Goal: Task Accomplishment & Management: Use online tool/utility

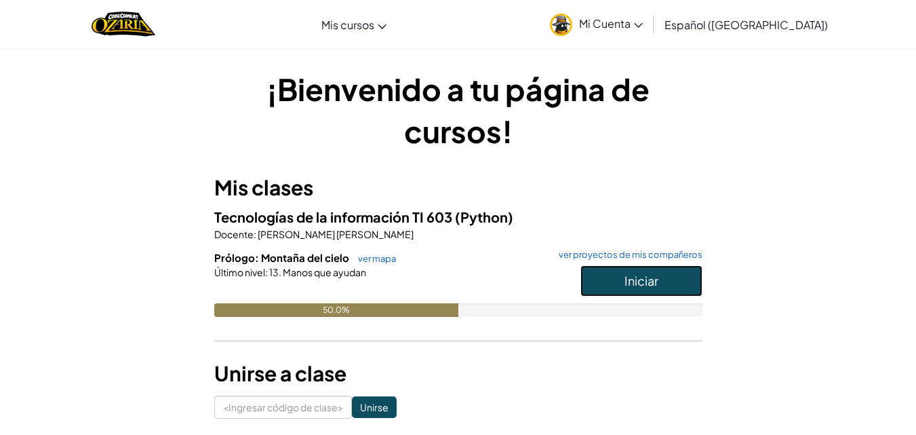
click at [613, 276] on button "Iniciar" at bounding box center [641, 280] width 122 height 31
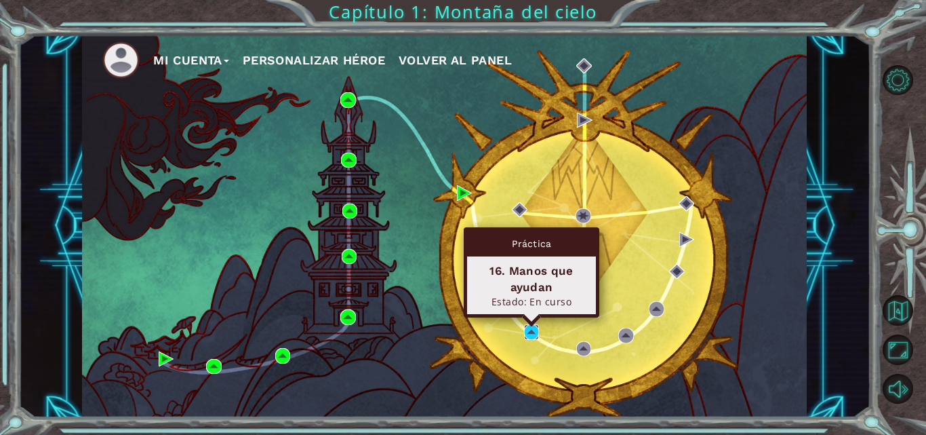
click at [536, 337] on img at bounding box center [531, 331] width 15 height 15
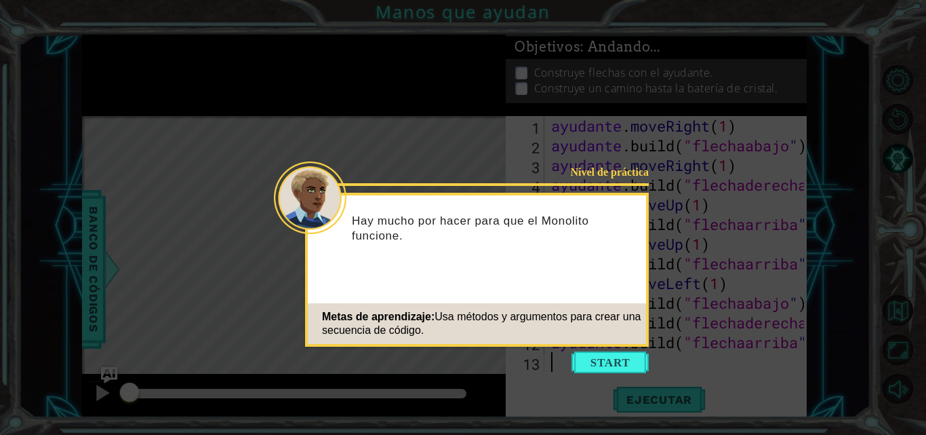
click at [603, 353] on button "Comenzar" at bounding box center [609, 362] width 77 height 22
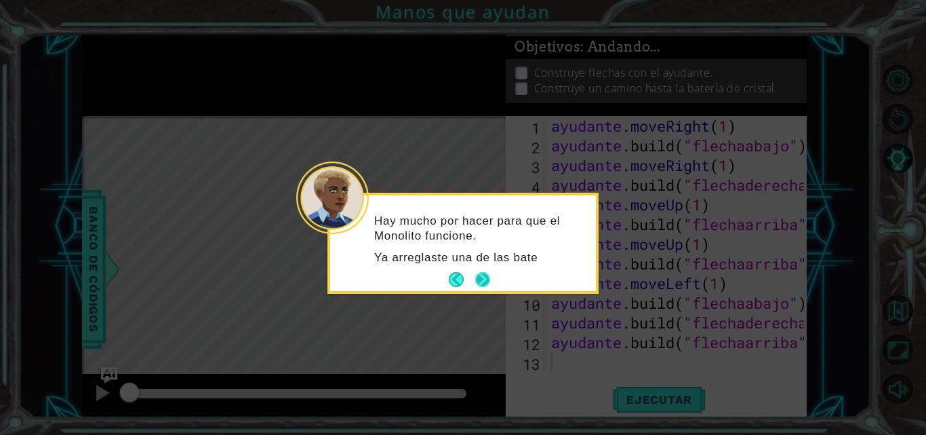
click at [484, 273] on button "Próximo" at bounding box center [482, 279] width 15 height 15
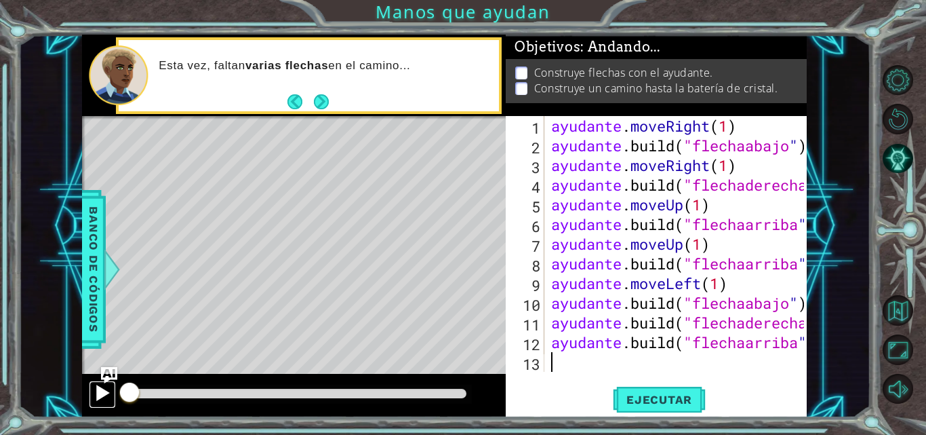
click at [111, 395] on div at bounding box center [103, 393] width 18 height 18
click at [632, 409] on button "Ejecutar" at bounding box center [659, 399] width 93 height 30
click at [632, 405] on font "Ejecutar" at bounding box center [659, 399] width 66 height 14
click at [632, 406] on font "Ejecutar" at bounding box center [659, 399] width 66 height 14
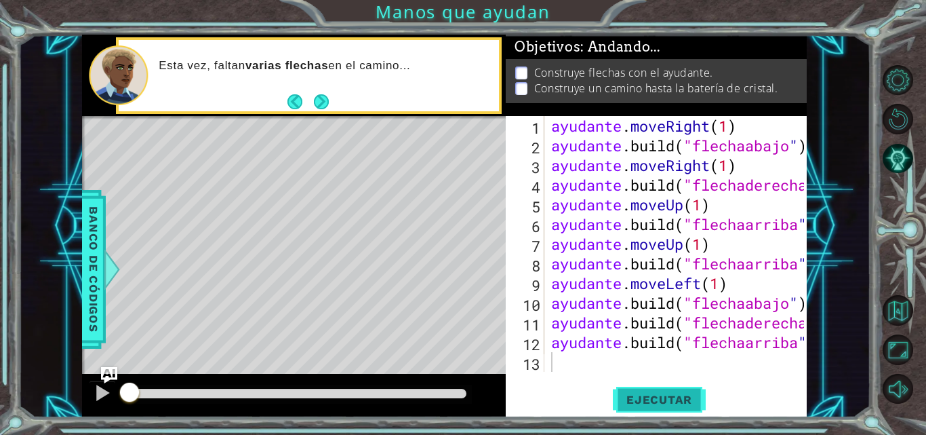
click at [632, 406] on font "Ejecutar" at bounding box center [659, 399] width 66 height 14
click at [630, 406] on font "Ejecutar" at bounding box center [659, 399] width 66 height 14
click at [98, 399] on div at bounding box center [103, 393] width 18 height 18
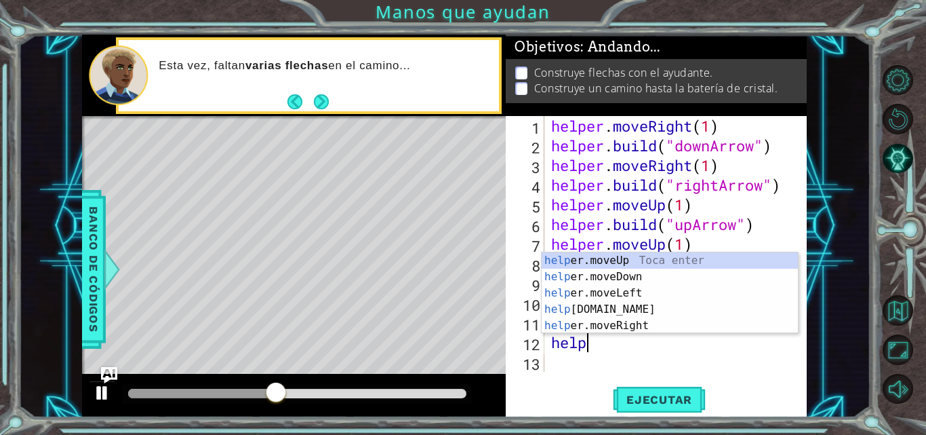
type textarea "h"
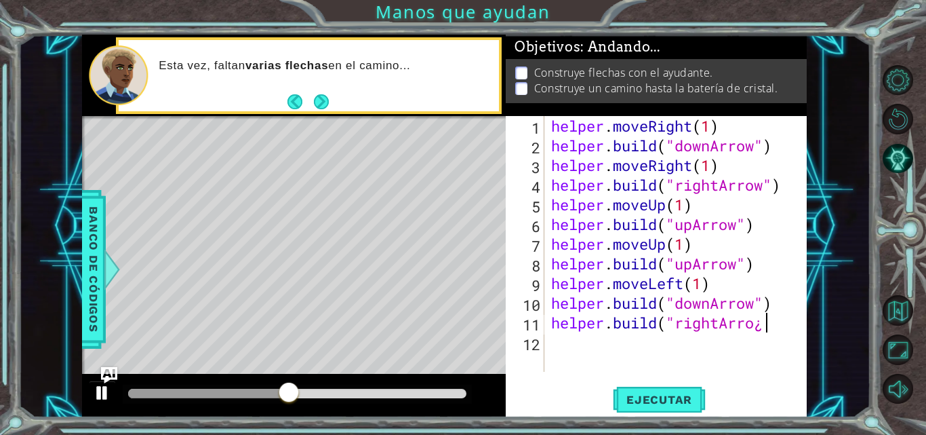
scroll to position [0, 9]
type textarea "h"
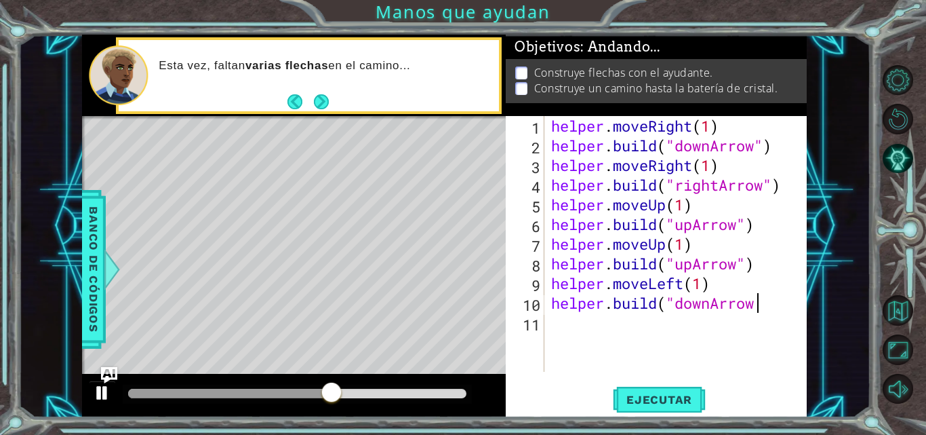
type textarea "h"
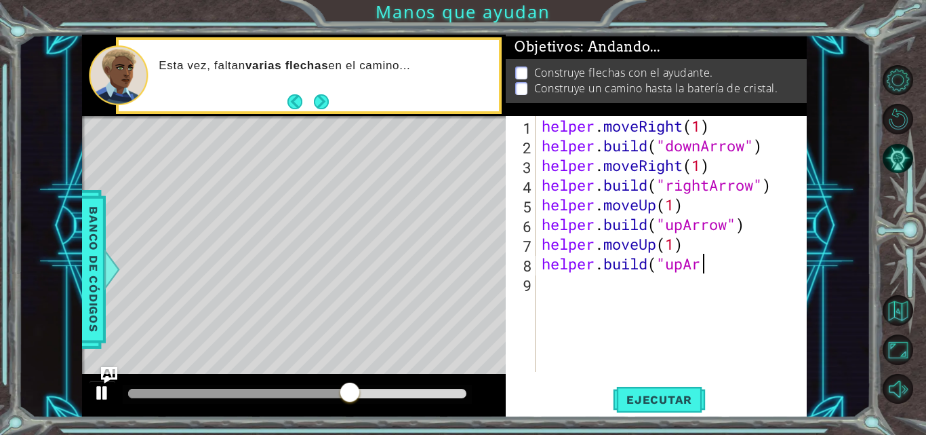
type textarea "h"
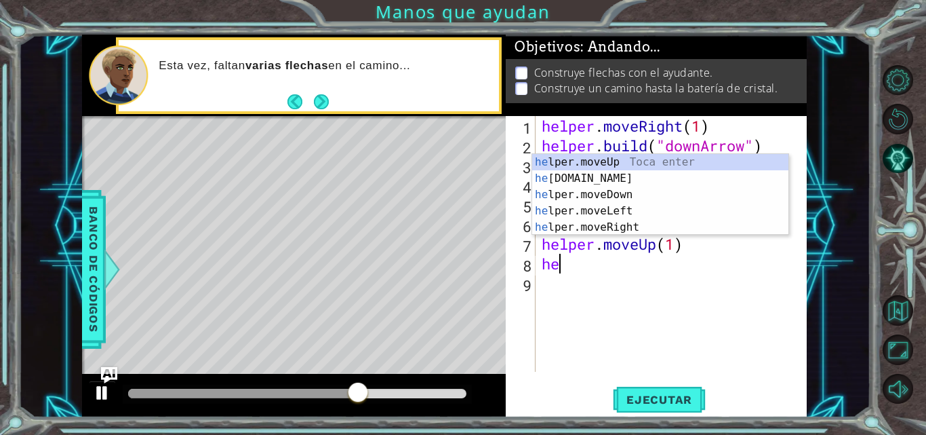
type textarea "h"
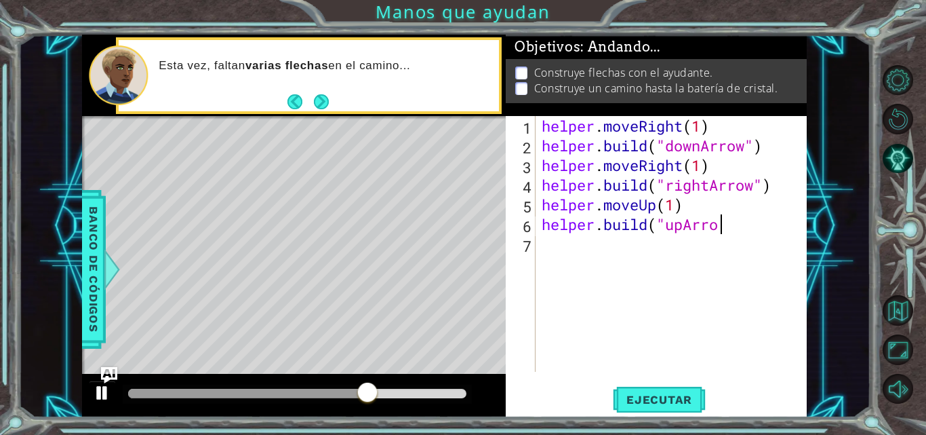
type textarea "h"
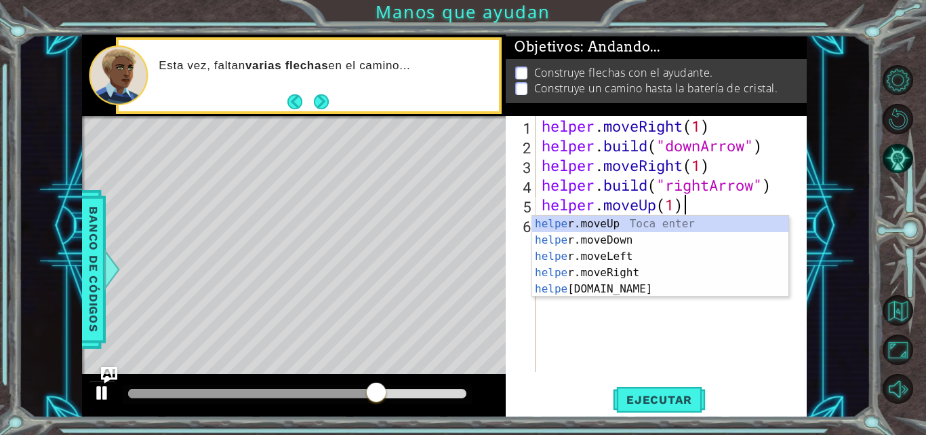
type textarea "h"
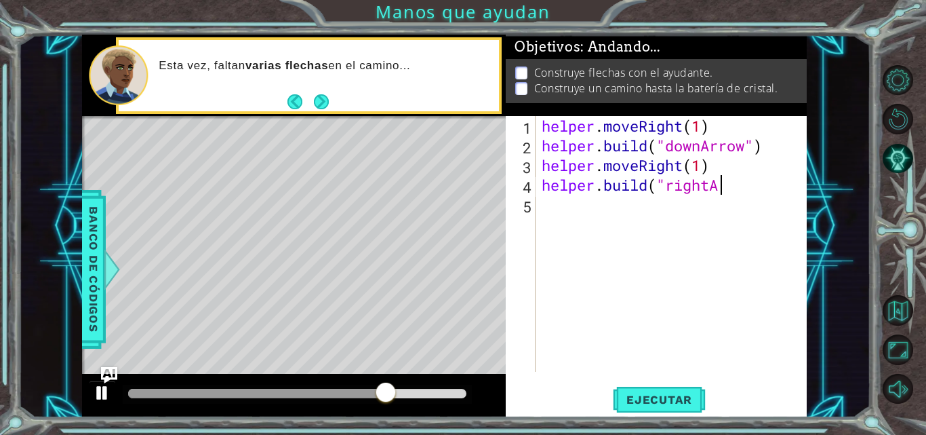
type textarea "h"
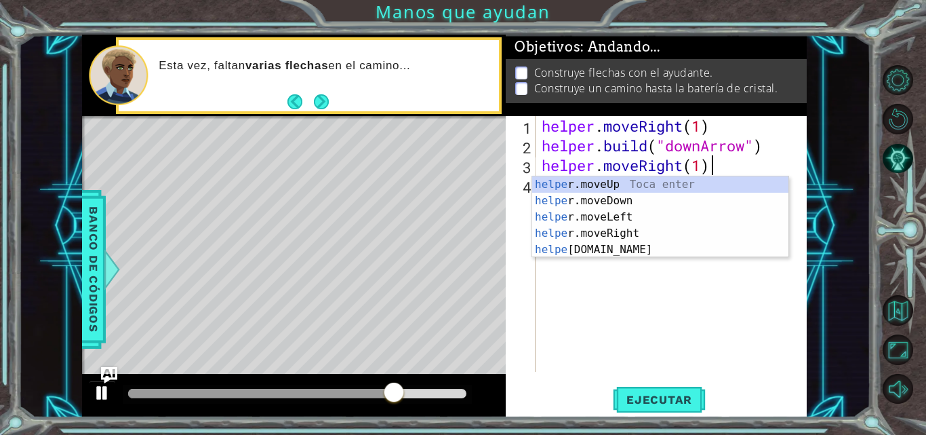
type textarea "h"
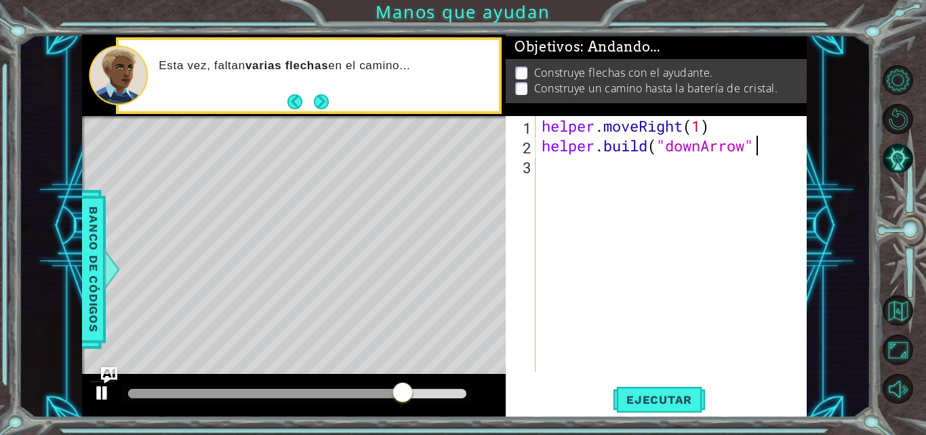
type textarea "h"
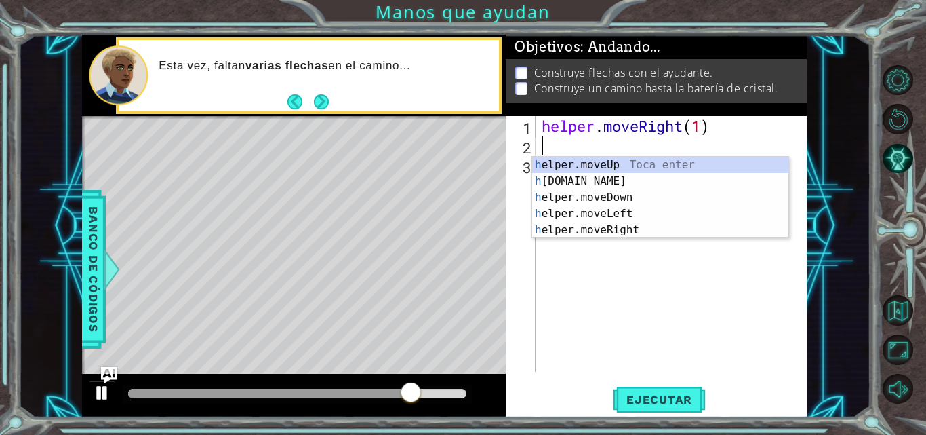
scroll to position [0, 0]
type textarea "helper.moveRight(1)"
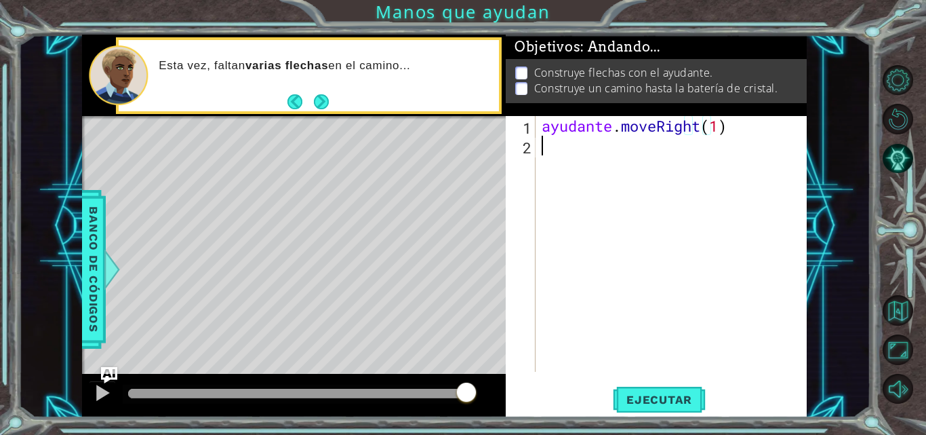
click at [558, 173] on div "ayudante . moveRight ( 1 )" at bounding box center [675, 263] width 272 height 295
type textarea "a"
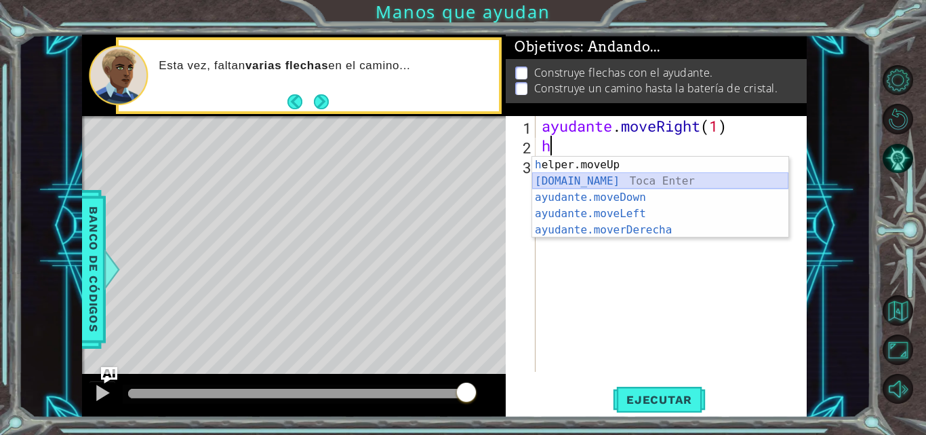
click at [588, 185] on div "h elper.moveUp Toca enter [DOMAIN_NAME] ​ Toca Enter ayudante.moveDown ​ Toca E…" at bounding box center [660, 214] width 256 height 114
type textarea "[DOMAIN_NAME]("rightArrow")"
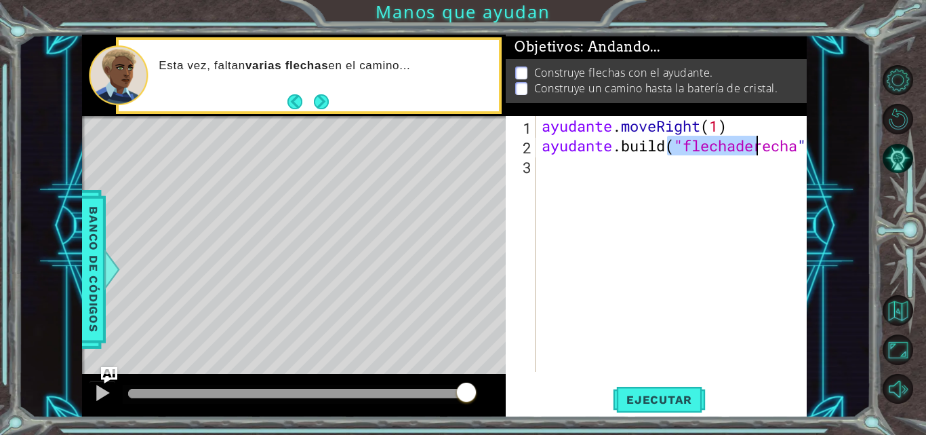
click at [657, 192] on div "ayudante . moveRight ( 1 ) ayudante .build ( "flechaderecha " )" at bounding box center [675, 263] width 272 height 295
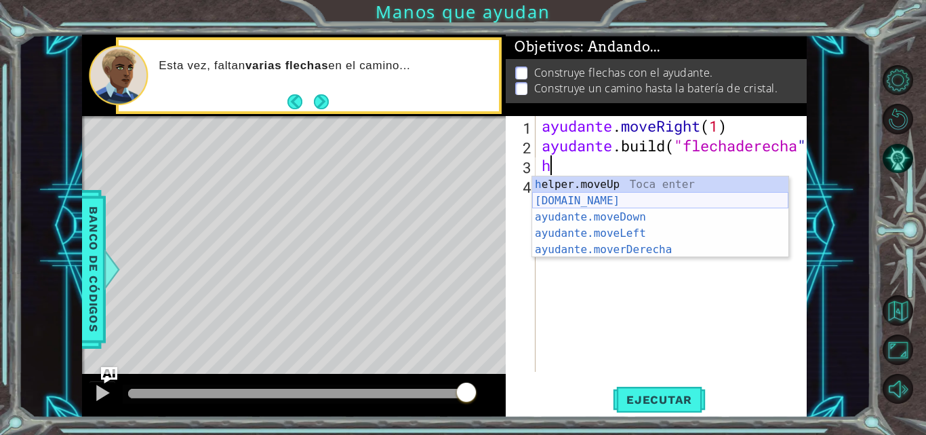
click at [668, 207] on div "h elper.moveUp Toca enter [DOMAIN_NAME] ​ Toca Enter ayudante.moveDown ​ Toca E…" at bounding box center [660, 233] width 256 height 114
type textarea "[DOMAIN_NAME]("rightArrow")"
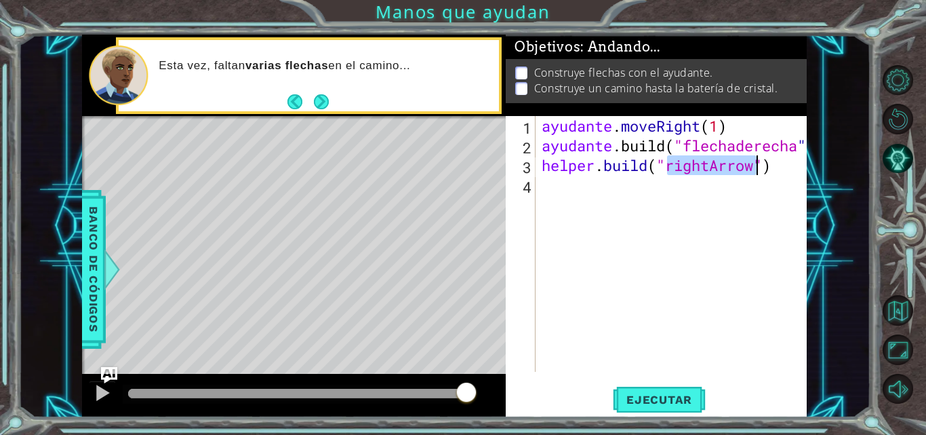
click at [657, 217] on div "ayudante . moveRight ( 1 ) ayudante .build ( "flechaderecha " ) helper . build …" at bounding box center [675, 263] width 272 height 295
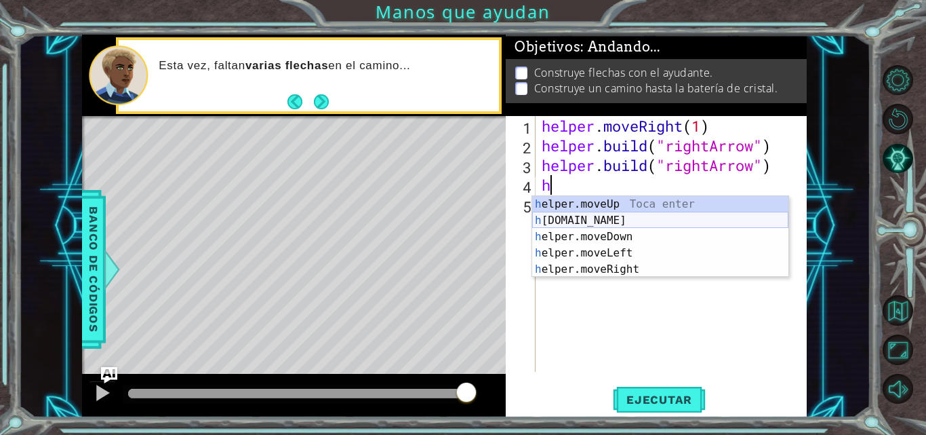
click at [616, 224] on div "h elper.moveUp Toca enter h [DOMAIN_NAME] Toca enter h elper.moveDown Toca ente…" at bounding box center [660, 253] width 256 height 114
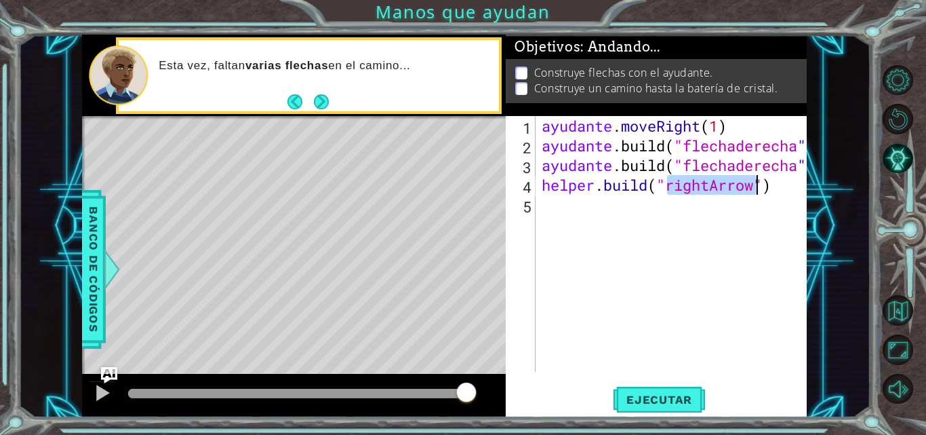
type textarea "[DOMAIN_NAME]("rightArrow")"
click at [617, 220] on div "ayudante . moveRight ( 1 ) ayudante .build ( "flechaderecha " ) ayudante .build…" at bounding box center [675, 263] width 272 height 295
click at [673, 402] on font "Ejecutar" at bounding box center [659, 399] width 66 height 14
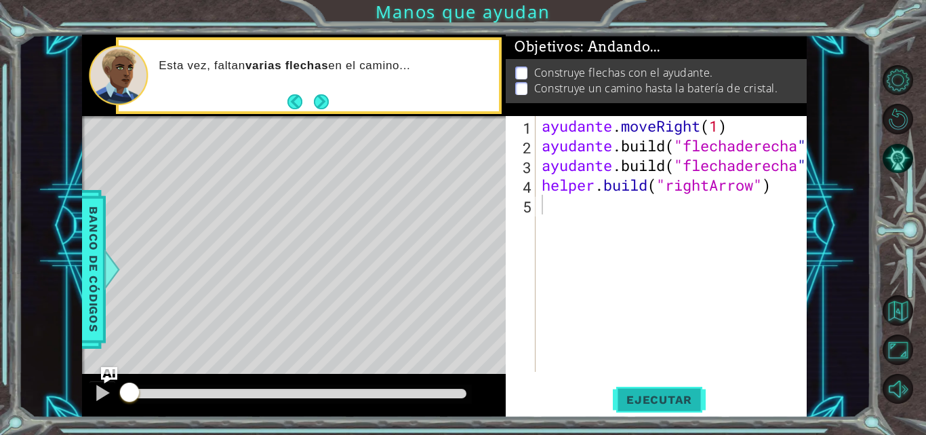
click at [674, 402] on font "Ejecutar" at bounding box center [659, 399] width 66 height 14
click at [104, 399] on div at bounding box center [103, 393] width 18 height 18
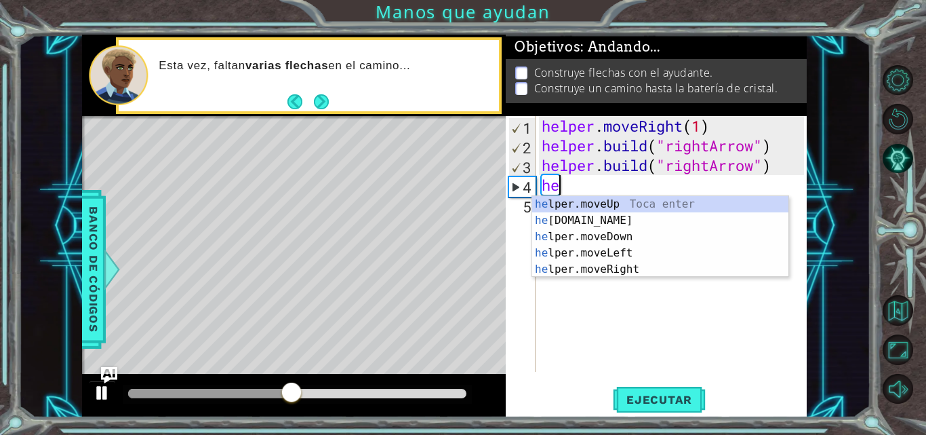
type textarea "h"
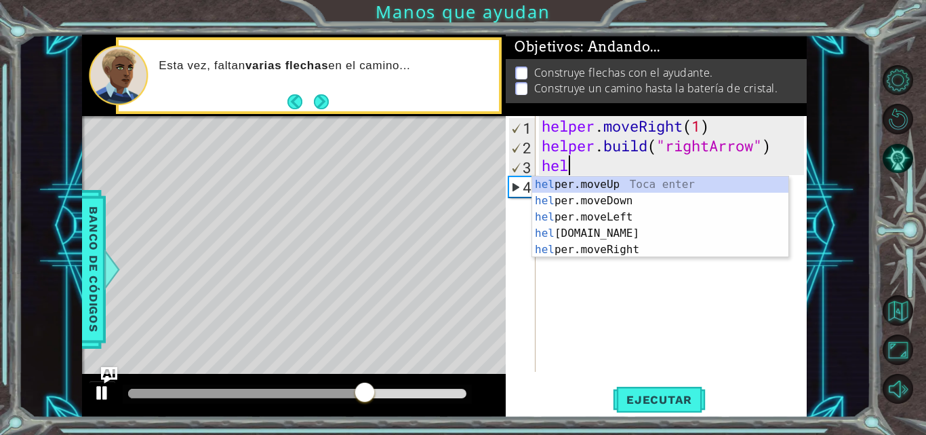
type textarea "h"
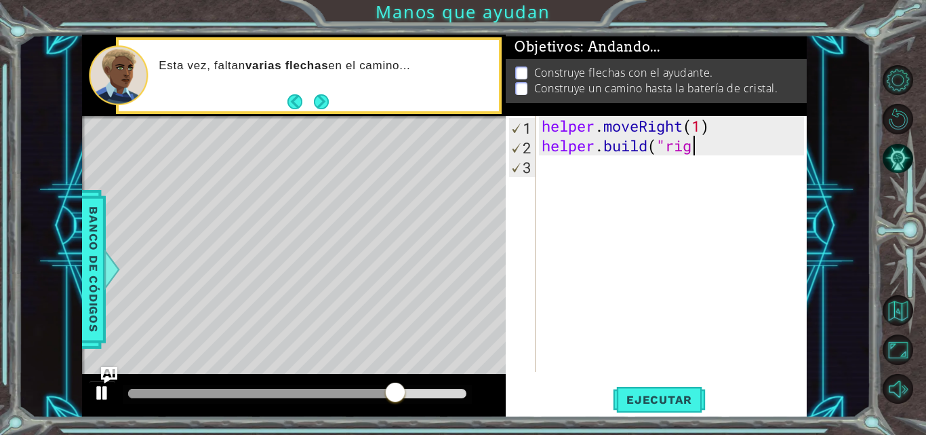
type textarea "[DOMAIN_NAME](""
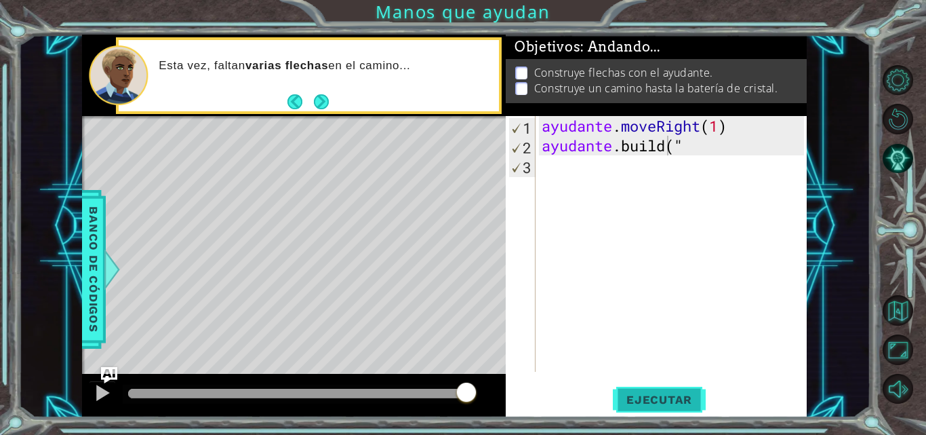
click at [672, 386] on button "Ejecutar" at bounding box center [659, 399] width 93 height 30
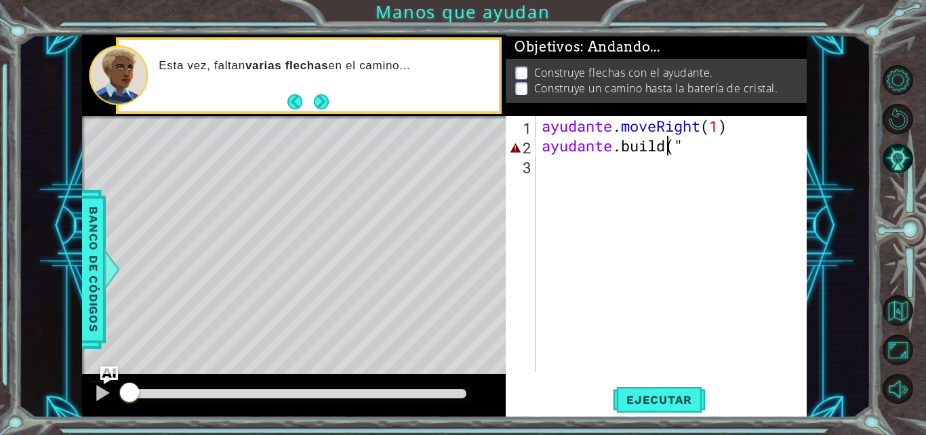
click at [112, 374] on img "Pregúntale a la IA" at bounding box center [109, 375] width 18 height 18
click at [0, 0] on div "AI Hint ¿Necesitas una pista? Puedes pedir ayuda a la IA. Pregunta a la IA" at bounding box center [0, 0] width 0 height 0
click at [110, 395] on div at bounding box center [103, 393] width 18 height 18
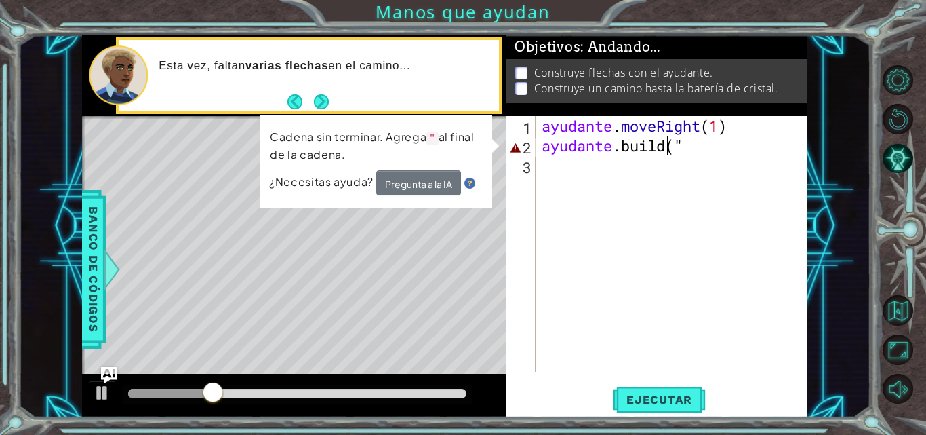
click at [725, 156] on div "ayudante . moveRight ( 1 ) ayudante .build ( " ​" at bounding box center [675, 263] width 272 height 295
click at [728, 142] on div "ayudante . moveRight ( 1 ) ayudante .build ( " ​" at bounding box center [675, 263] width 272 height 295
type textarea "[DOMAIN_NAME](""
click at [728, 142] on div "ayudante . moveRight ( 1 ) ayudante .build ( " ​" at bounding box center [675, 263] width 272 height 295
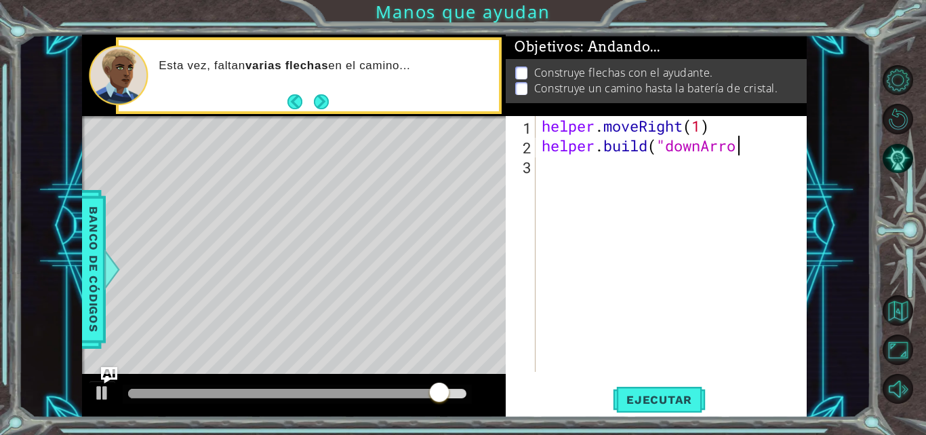
scroll to position [0, 9]
type textarea "[DOMAIN_NAME]("downArrow""
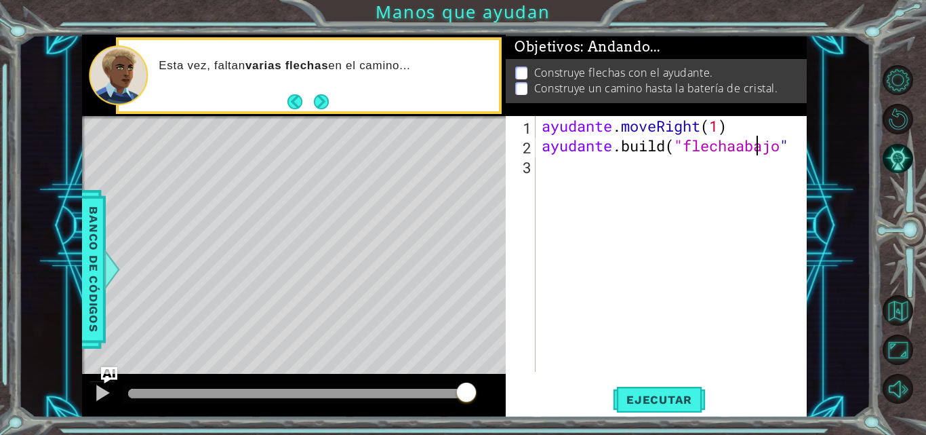
click at [673, 173] on div "ayudante . moveRight ( 1 ) ayudante .build ( "flechaabajo "" at bounding box center [675, 263] width 272 height 295
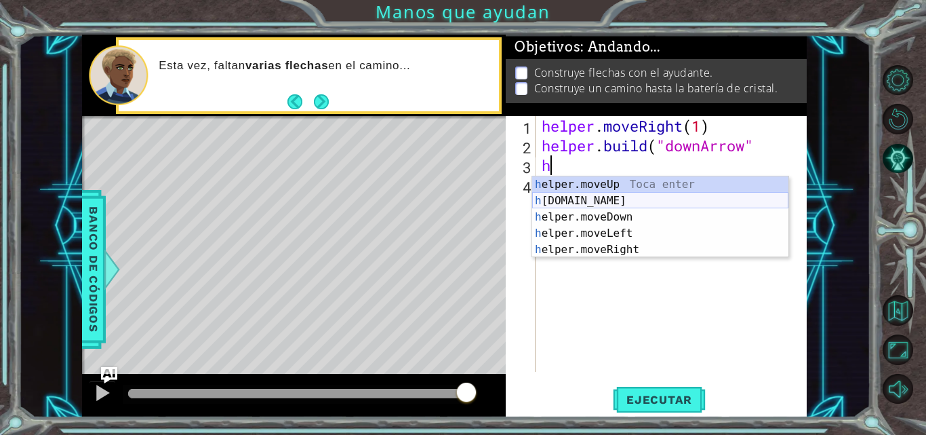
click at [644, 205] on div "h elper.moveUp Toca enter h [DOMAIN_NAME] Toca enter h elper.moveDown Toca ente…" at bounding box center [660, 233] width 256 height 114
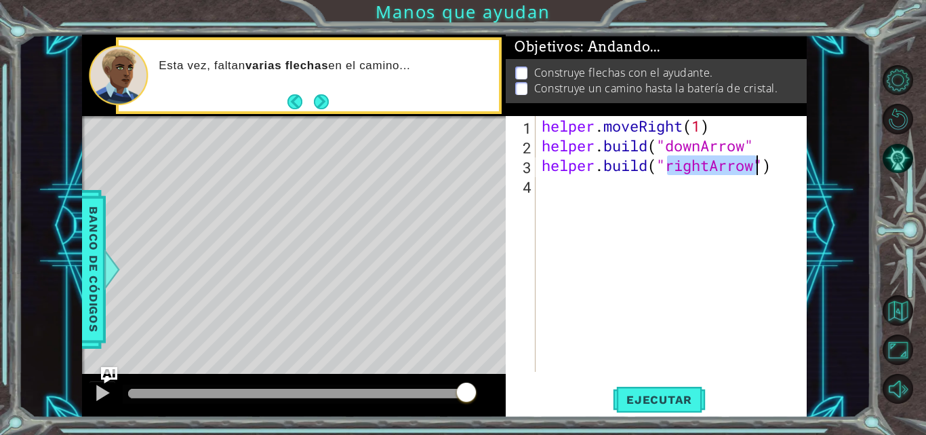
click at [709, 172] on div "helper . moveRight ( 1 ) helper . build ( "downArrow" helper . build ( "rightAr…" at bounding box center [671, 244] width 265 height 256
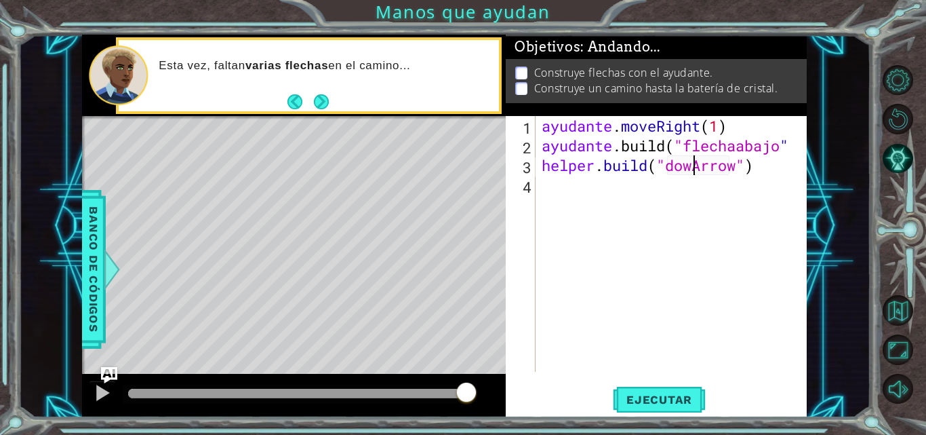
scroll to position [0, 7]
type textarea "[DOMAIN_NAME]("downArrow")"
click at [621, 210] on div "ayudante . moveRight ( 1 ) ayudante .build ( "flechaabajo " helper . build ( "d…" at bounding box center [675, 263] width 272 height 295
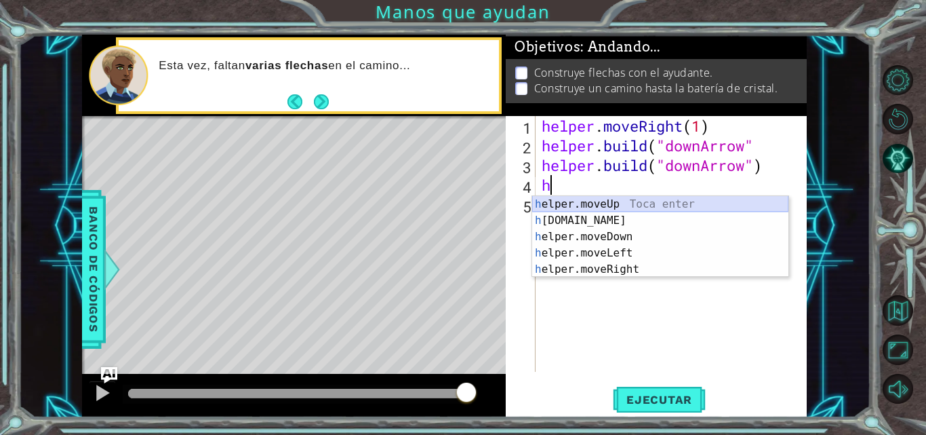
click at [642, 213] on div "h elper.moveUp Toca enter h [DOMAIN_NAME] Toca enter h elper.moveDown Toca ente…" at bounding box center [660, 253] width 256 height 114
type textarea "[DOMAIN_NAME]("rightArrow")"
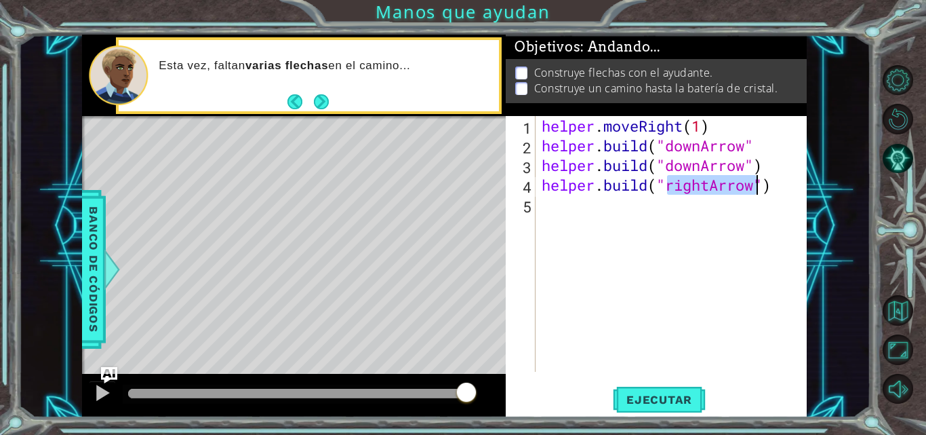
click at [643, 230] on div "helper . moveRight ( 1 ) helper . build ( "downArrow" helper . build ( "downArr…" at bounding box center [675, 263] width 272 height 295
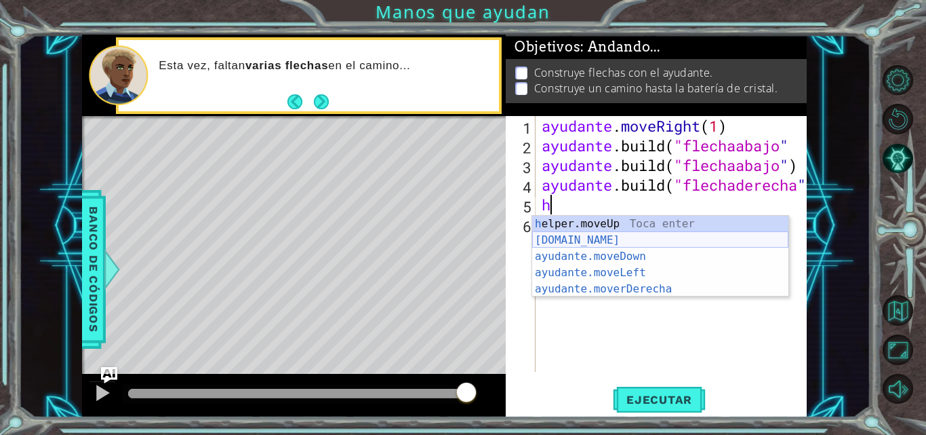
click at [626, 235] on div "h elper.moveUp Toca enter [DOMAIN_NAME] ​ Toca Enter ayudante.moveDown ​ Toca E…" at bounding box center [660, 273] width 256 height 114
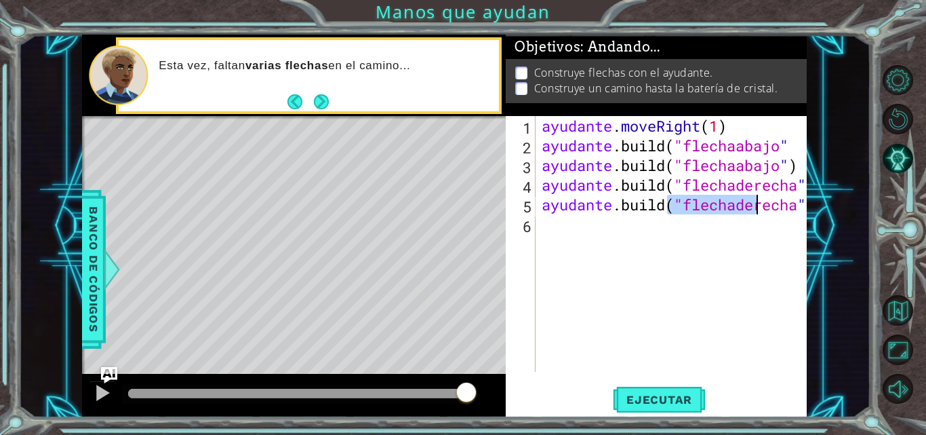
click at [767, 209] on div "ayudante . moveRight ( 1 ) ayudante .build ( "flechaabajo " ayudante .build ( "…" at bounding box center [675, 263] width 272 height 295
click at [719, 206] on div "ayudante . moveRight ( 1 ) ayudante .build ( "flechaabajo " ayudante .build ( "…" at bounding box center [675, 263] width 272 height 295
click at [766, 203] on div "ayudante . moveRight ( 1 ) ayudante .build ( "flechaabajo " ayudante .build ( "…" at bounding box center [675, 263] width 272 height 295
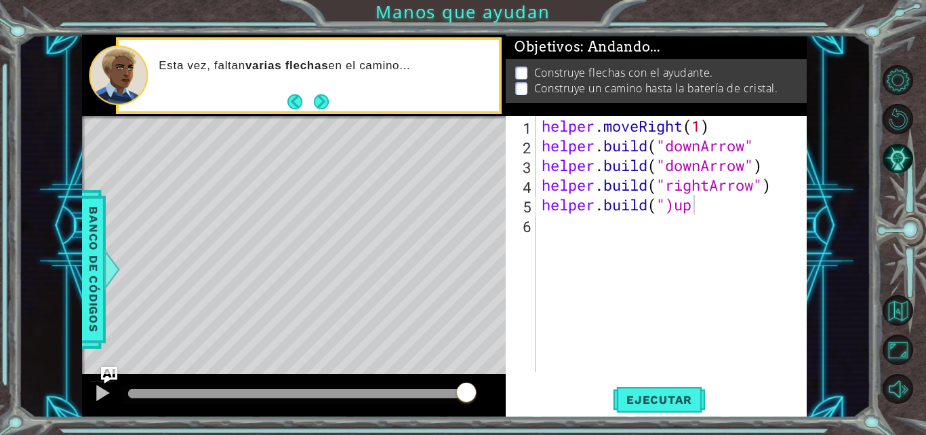
click at [708, 208] on div "helper . moveRight ( 1 ) helper . build ( "downArrow" helper . build ( "downArr…" at bounding box center [675, 263] width 272 height 295
click at [693, 212] on div "helper . moveRight ( 1 ) helper . build ( "downArrow" helper . build ( "downArr…" at bounding box center [675, 263] width 272 height 295
click at [727, 212] on div "helper . moveRight ( 1 ) helper . build ( "downArrow" helper . build ( "downArr…" at bounding box center [675, 263] width 272 height 295
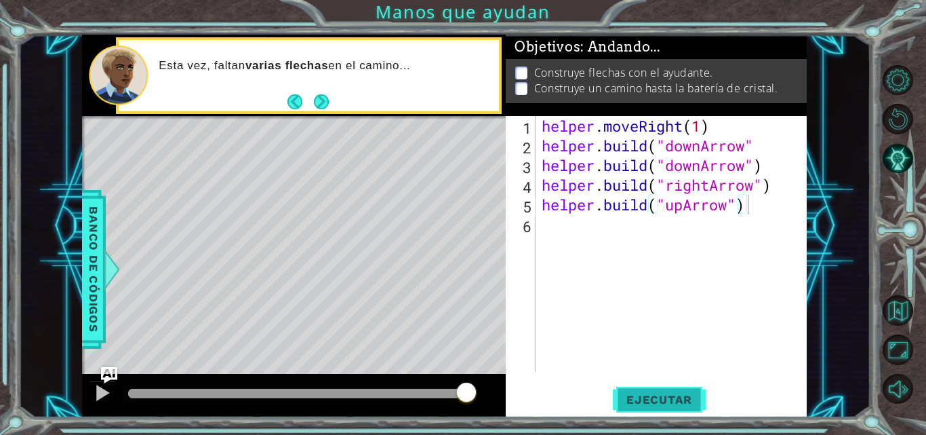
click at [669, 399] on span "Ejecutar" at bounding box center [659, 399] width 93 height 14
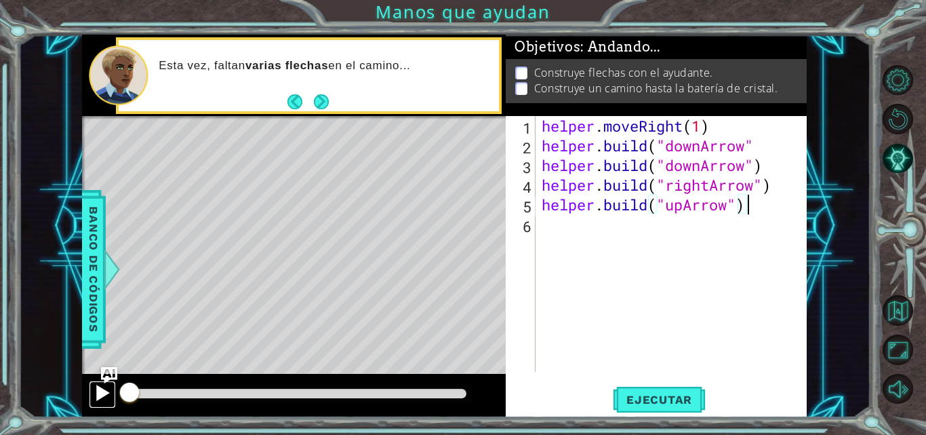
click at [93, 384] on button at bounding box center [102, 394] width 27 height 28
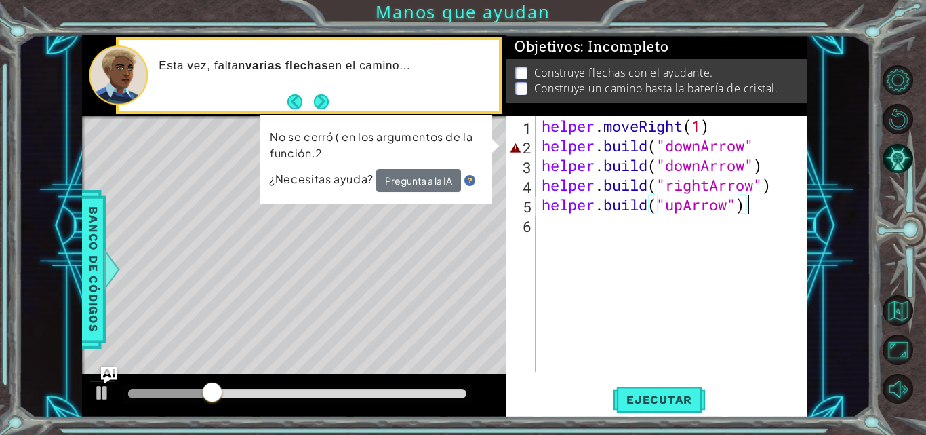
click at [771, 150] on div "helper . moveRight ( 1 ) helper . build ( "downArrow" helper . build ( "downArr…" at bounding box center [675, 263] width 272 height 295
click at [769, 150] on div "helper . moveRight ( 1 ) helper . build ( "downArrow" helper . build ( "downArr…" at bounding box center [675, 263] width 272 height 295
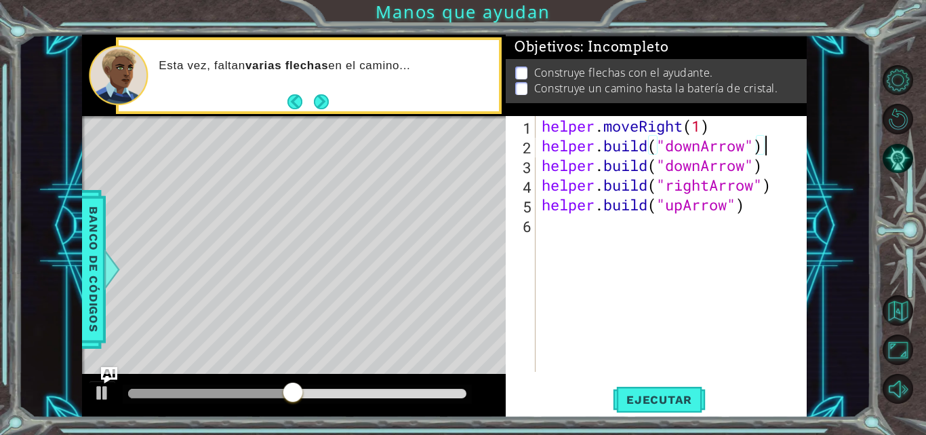
scroll to position [0, 9]
type textarea "[DOMAIN_NAME]("downArrow")"
click at [648, 386] on button "Ejecutar" at bounding box center [659, 399] width 93 height 30
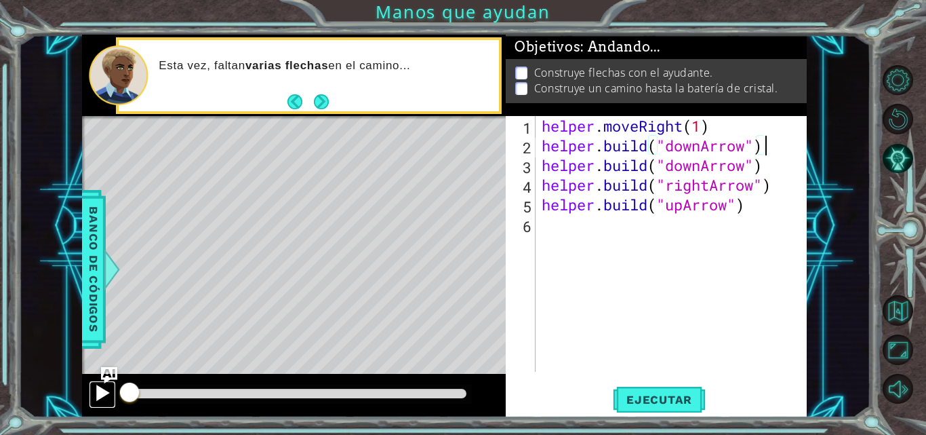
click at [108, 402] on button at bounding box center [102, 394] width 27 height 28
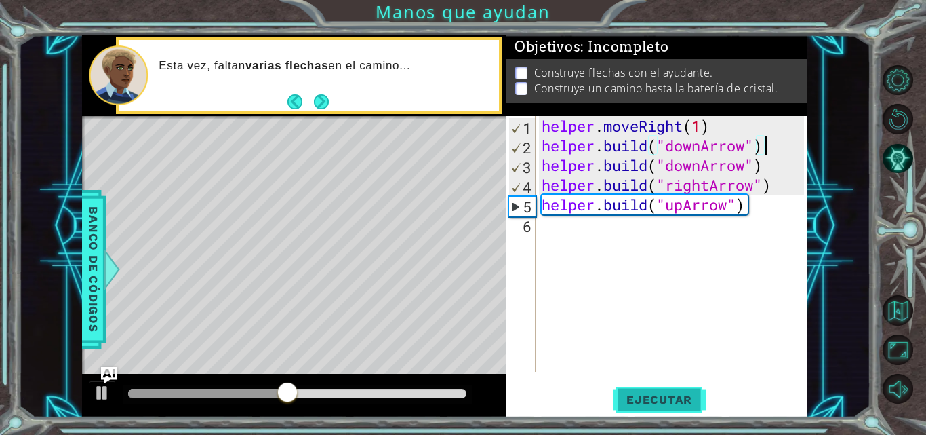
click at [652, 397] on span "Ejecutar" at bounding box center [659, 399] width 93 height 14
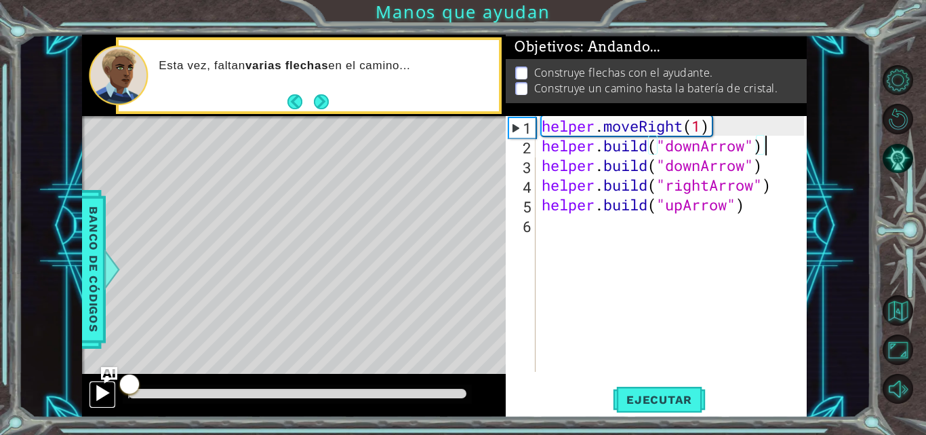
click at [105, 390] on div at bounding box center [103, 393] width 18 height 18
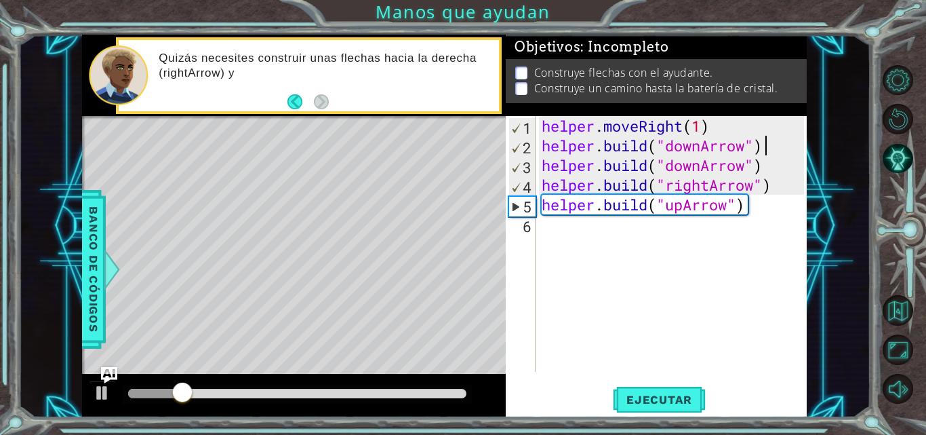
click at [765, 144] on div "helper . moveRight ( 1 ) helper . build ( "downArrow" ) helper . build ( "downA…" at bounding box center [675, 263] width 272 height 295
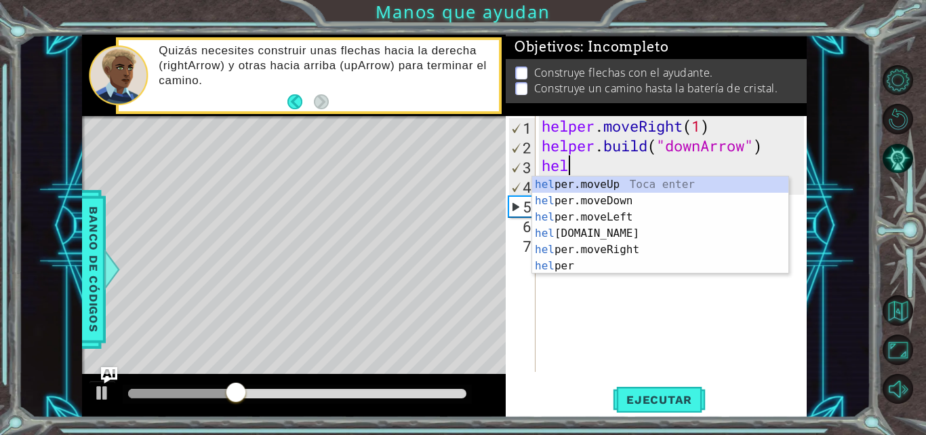
scroll to position [0, 1]
click at [657, 201] on div "hel per.moveUp Toca enter hel per.moveDown Toca enter hel per.moveLeft Toca ent…" at bounding box center [660, 241] width 256 height 130
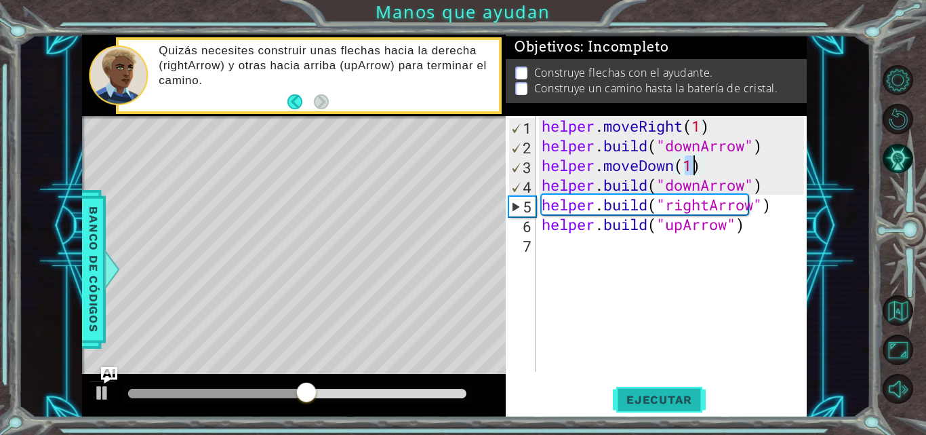
click at [682, 407] on button "Ejecutar" at bounding box center [659, 399] width 93 height 30
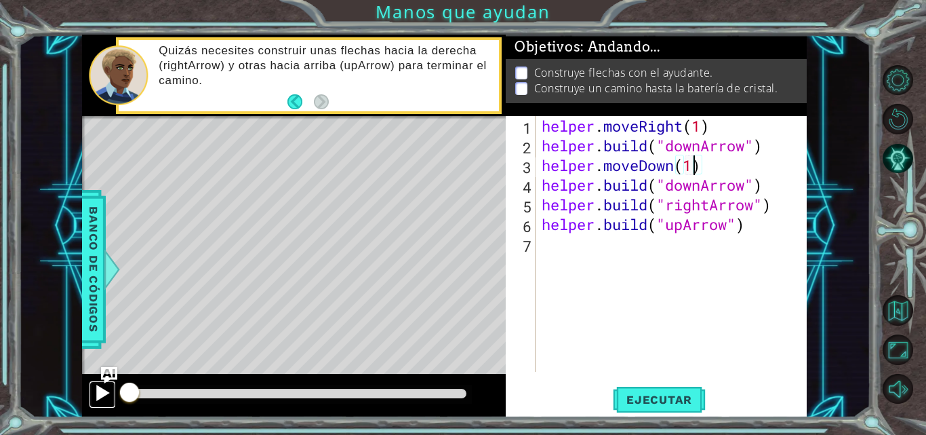
click at [113, 390] on button at bounding box center [102, 394] width 27 height 28
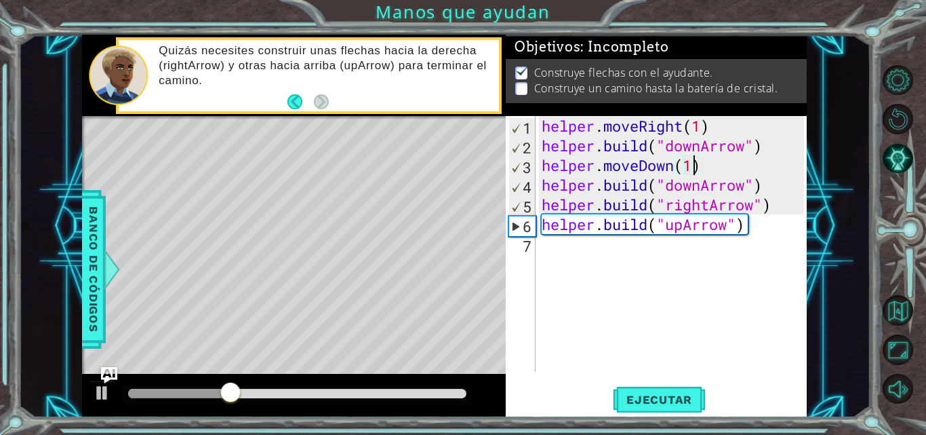
click at [773, 215] on div "helper . moveRight ( 1 ) helper . build ( "downArrow" ) helper . moveDown ( 1 )…" at bounding box center [675, 263] width 272 height 295
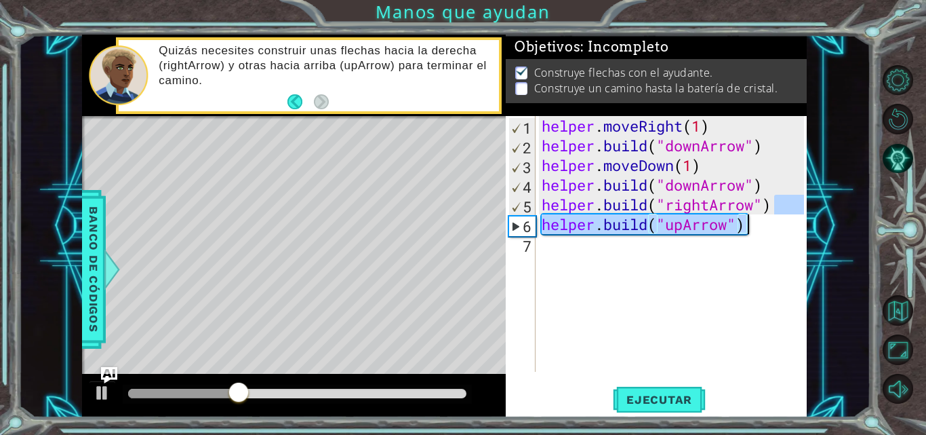
click at [763, 192] on div "helper . moveRight ( 1 ) helper . build ( "downArrow" ) helper . moveDown ( 1 )…" at bounding box center [675, 263] width 272 height 295
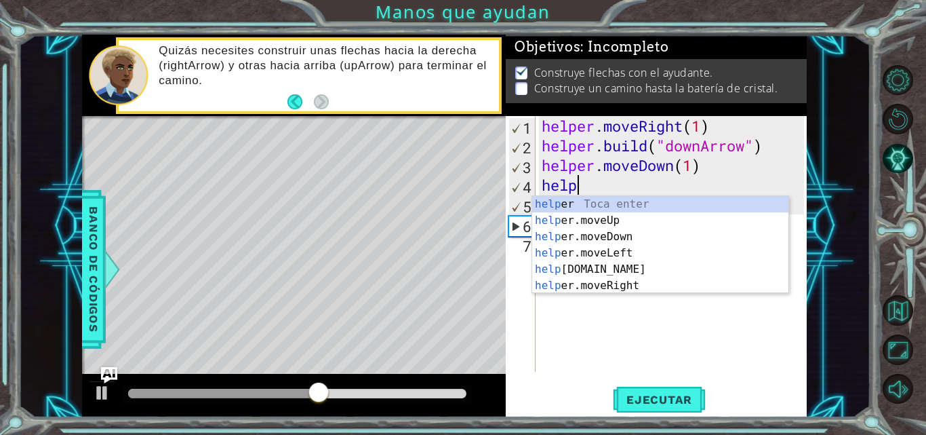
click at [609, 291] on div "help [PERSON_NAME] enter help er.moveUp Toca enter help er.moveDown Toca enter …" at bounding box center [660, 261] width 256 height 130
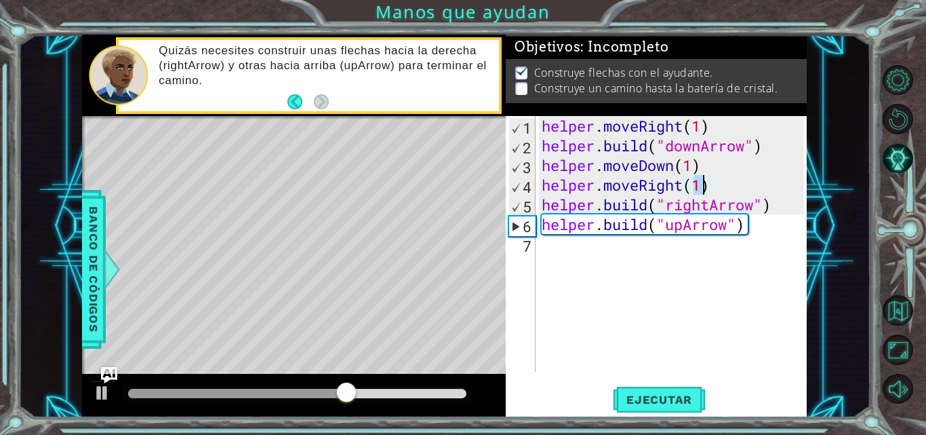
click at [790, 207] on div "helper . moveRight ( 1 ) helper . build ( "downArrow" ) helper . moveDown ( 1 )…" at bounding box center [675, 263] width 272 height 295
type textarea "[DOMAIN_NAME]("rightArrow")"
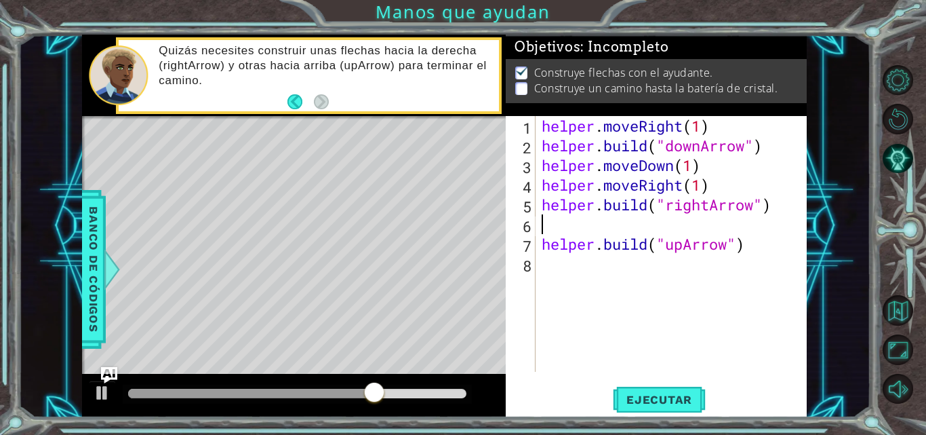
scroll to position [0, 0]
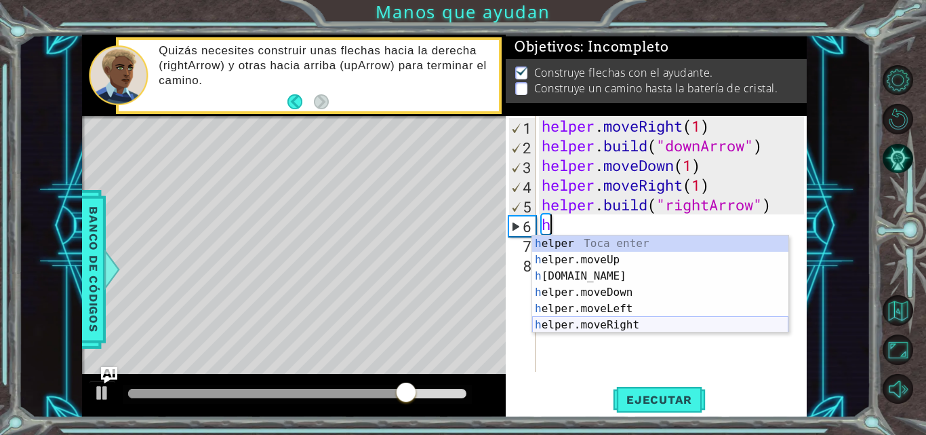
click at [618, 320] on div "h elper Toca enter h elper.moveUp Toca enter h [DOMAIN_NAME] Toca enter h elper…" at bounding box center [660, 300] width 256 height 130
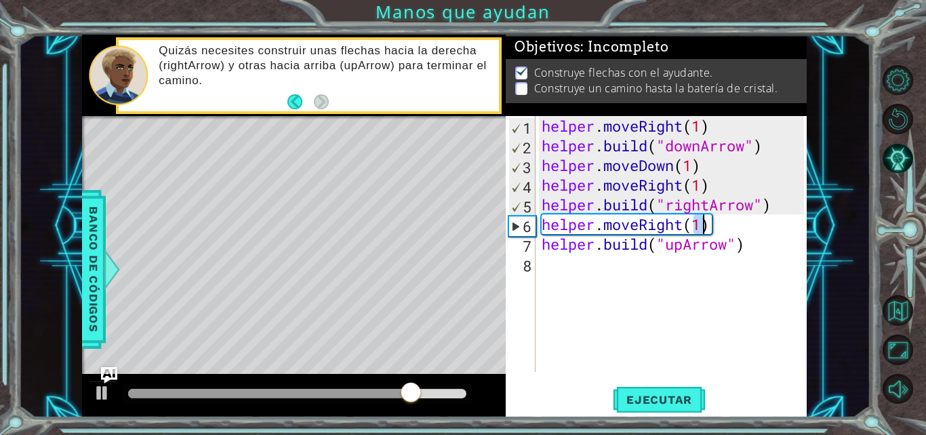
type textarea "helper.moveRight(1)"
click at [752, 261] on div "helper . moveRight ( 1 ) helper . build ( "downArrow" ) helper . moveDown ( 1 )…" at bounding box center [675, 263] width 272 height 295
click at [778, 236] on div "helper . moveRight ( 1 ) helper . build ( "downArrow" ) helper . moveDown ( 1 )…" at bounding box center [675, 263] width 272 height 295
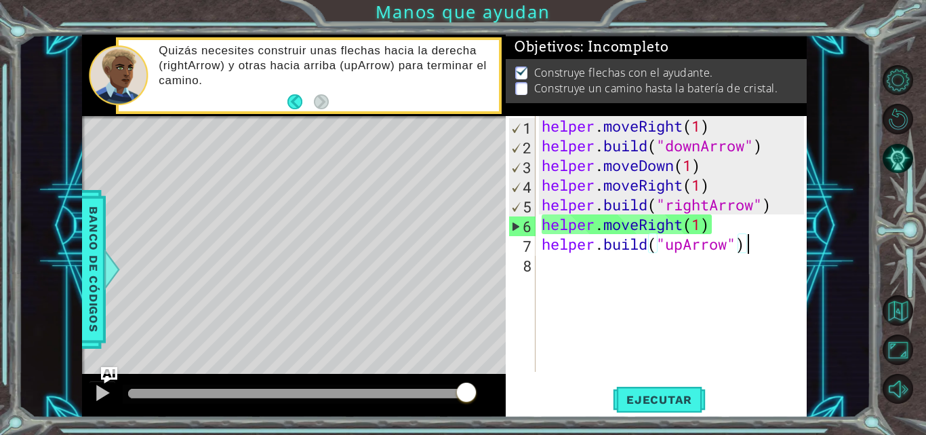
type textarea "[DOMAIN_NAME]("upArrow")"
click at [538, 243] on div "[DOMAIN_NAME]("upArrow") 1 2 3 4 5 6 7 8 helper . moveRight ( 1 ) helper . buil…" at bounding box center [655, 244] width 298 height 256
click at [684, 284] on div "helper . moveRight ( 1 ) helper . build ( "downArrow" ) helper . moveDown ( 1 )…" at bounding box center [675, 263] width 272 height 295
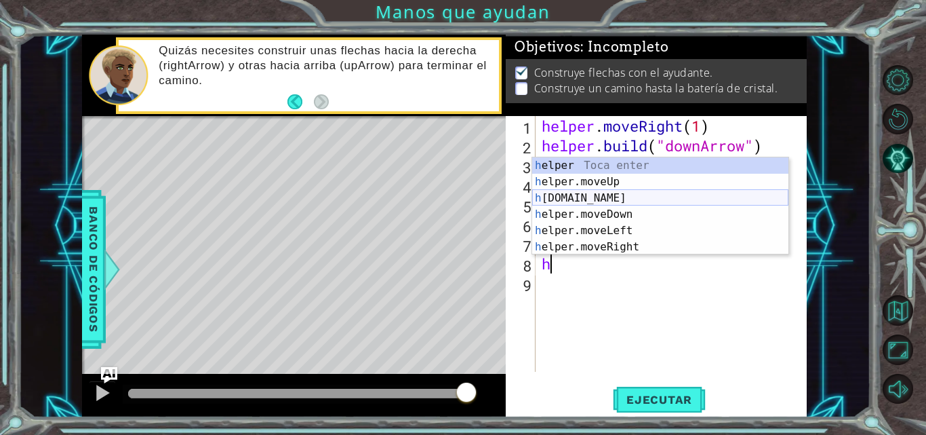
click at [650, 193] on div "h elper Toca enter h elper.moveUp Toca enter h [DOMAIN_NAME] Toca enter h elper…" at bounding box center [660, 222] width 256 height 130
type textarea "[DOMAIN_NAME]("rightArrow")"
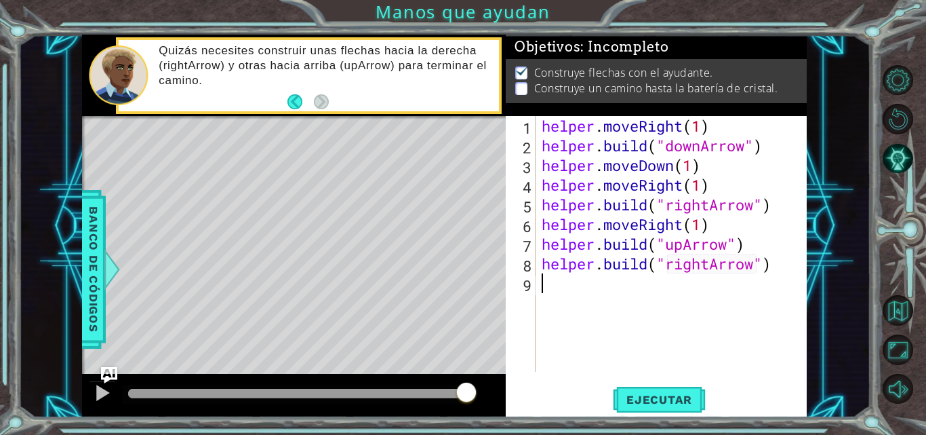
click at [712, 274] on div "helper . moveRight ( 1 ) helper . build ( "downArrow" ) helper . moveDown ( 1 )…" at bounding box center [675, 263] width 272 height 295
click at [712, 268] on div "helper . moveRight ( 1 ) helper . build ( "downArrow" ) helper . moveDown ( 1 )…" at bounding box center [675, 263] width 272 height 295
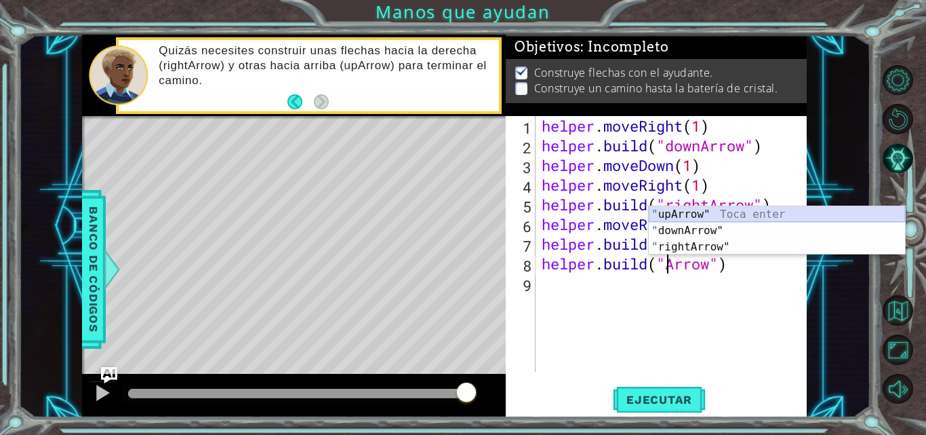
click at [740, 212] on div "" upArrow" Toca enter " downArrow" Toca enter " rightArrow" Toca enter" at bounding box center [777, 246] width 256 height 81
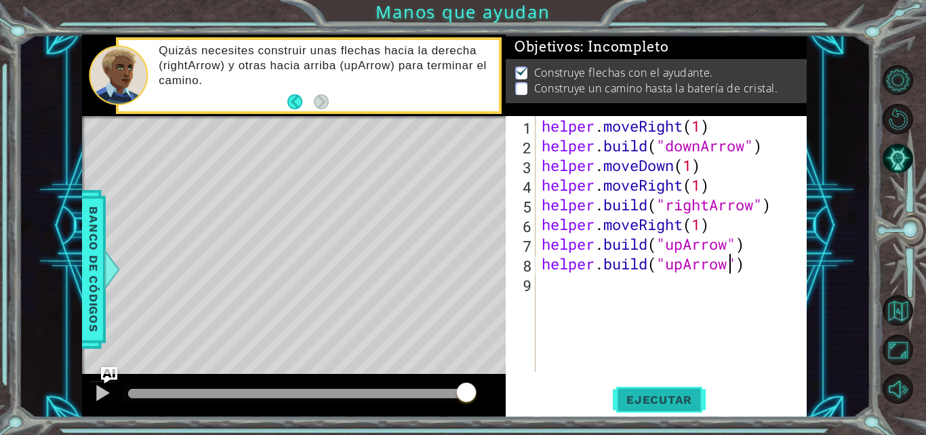
click at [632, 407] on button "Ejecutar" at bounding box center [659, 399] width 93 height 30
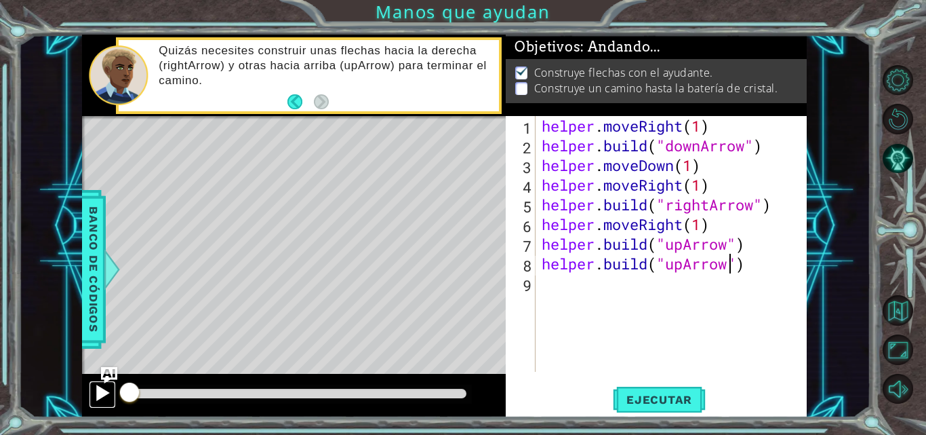
click at [92, 382] on button at bounding box center [102, 394] width 27 height 28
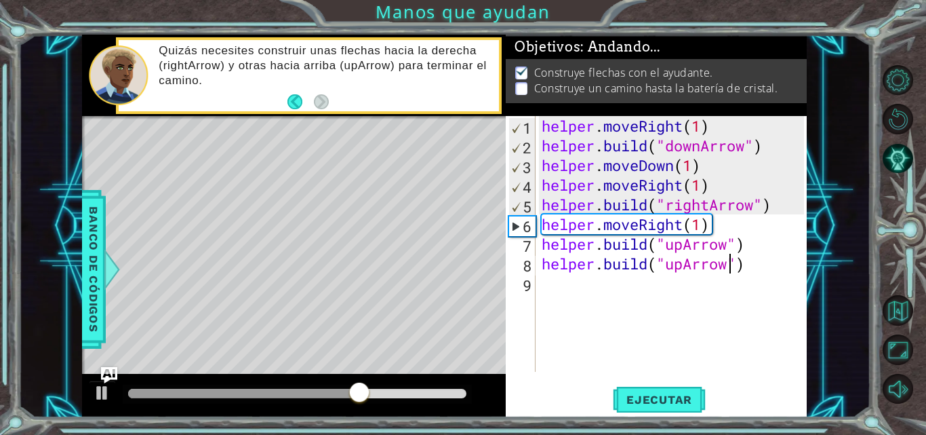
click at [688, 214] on div "1 ההההההההההההההההההההההההההההההההההההההההההההההההההההההההההההההההההההההההההההה…" at bounding box center [444, 226] width 725 height 382
click at [727, 172] on div "helper . moveRight ( 1 ) helper . build ( "downArrow" ) helper . moveDown ( 1 )…" at bounding box center [675, 263] width 272 height 295
type textarea "helper.moveDown(1)"
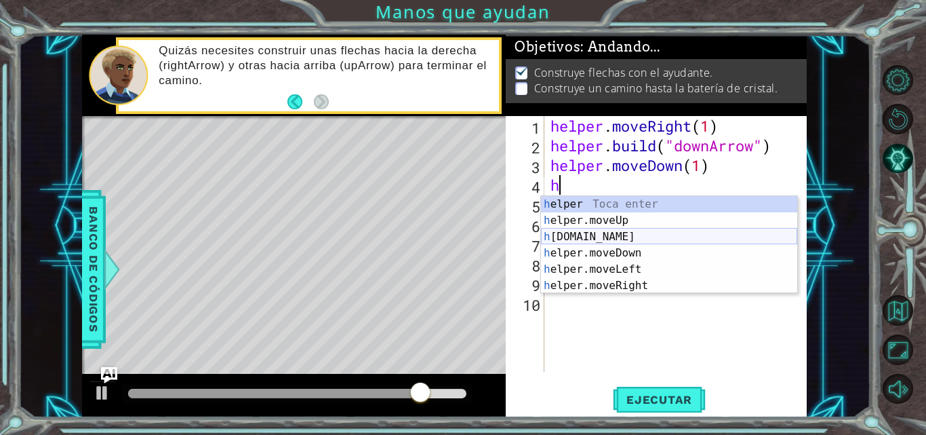
click at [640, 241] on div "h elper Toca enter h elper.moveUp Toca enter h [DOMAIN_NAME] Toca enter h elper…" at bounding box center [669, 261] width 256 height 130
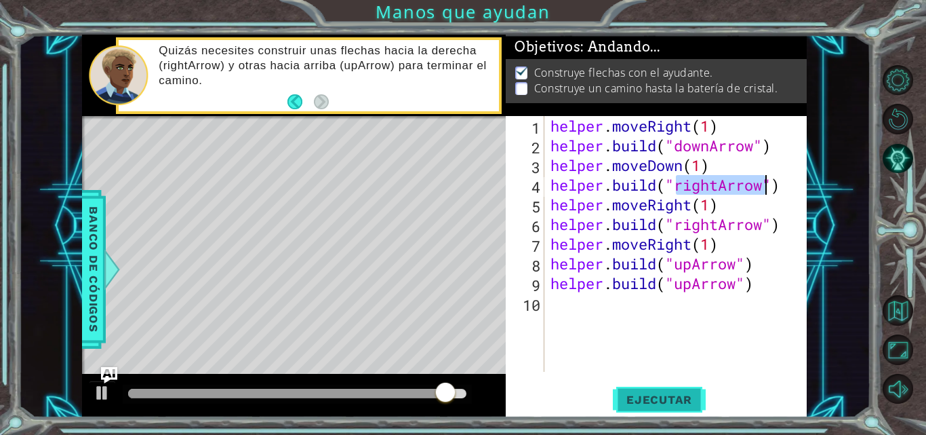
click at [637, 391] on button "Ejecutar" at bounding box center [659, 399] width 93 height 30
click at [635, 391] on button "Ejecutar" at bounding box center [659, 399] width 93 height 30
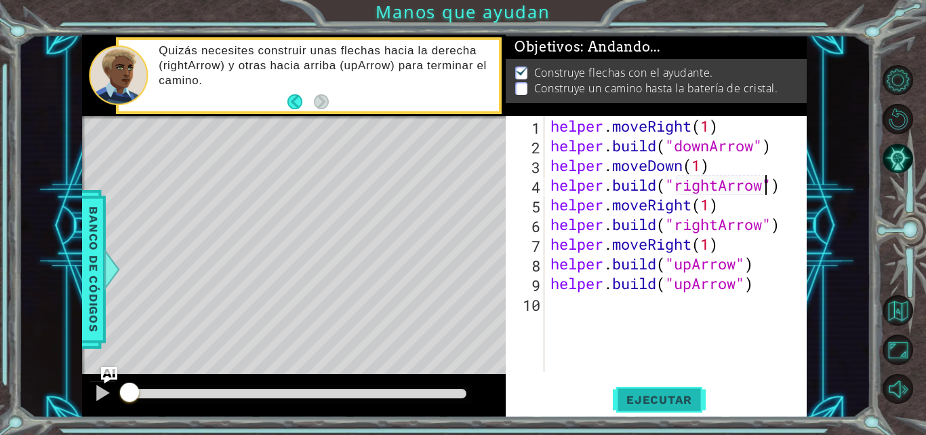
click at [635, 391] on button "Ejecutar" at bounding box center [659, 399] width 93 height 30
click at [634, 391] on button "Ejecutar" at bounding box center [659, 399] width 93 height 30
click at [633, 391] on button "Ejecutar" at bounding box center [659, 399] width 93 height 30
click at [632, 391] on button "Ejecutar" at bounding box center [659, 399] width 93 height 30
click at [94, 393] on div at bounding box center [103, 393] width 18 height 18
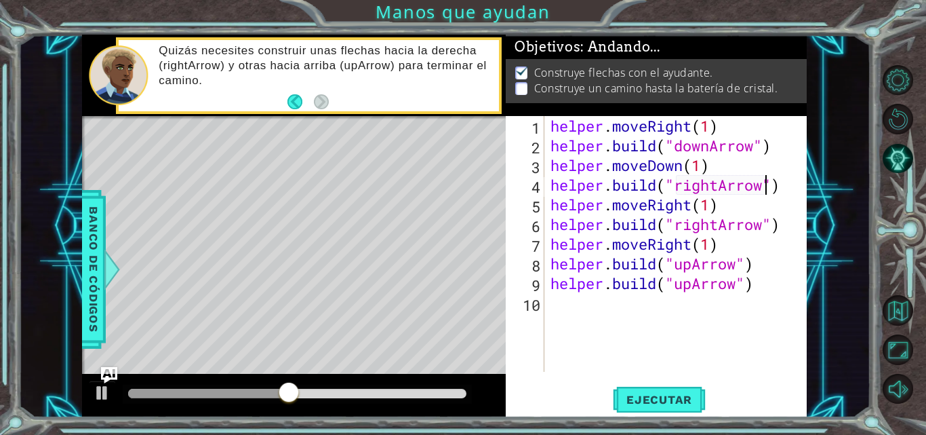
click at [386, 395] on div at bounding box center [297, 392] width 338 height 9
click at [430, 392] on div at bounding box center [297, 392] width 338 height 9
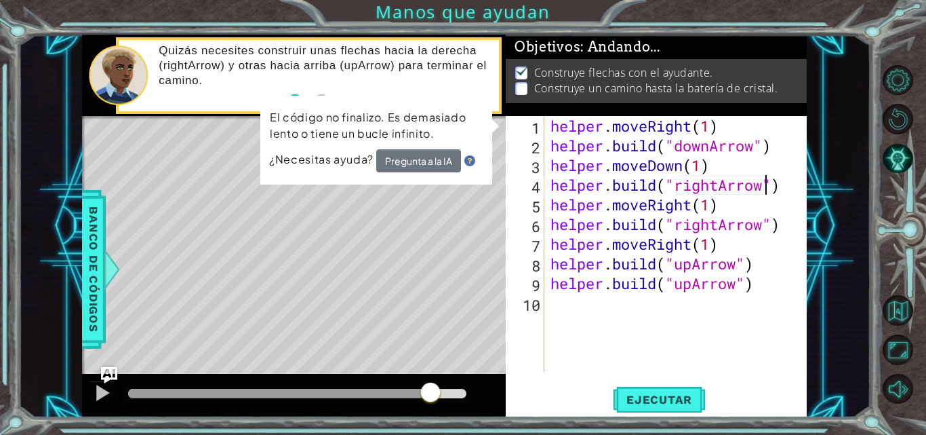
click at [765, 293] on div "helper . moveRight ( 1 ) helper . build ( "downArrow" ) helper . moveDown ( 1 )…" at bounding box center [679, 263] width 263 height 295
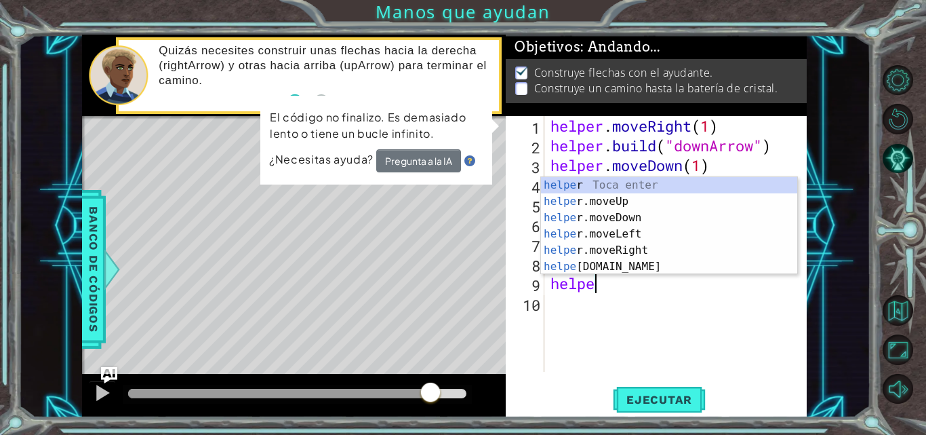
type textarea "h"
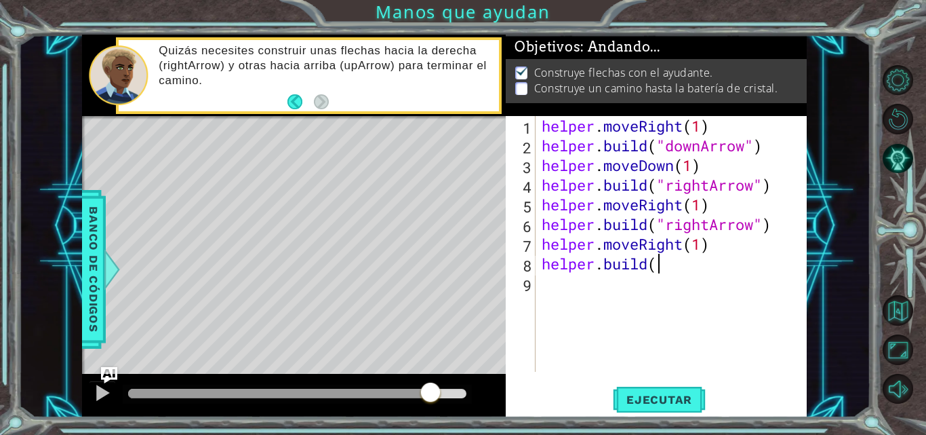
type textarea "h"
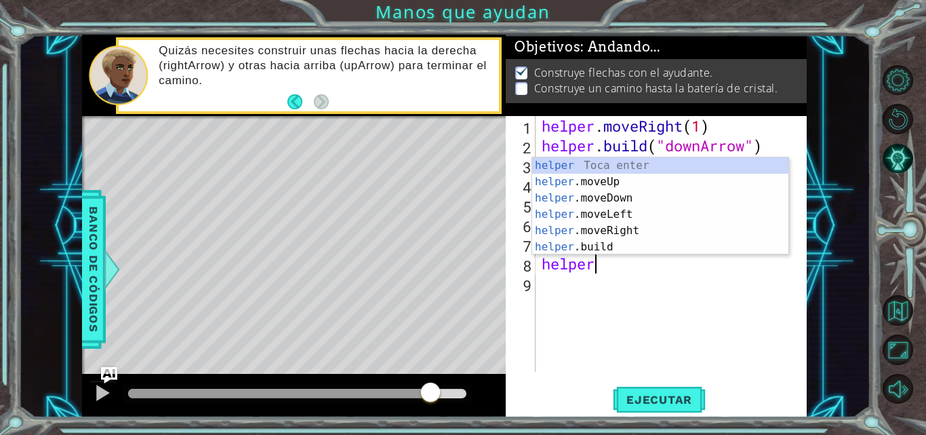
type textarea "h"
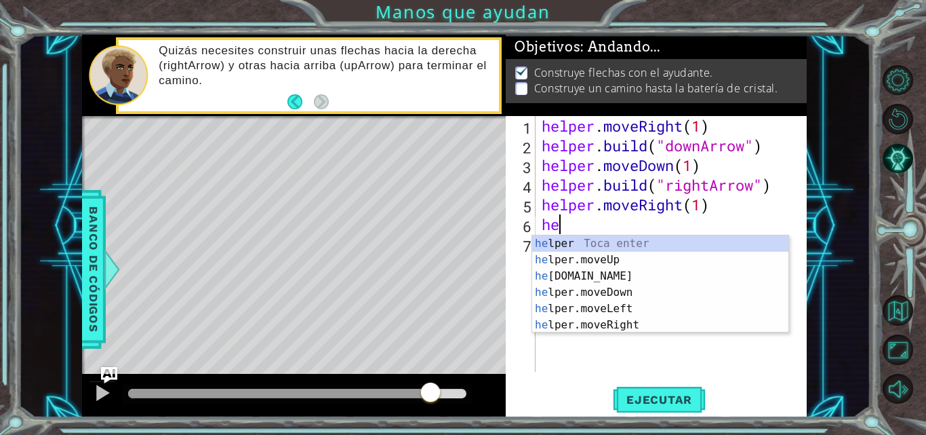
type textarea "h"
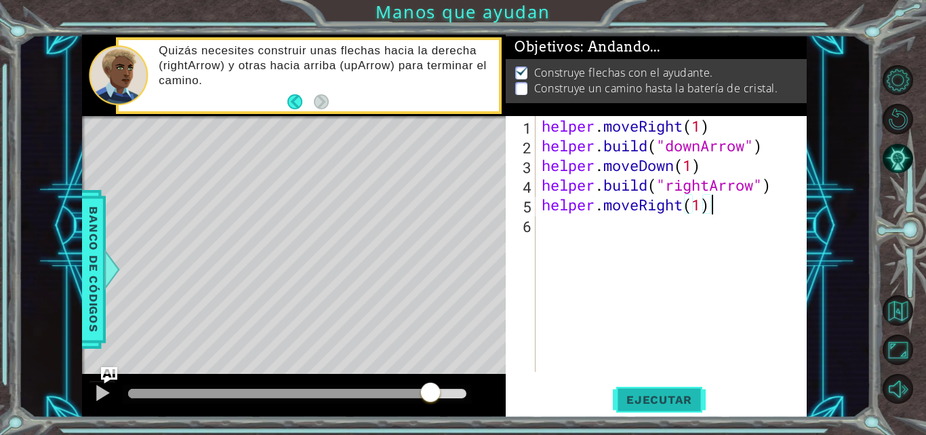
click at [685, 388] on button "Ejecutar" at bounding box center [659, 399] width 93 height 30
click at [685, 389] on button "Ejecutar" at bounding box center [659, 399] width 93 height 30
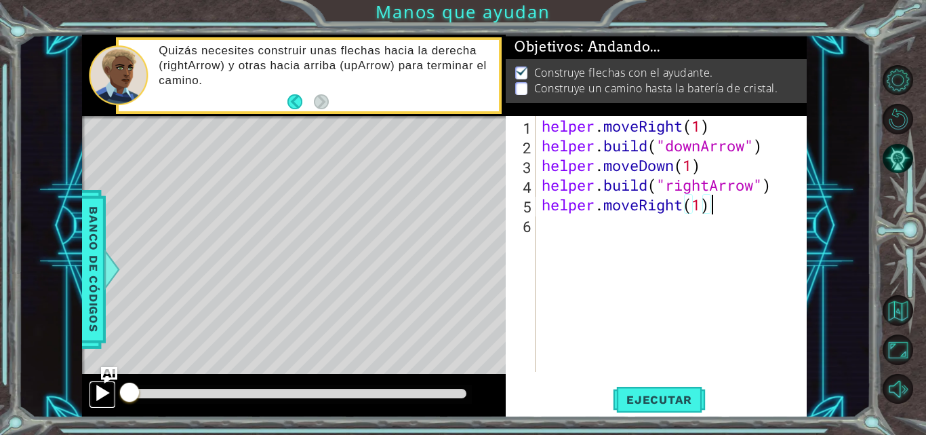
click at [99, 392] on div at bounding box center [103, 393] width 18 height 18
click at [706, 171] on div "helper . moveRight ( 1 ) helper . build ( "downArrow" ) helper . moveDown ( 1 )…" at bounding box center [675, 263] width 272 height 295
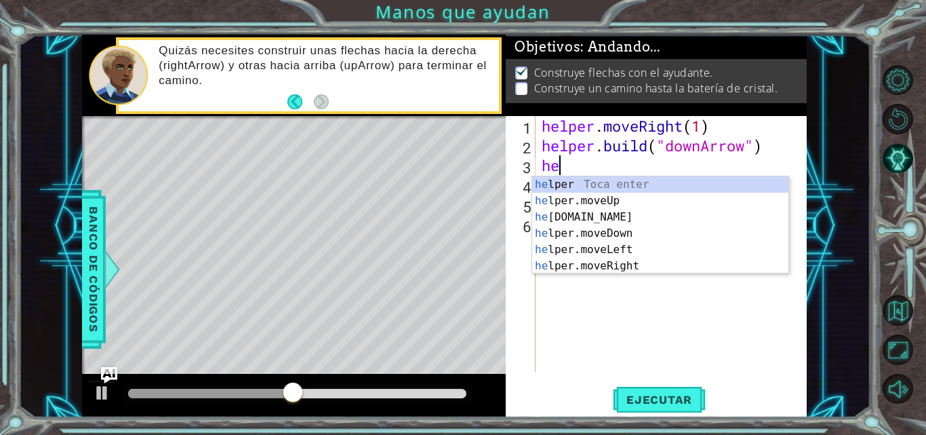
type textarea "h"
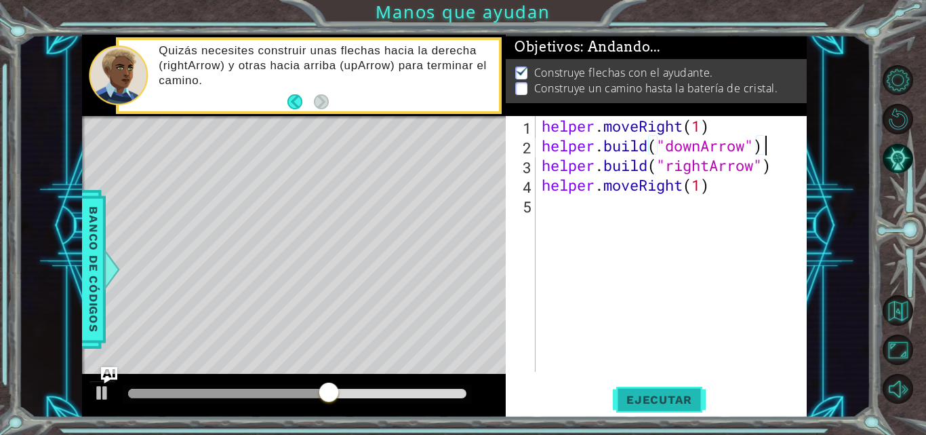
click at [633, 403] on span "Ejecutar" at bounding box center [659, 399] width 93 height 14
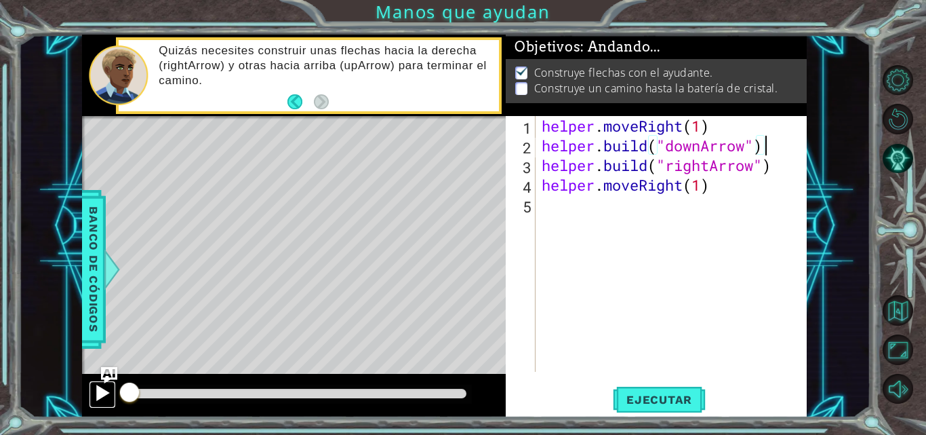
click at [102, 392] on div at bounding box center [103, 393] width 18 height 18
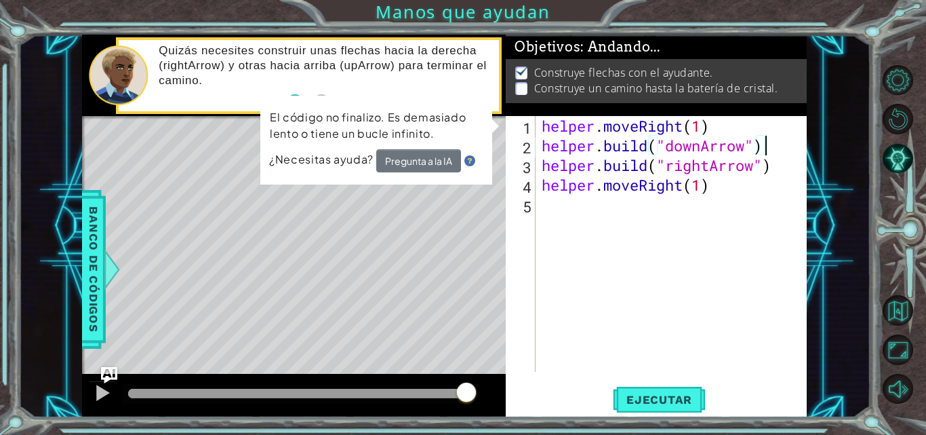
click at [714, 193] on div "helper . moveRight ( 1 ) helper . build ( "downArrow" ) helper . build ( "right…" at bounding box center [675, 263] width 272 height 295
click at [669, 407] on button "Ejecutar" at bounding box center [659, 399] width 93 height 30
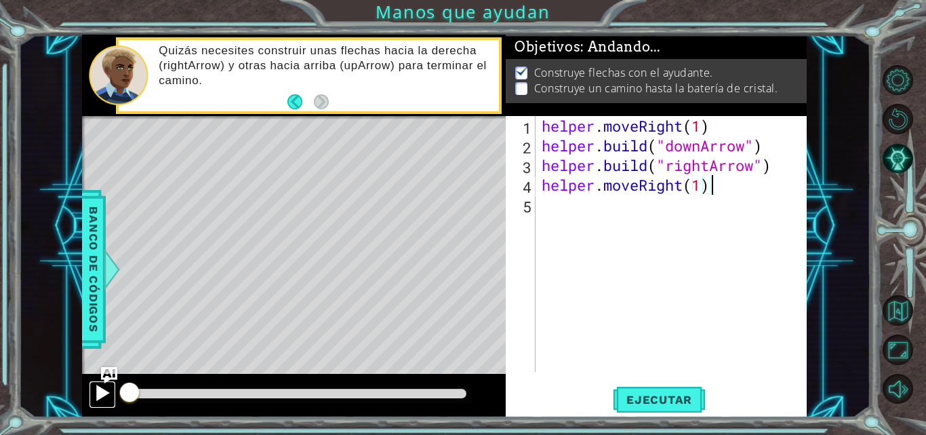
click at [98, 405] on button at bounding box center [102, 394] width 27 height 28
click at [782, 147] on div "helper . moveRight ( 1 ) helper . build ( "downArrow" ) helper . build ( "right…" at bounding box center [675, 263] width 272 height 295
type textarea "[DOMAIN_NAME]("downArrow")"
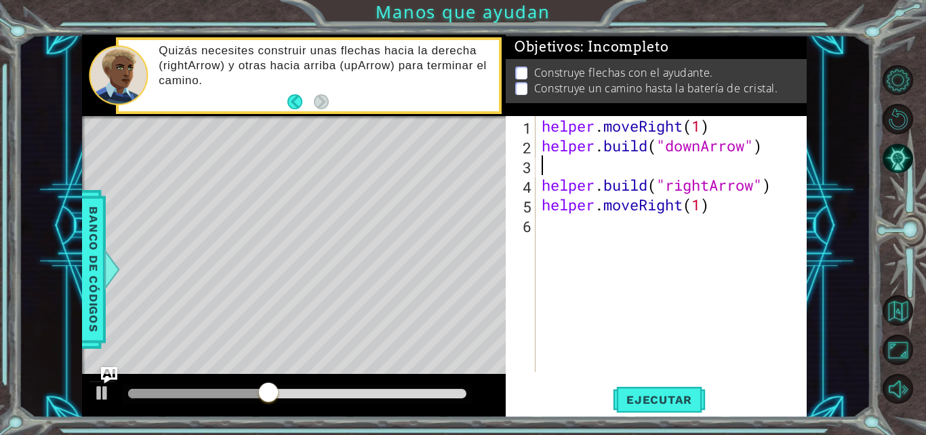
click at [745, 195] on div "helper . moveRight ( 1 ) helper . build ( "downArrow" ) helper . build ( "right…" at bounding box center [675, 263] width 272 height 295
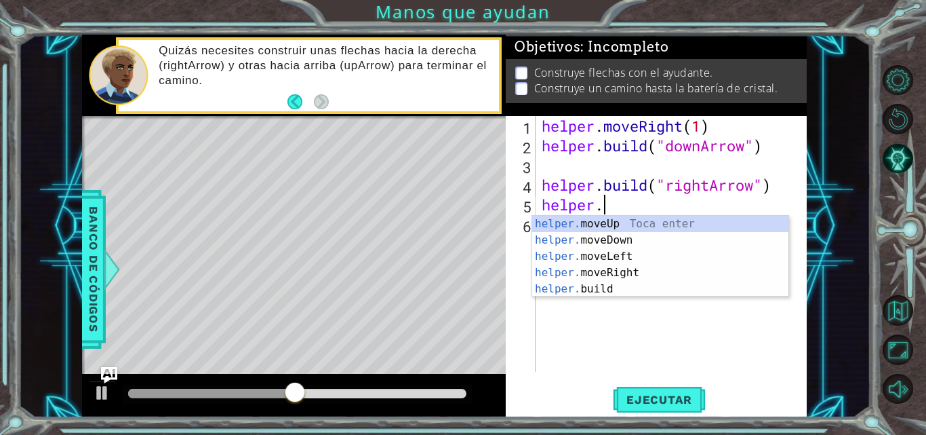
type textarea "h"
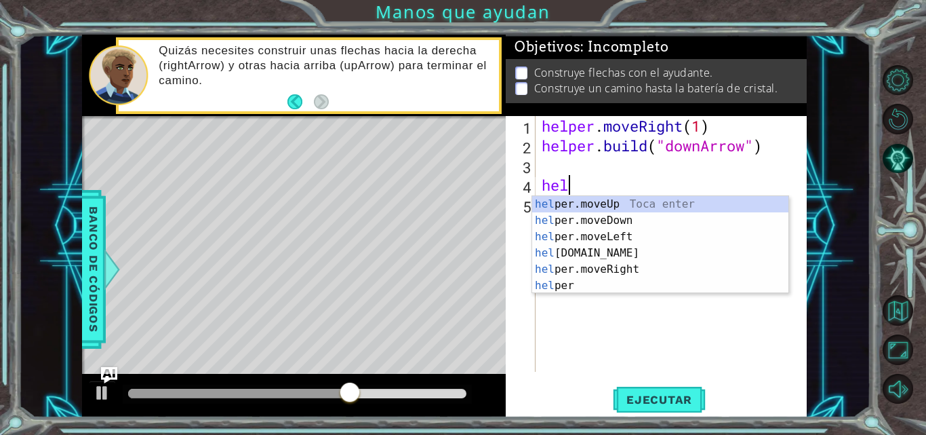
type textarea "h"
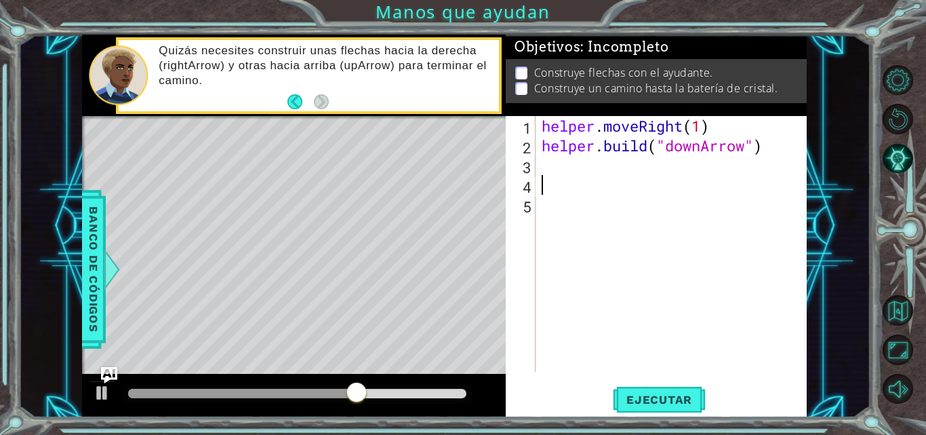
type textarea "[DOMAIN_NAME]("downArrow")"
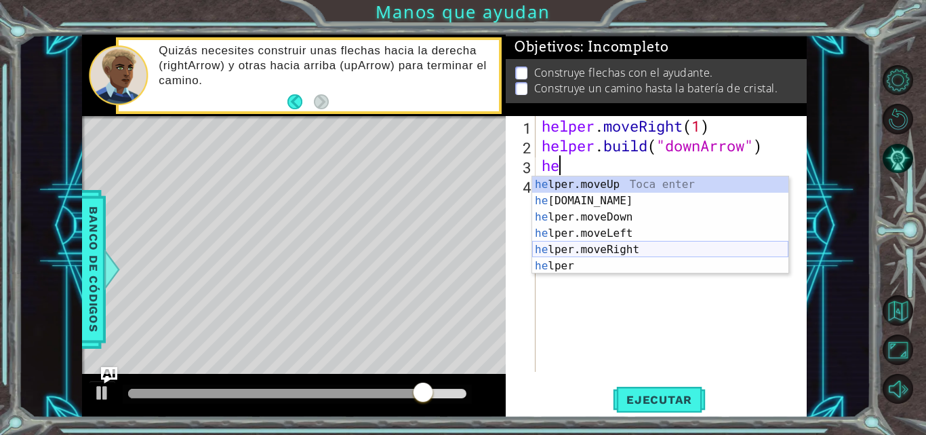
click at [644, 251] on div "he lper.moveUp Toca enter he [DOMAIN_NAME] Toca enter he lper.moveDown Toca ent…" at bounding box center [660, 241] width 256 height 130
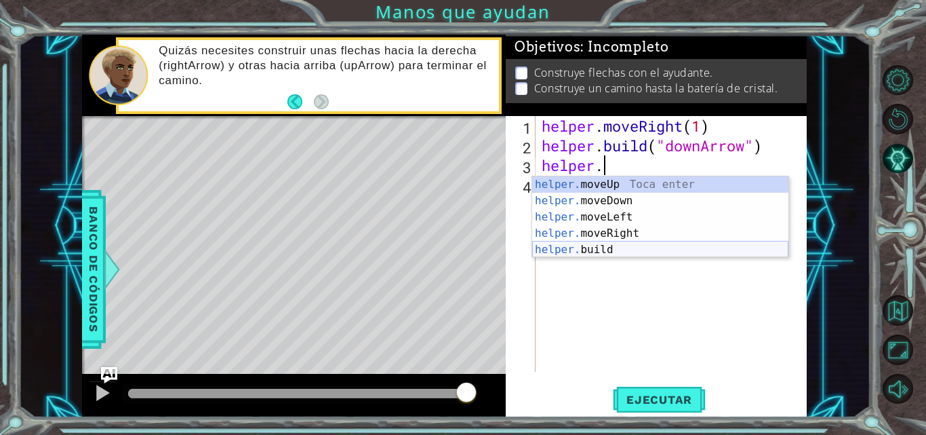
click at [639, 245] on div "helper. moveUp Toca enter helper. moveDown Toca enter helper. moveLeft Toca ent…" at bounding box center [660, 233] width 256 height 114
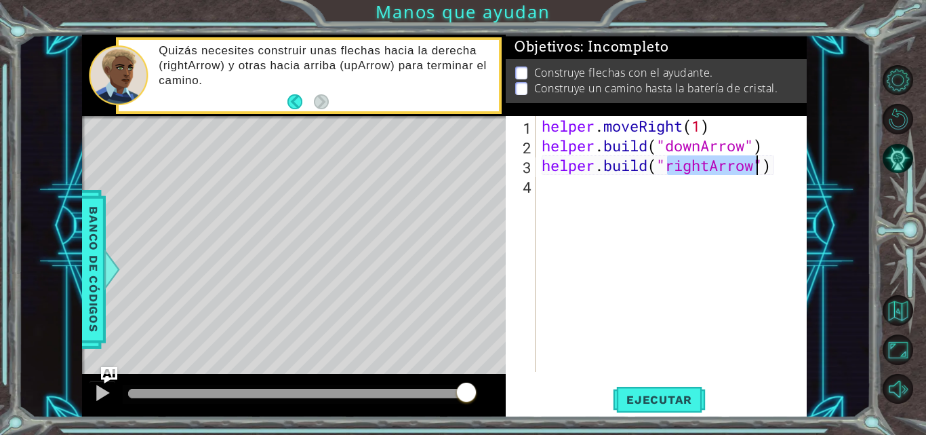
click at [775, 144] on div "helper . moveRight ( 1 ) helper . build ( "downArrow" ) helper . build ( "right…" at bounding box center [675, 263] width 272 height 295
type textarea "[DOMAIN_NAME]("downArrow")"
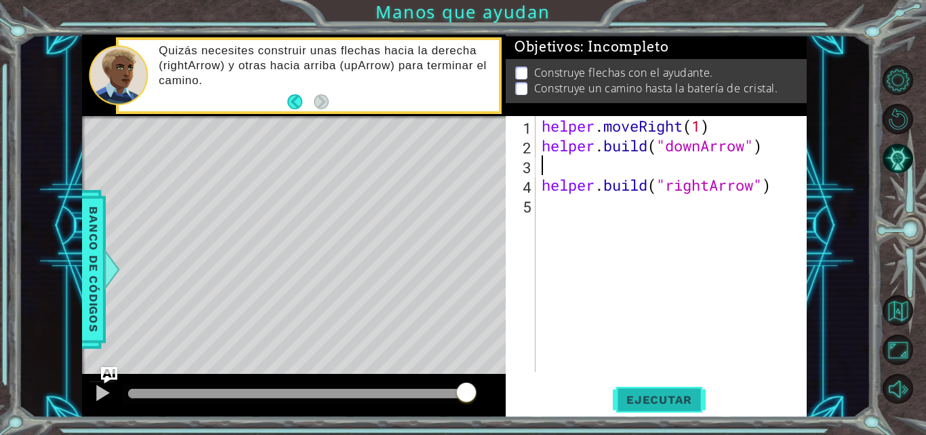
click at [654, 406] on span "Ejecutar" at bounding box center [659, 399] width 93 height 14
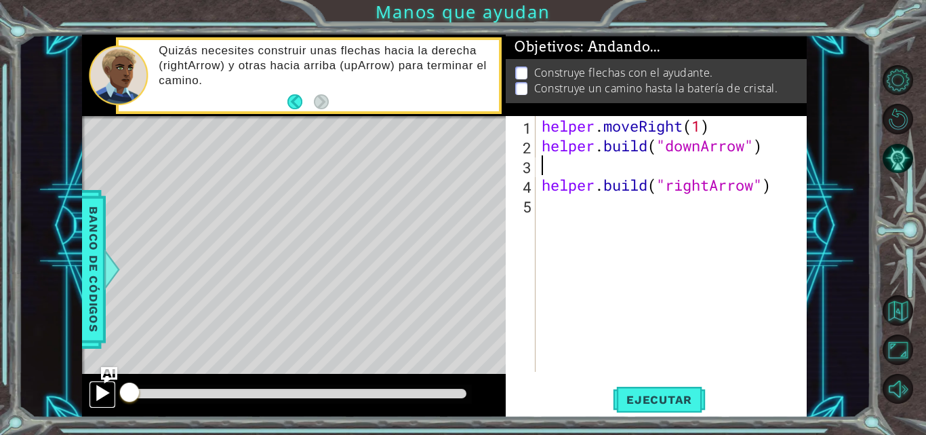
click at [108, 396] on div at bounding box center [103, 393] width 18 height 18
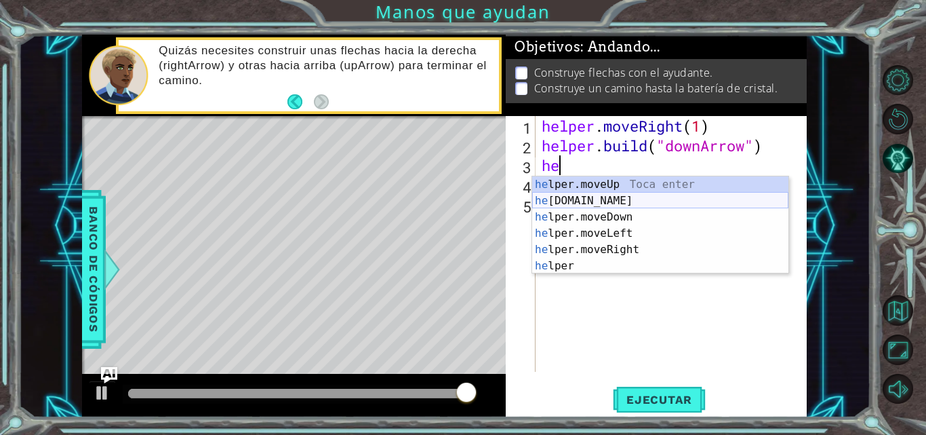
click at [596, 209] on div "he lper.moveUp Toca enter he [DOMAIN_NAME] Toca enter he lper.moveDown Toca ent…" at bounding box center [660, 241] width 256 height 130
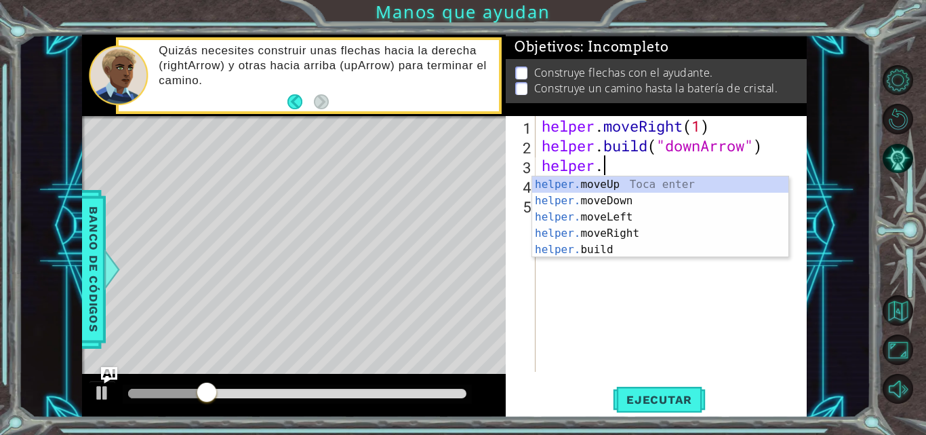
scroll to position [0, 2]
click at [847, 131] on div "1 ההההההההההההההההההההההההההההההההההההההההההההההההההההההההההההההההההההההההההההה…" at bounding box center [463, 217] width 926 height 435
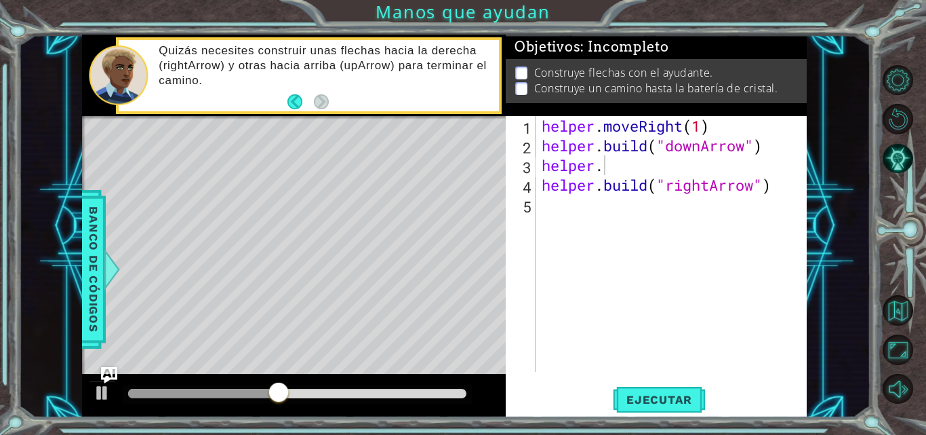
click at [651, 165] on div "helper . moveRight ( 1 ) helper . build ( "downArrow" ) helper . helper . build…" at bounding box center [675, 263] width 272 height 295
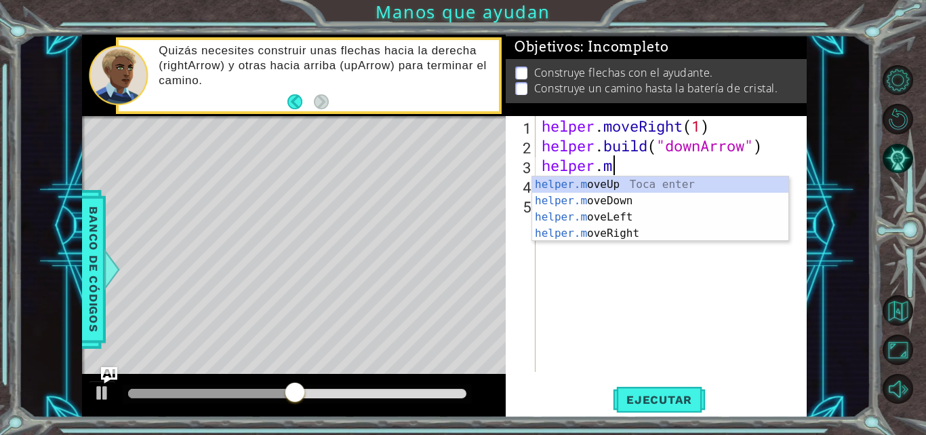
scroll to position [0, 3]
click at [631, 197] on div "helper.m oveUp Toca enter helper.m oveDown Toca enter helper.m oveLeft Toca ent…" at bounding box center [660, 225] width 256 height 98
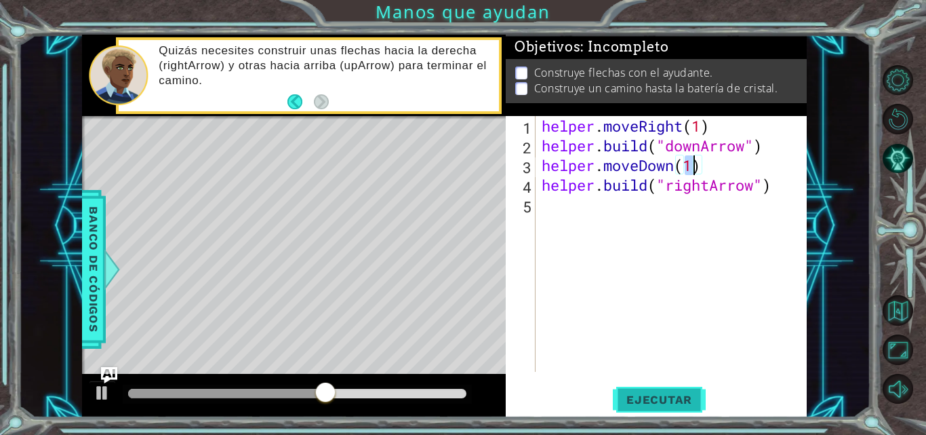
type textarea "helper.moveDown(1)"
click at [666, 403] on span "Ejecutar" at bounding box center [659, 399] width 93 height 14
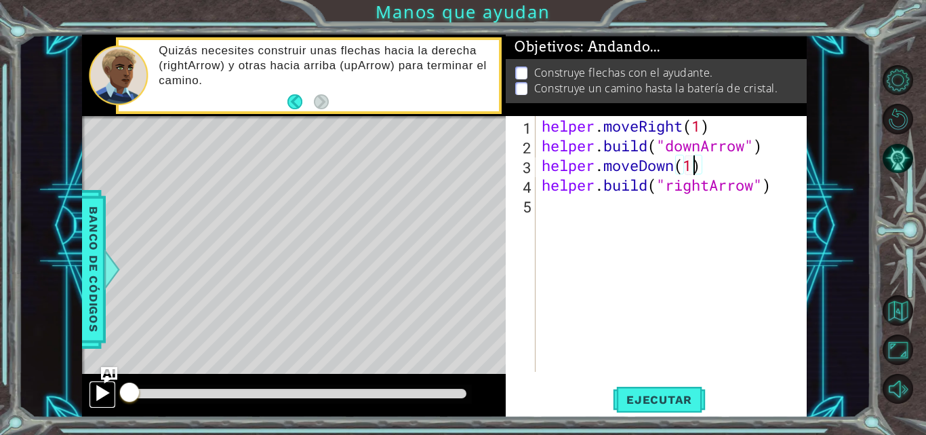
click at [107, 392] on div at bounding box center [103, 393] width 18 height 18
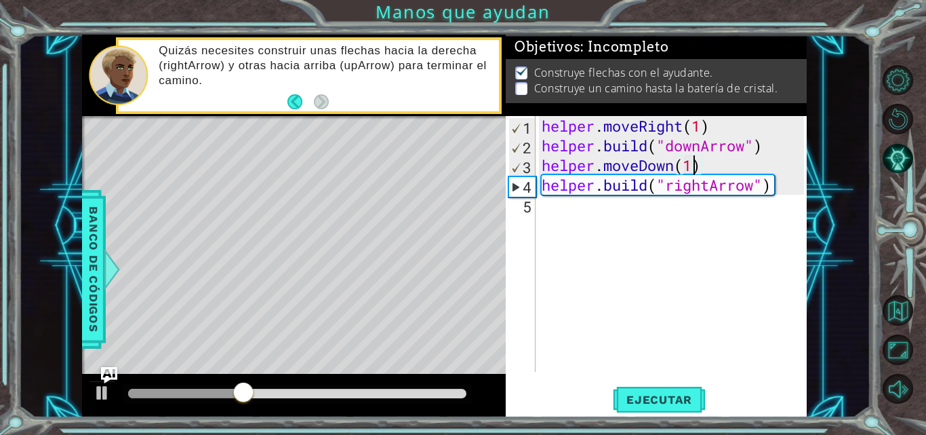
click at [616, 220] on div "helper . moveRight ( 1 ) helper . build ( "downArrow" ) helper . moveDown ( 1 )…" at bounding box center [675, 263] width 272 height 295
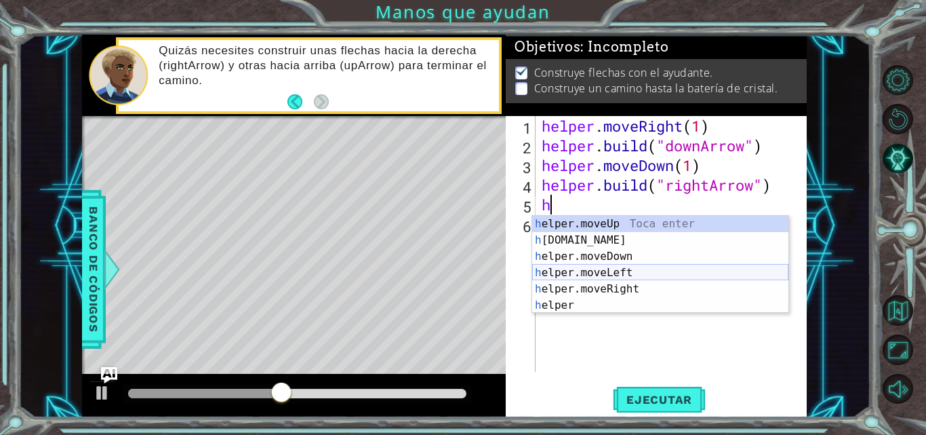
click at [603, 289] on div "h elper.moveUp Toca enter h [DOMAIN_NAME] Toca enter h elper.moveDown Toca ente…" at bounding box center [660, 281] width 256 height 130
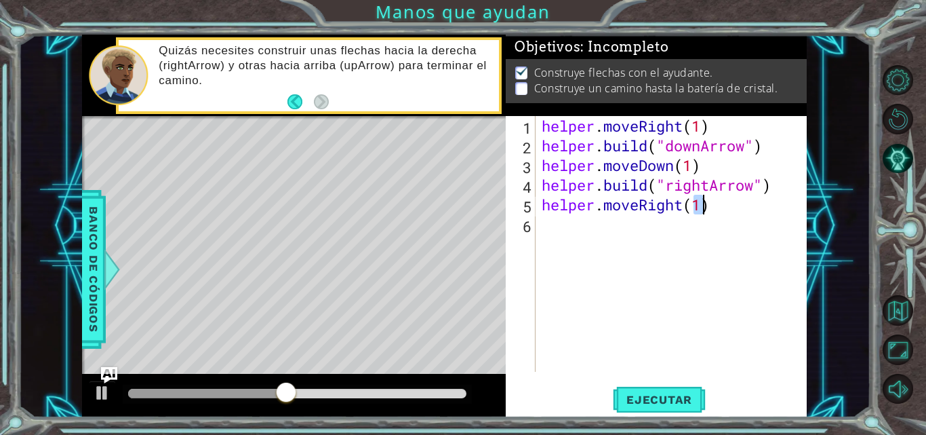
type textarea "helper.moveRight(1)"
click at [564, 214] on div "helper . moveRight ( 1 ) helper . build ( "downArrow" ) helper . moveDown ( 1 )…" at bounding box center [675, 263] width 272 height 295
click at [567, 226] on div "helper . moveRight ( 1 ) helper . build ( "downArrow" ) helper . moveDown ( 1 )…" at bounding box center [675, 263] width 272 height 295
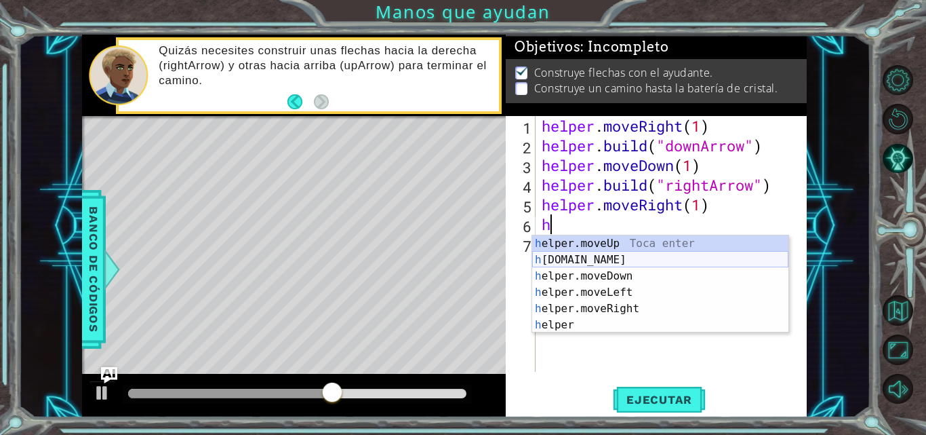
click at [590, 261] on div "h elper.moveUp Toca enter h [DOMAIN_NAME] Toca enter h elper.moveDown Toca ente…" at bounding box center [660, 300] width 256 height 130
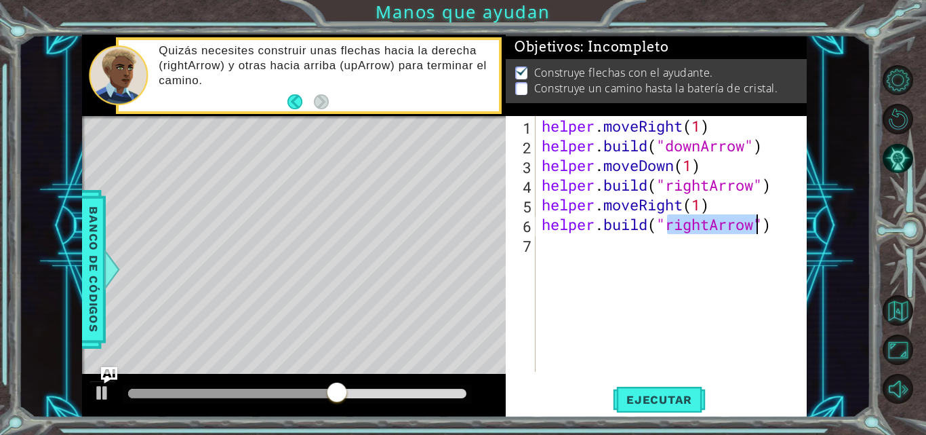
type textarea "[DOMAIN_NAME]("rightArrow")"
click at [586, 258] on div "helper . moveRight ( 1 ) helper . build ( "downArrow" ) helper . moveDown ( 1 )…" at bounding box center [675, 263] width 272 height 295
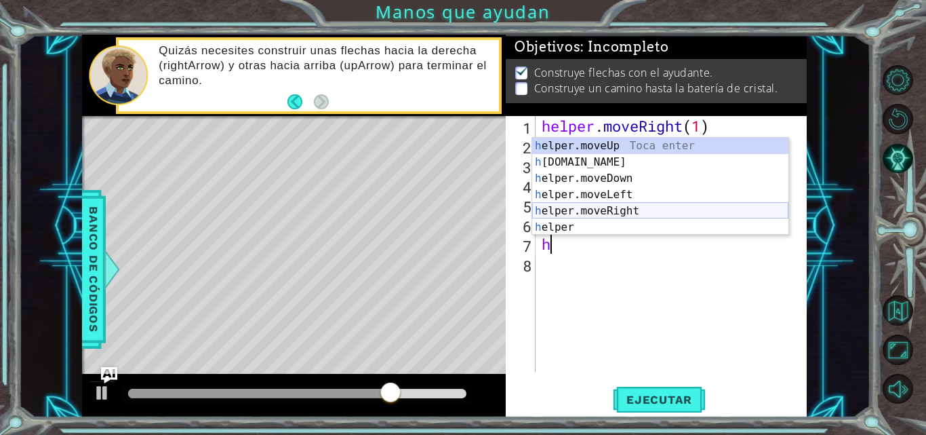
click at [589, 206] on div "h elper.moveUp Toca enter h [DOMAIN_NAME] Toca enter h elper.moveDown Toca ente…" at bounding box center [660, 203] width 256 height 130
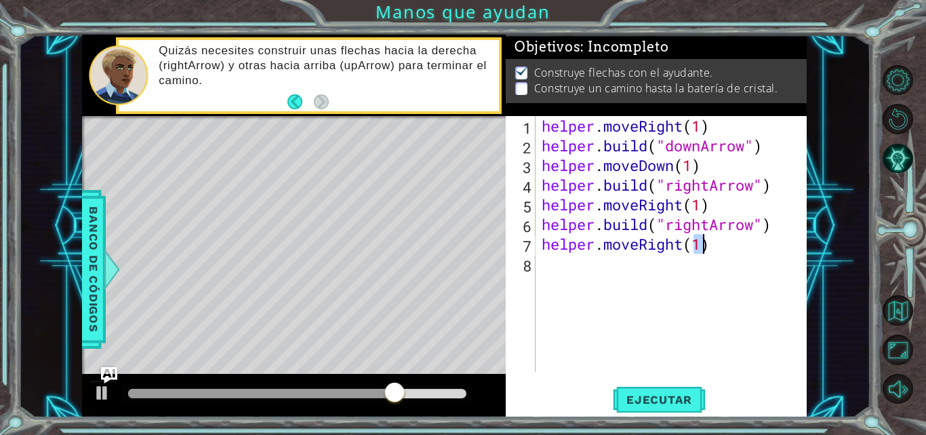
type textarea "helper.moveRight(1)"
click at [576, 264] on div "helper . moveRight ( 1 ) helper . build ( "downArrow" ) helper . moveDown ( 1 )…" at bounding box center [675, 263] width 272 height 295
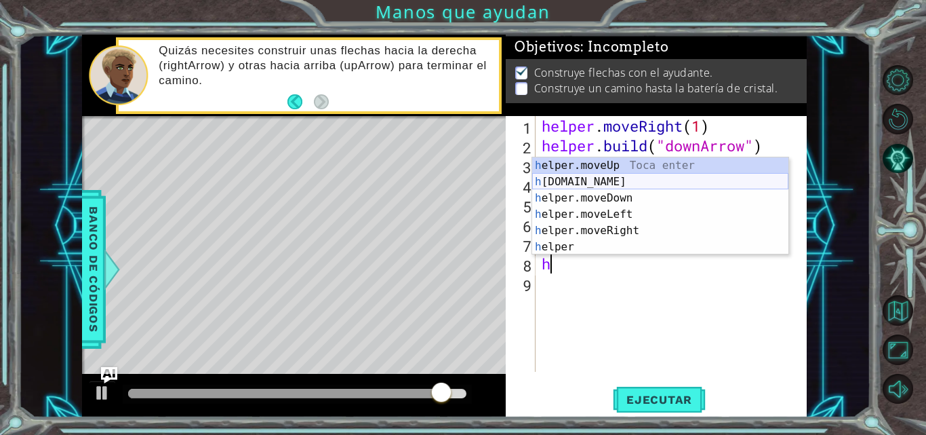
click at [618, 184] on div "h elper.moveUp Toca enter h [DOMAIN_NAME] Toca enter h elper.moveDown Toca ente…" at bounding box center [660, 222] width 256 height 130
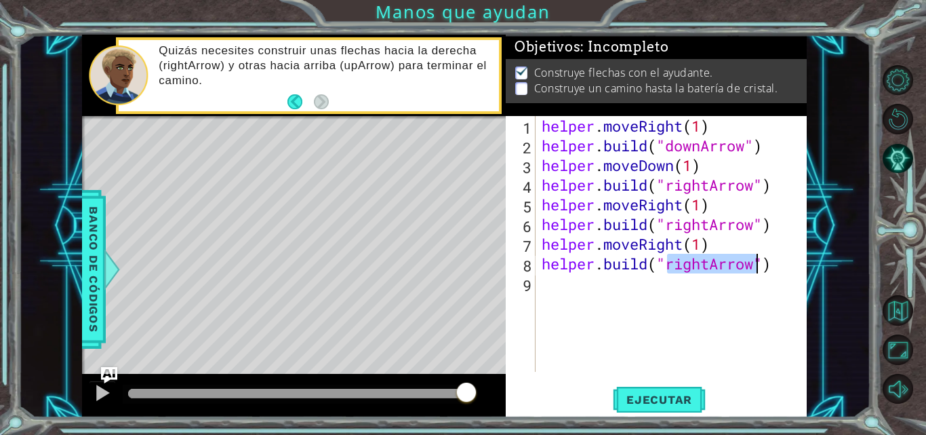
click at [708, 266] on div "helper . moveRight ( 1 ) helper . build ( "downArrow" ) helper . moveDown ( 1 )…" at bounding box center [671, 244] width 265 height 256
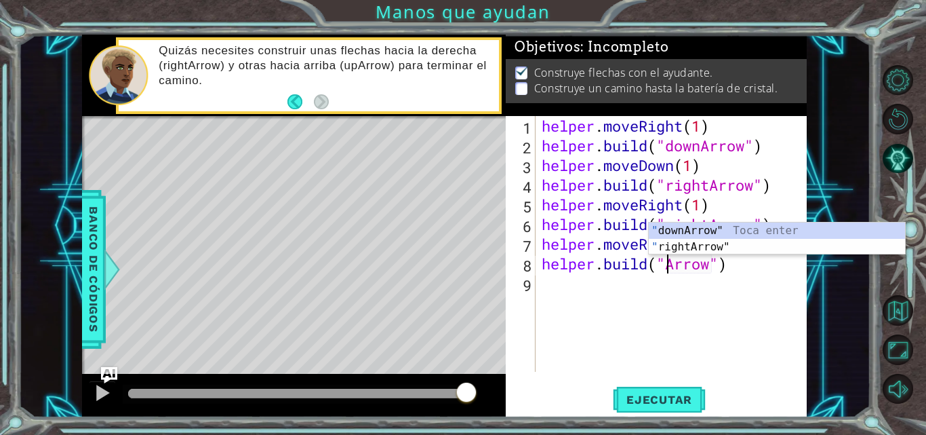
scroll to position [0, 7]
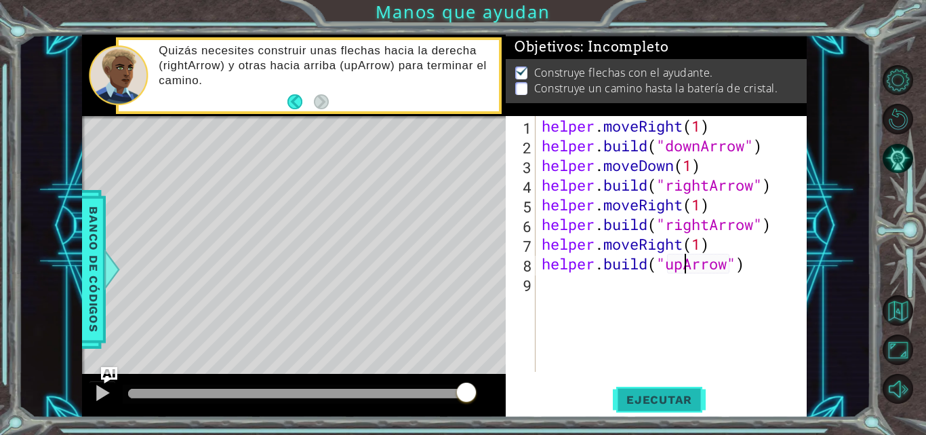
type textarea "[DOMAIN_NAME]("upArrow")"
click at [657, 399] on span "Ejecutar" at bounding box center [659, 399] width 93 height 14
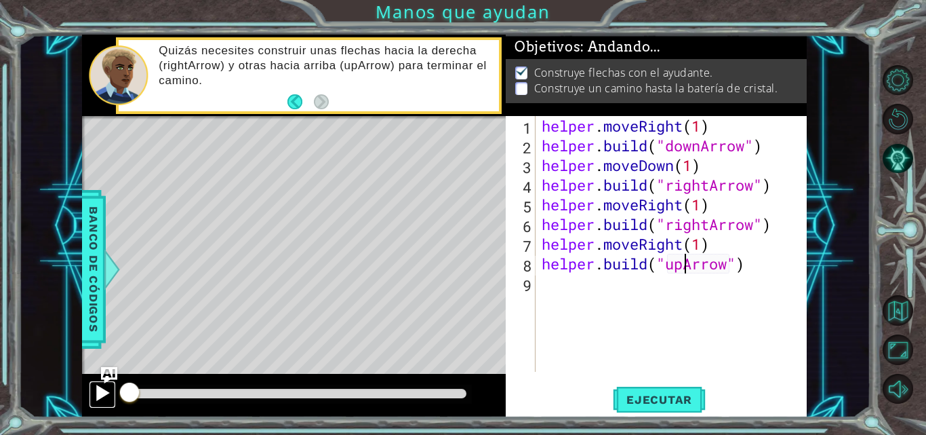
click at [110, 388] on div at bounding box center [103, 393] width 18 height 18
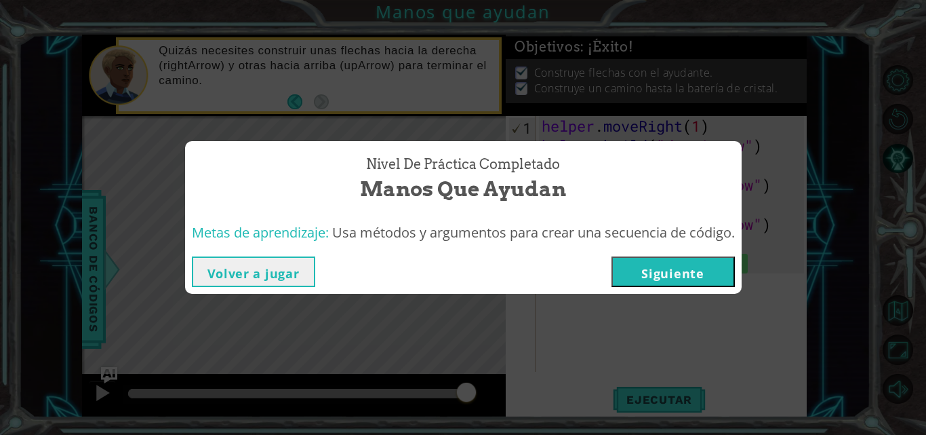
click at [653, 278] on button "Siguiente" at bounding box center [672, 271] width 123 height 31
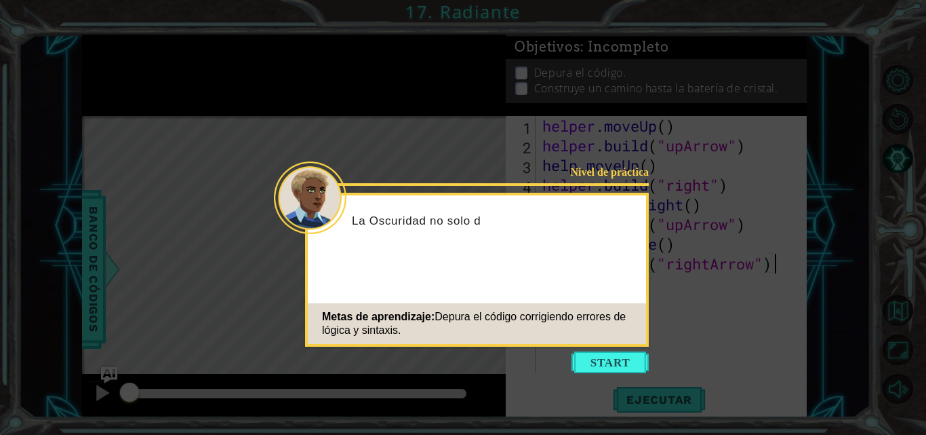
click at [622, 365] on button "Start" at bounding box center [609, 362] width 77 height 22
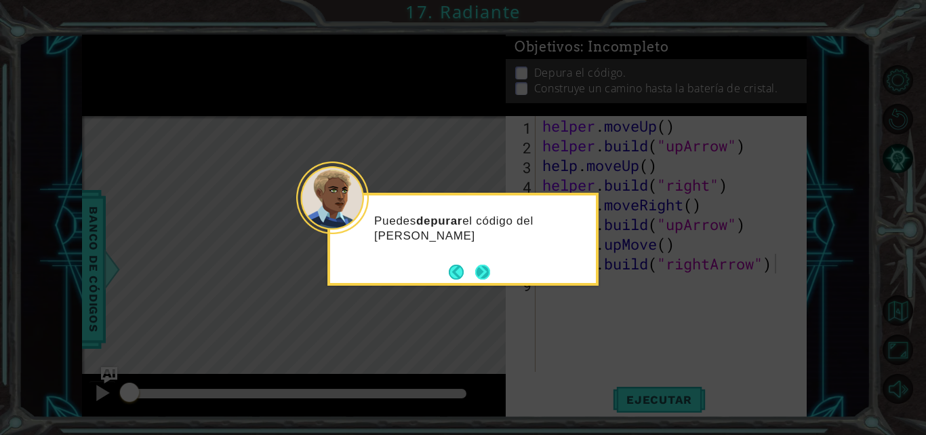
click at [485, 277] on button "Next" at bounding box center [482, 271] width 15 height 15
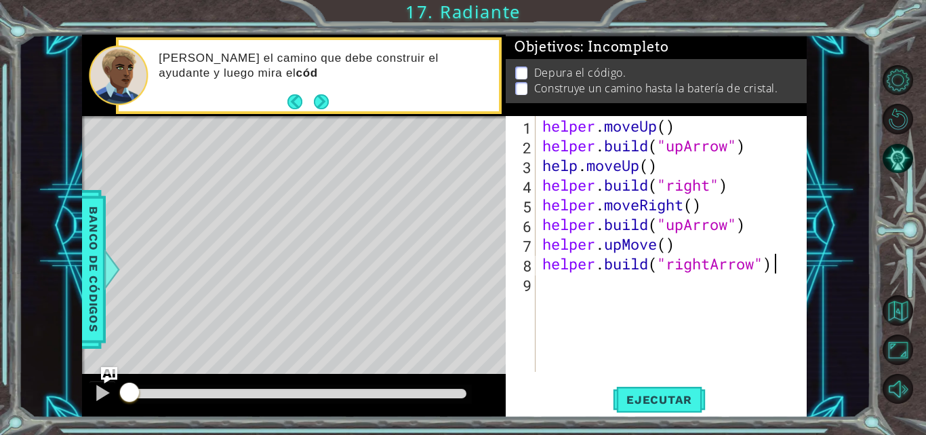
click at [315, 100] on button "Next" at bounding box center [320, 101] width 15 height 15
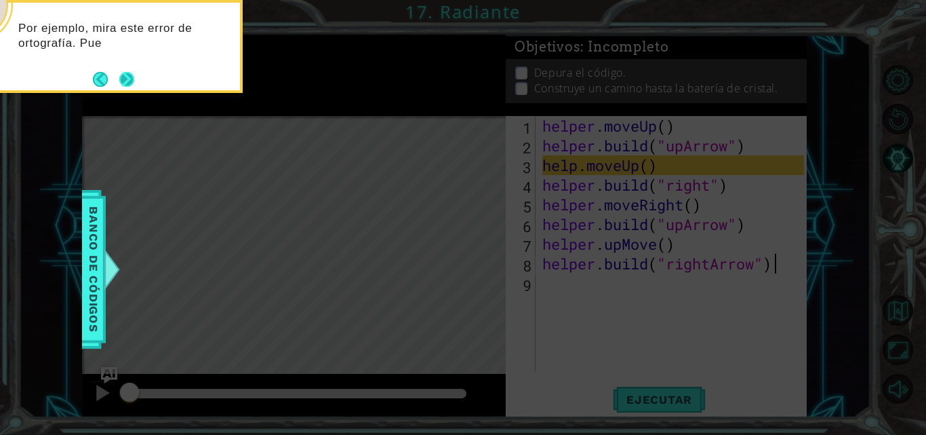
click at [130, 85] on button "Next" at bounding box center [126, 79] width 15 height 15
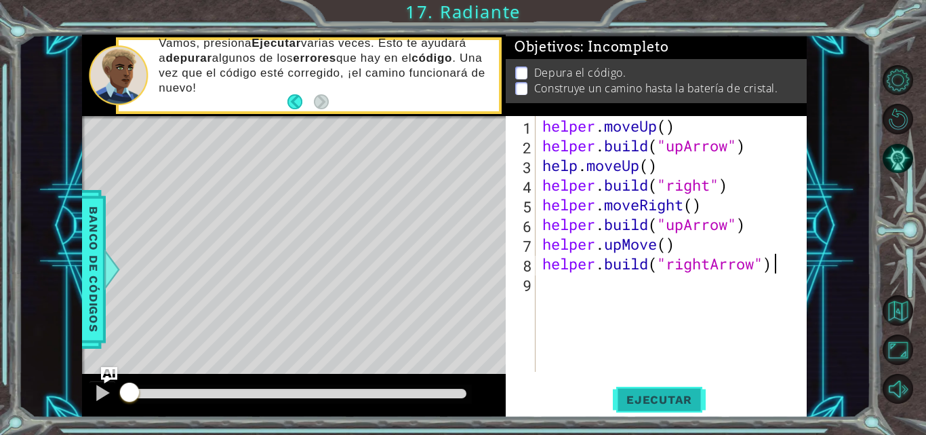
click at [620, 404] on span "Ejecutar" at bounding box center [659, 399] width 93 height 14
click at [110, 395] on div at bounding box center [103, 393] width 18 height 18
click at [659, 394] on button "Ejecutar" at bounding box center [659, 399] width 93 height 30
click at [658, 394] on span "Ejecutar" at bounding box center [659, 399] width 93 height 14
click at [657, 394] on span "Ejecutar" at bounding box center [659, 399] width 93 height 14
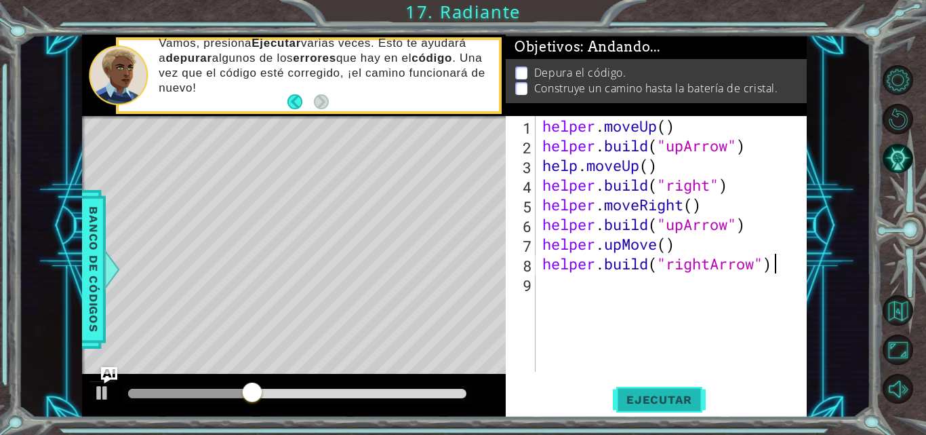
click at [657, 394] on span "Ejecutar" at bounding box center [659, 399] width 93 height 14
click at [656, 394] on span "Ejecutar" at bounding box center [659, 399] width 93 height 14
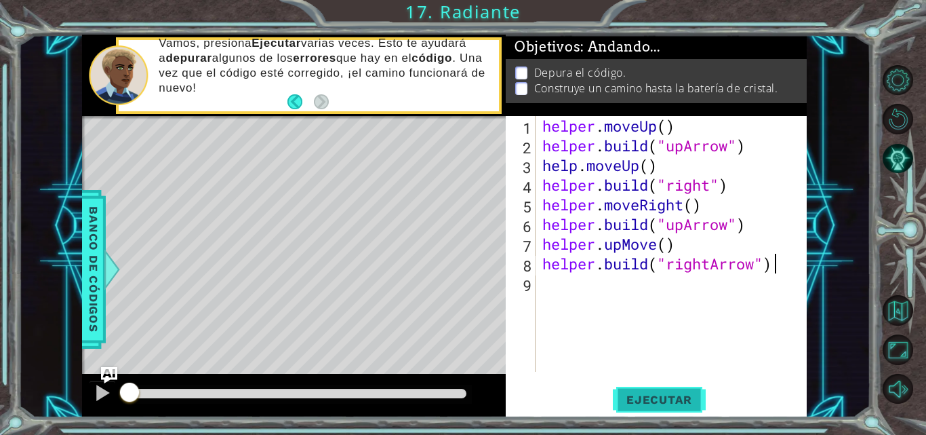
click at [656, 394] on span "Ejecutar" at bounding box center [659, 399] width 93 height 14
click at [655, 393] on span "Ejecutar" at bounding box center [659, 399] width 93 height 14
click at [95, 395] on div at bounding box center [103, 393] width 18 height 18
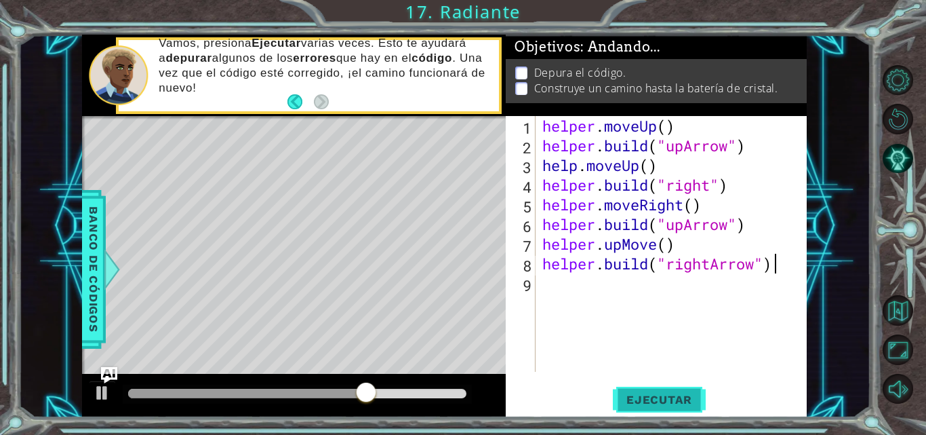
click at [666, 405] on span "Ejecutar" at bounding box center [659, 399] width 93 height 14
click at [665, 405] on span "Ejecutar" at bounding box center [659, 399] width 93 height 14
click at [664, 405] on span "Ejecutar" at bounding box center [659, 399] width 93 height 14
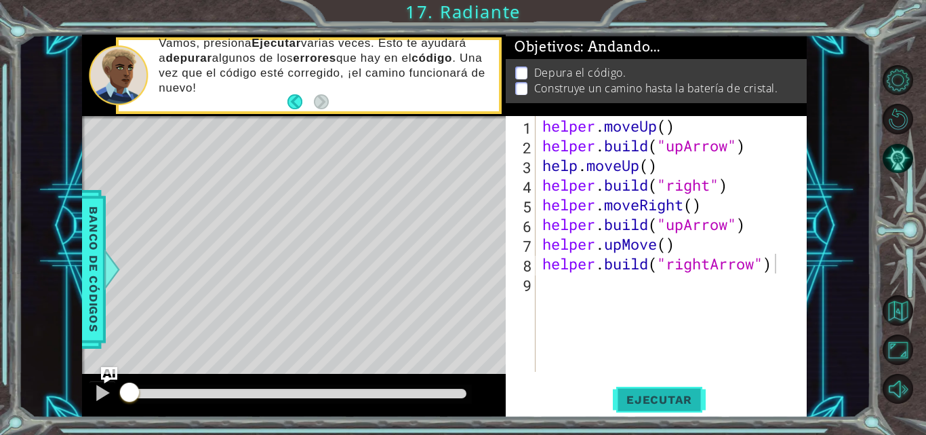
click at [664, 405] on span "Ejecutar" at bounding box center [659, 399] width 93 height 14
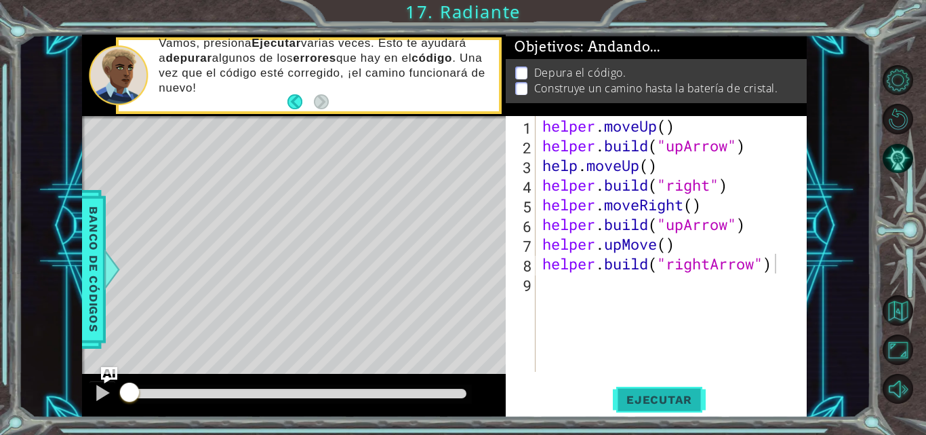
click at [664, 405] on span "Ejecutar" at bounding box center [659, 399] width 93 height 14
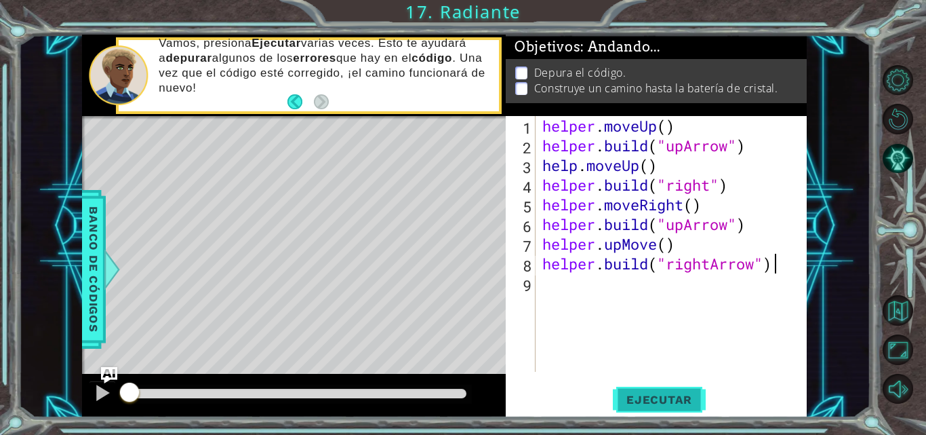
click at [663, 405] on span "Ejecutar" at bounding box center [659, 399] width 93 height 14
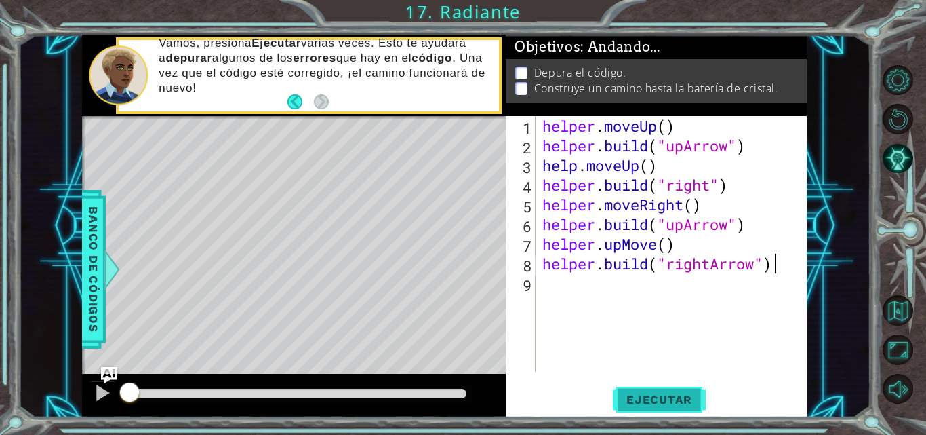
click at [663, 405] on span "Ejecutar" at bounding box center [659, 399] width 93 height 14
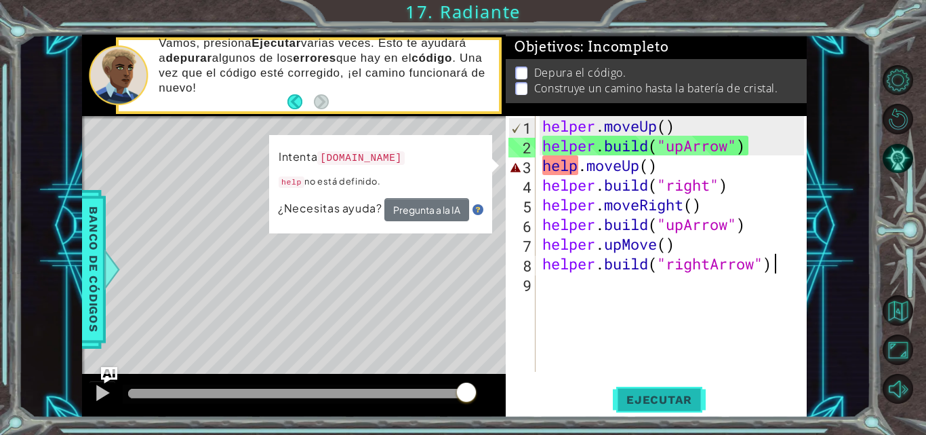
click at [663, 405] on span "Ejecutar" at bounding box center [659, 399] width 93 height 14
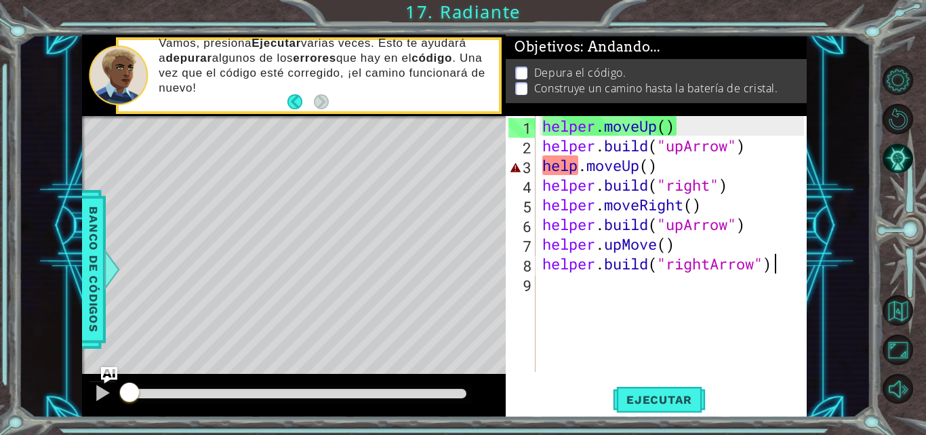
click at [631, 168] on div "helper . moveUp ( ) helper . build ( "upArrow" ) help . moveUp ( ) helper . bui…" at bounding box center [675, 263] width 271 height 295
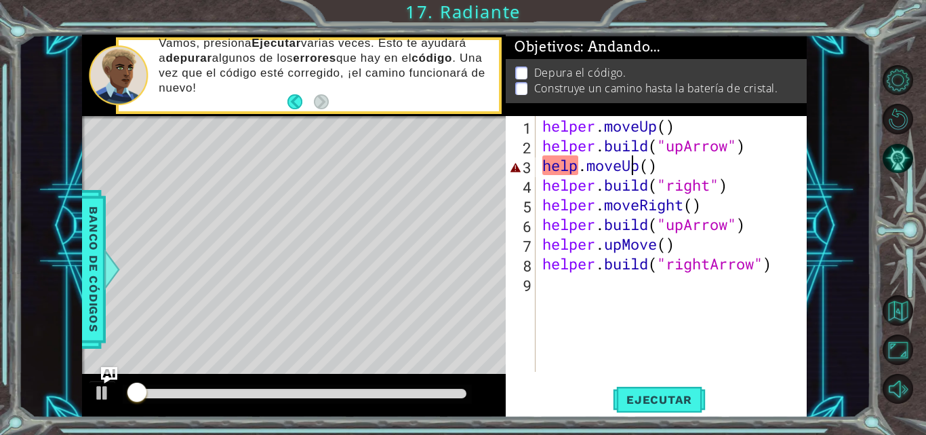
click at [672, 175] on div "helper . moveUp ( ) helper . build ( "upArrow" ) help . moveUp ( ) helper . bui…" at bounding box center [675, 263] width 271 height 295
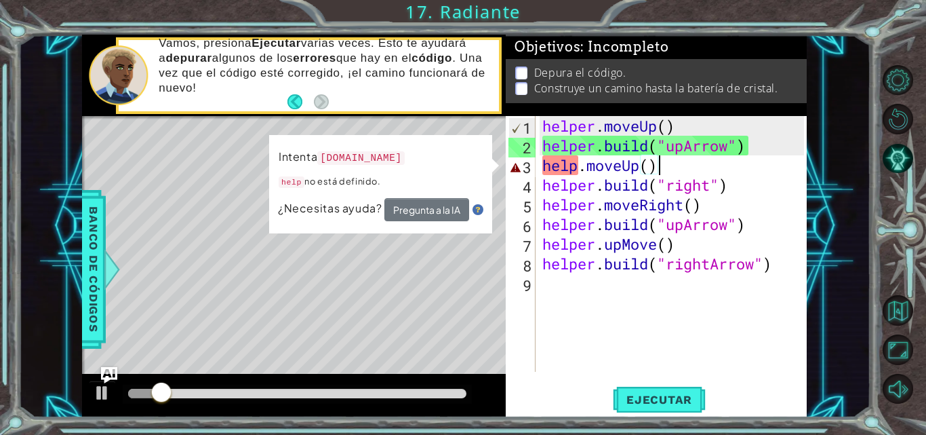
click at [405, 159] on code "[DOMAIN_NAME]" at bounding box center [361, 157] width 87 height 15
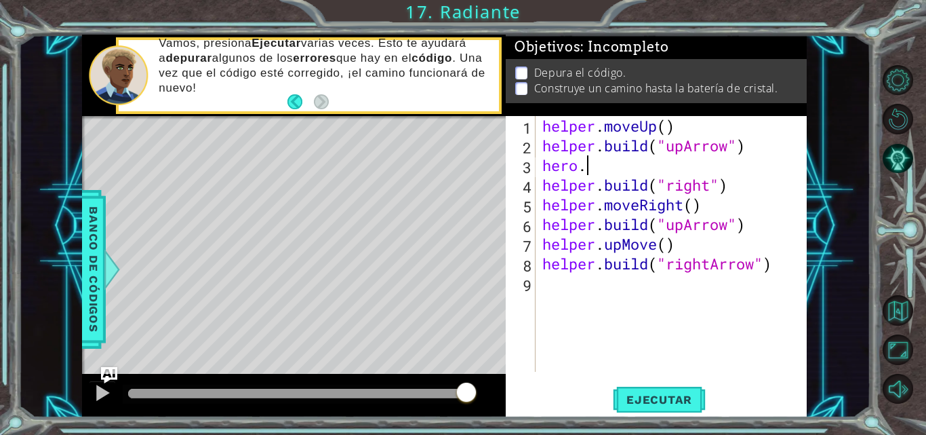
scroll to position [0, 1]
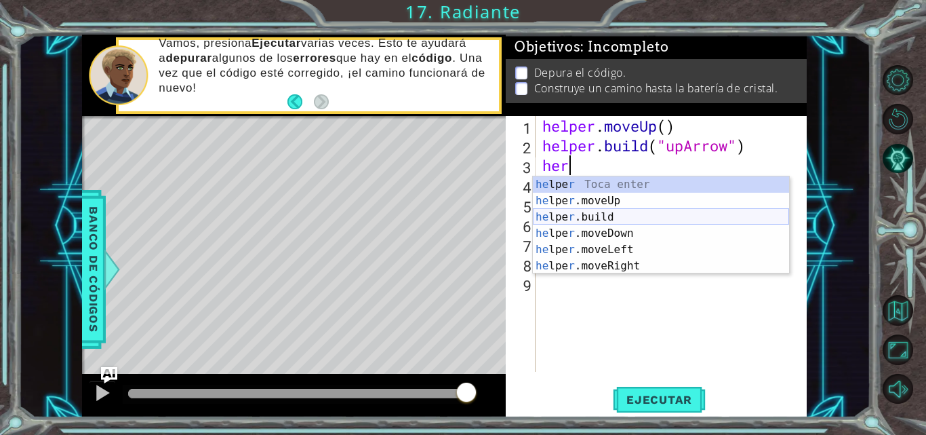
click at [609, 214] on div "he lpe r Toca enter he lpe r .moveUp Toca enter he lpe r .build Toca enter he l…" at bounding box center [661, 241] width 256 height 130
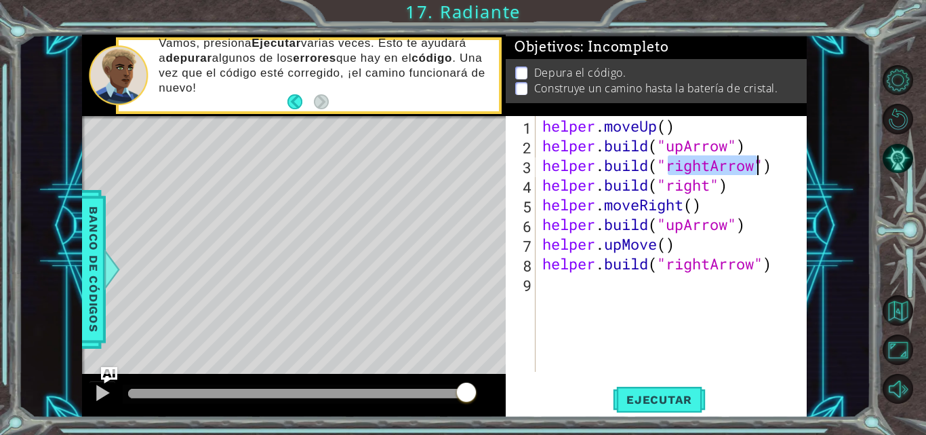
click at [704, 166] on div "helper . moveUp ( ) helper . build ( "upArrow" ) helper . build ( "rightArrow" …" at bounding box center [672, 244] width 264 height 256
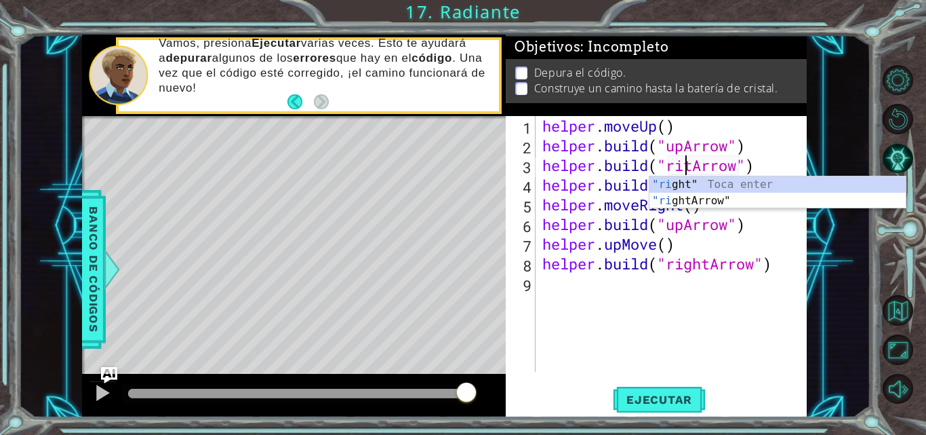
click at [698, 165] on div "helper . moveUp ( ) helper . build ( "upArrow" ) helper . build ( "ritArrow" ) …" at bounding box center [675, 263] width 271 height 295
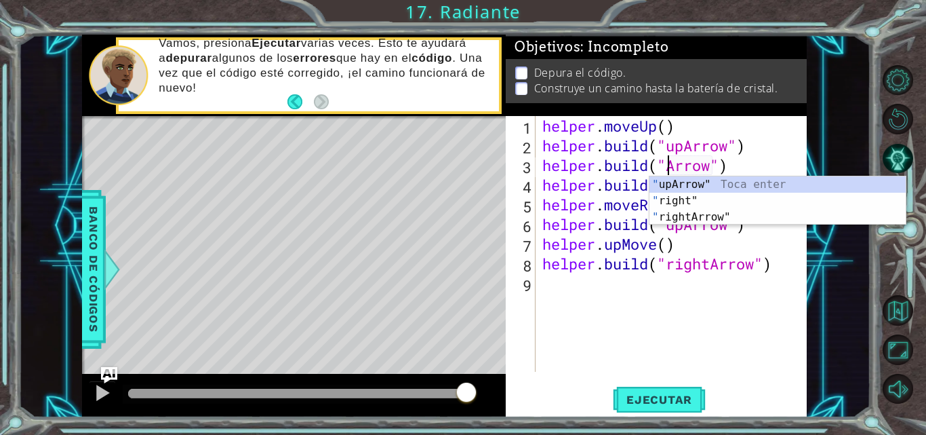
scroll to position [0, 7]
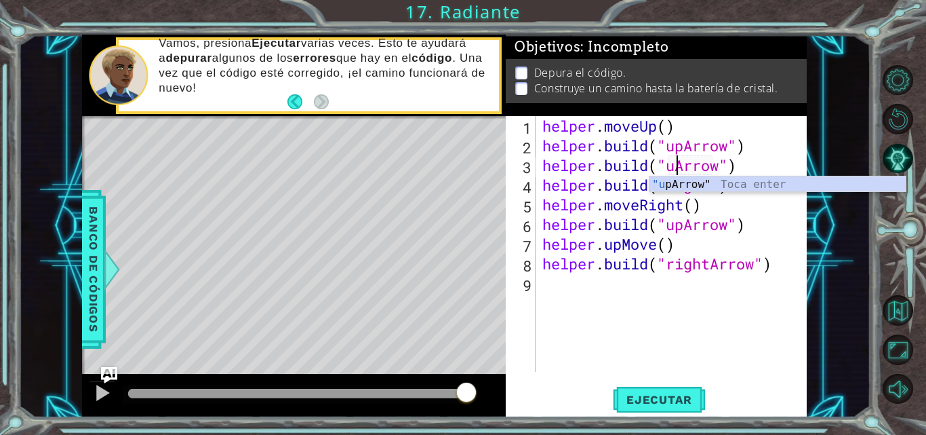
type textarea "[DOMAIN_NAME]("upArrow")"
click at [750, 154] on div "helper . moveUp ( ) helper . build ( "upArrow" ) helper . build ( "upArrow" ) h…" at bounding box center [675, 263] width 271 height 295
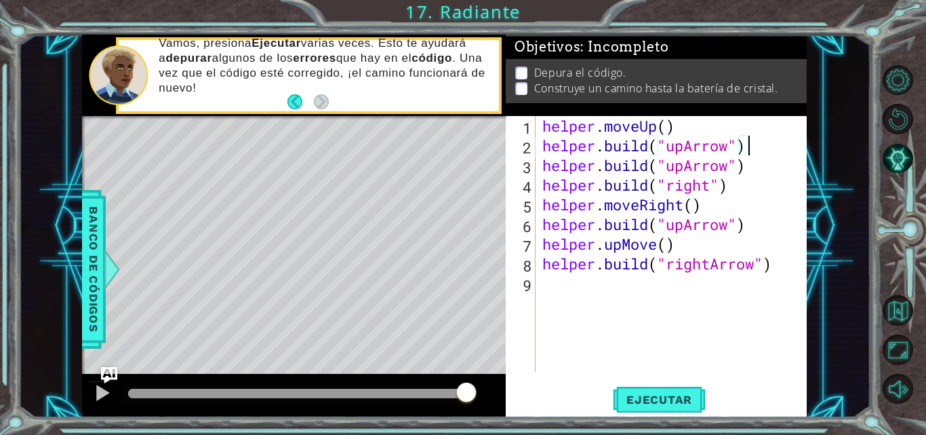
scroll to position [0, 0]
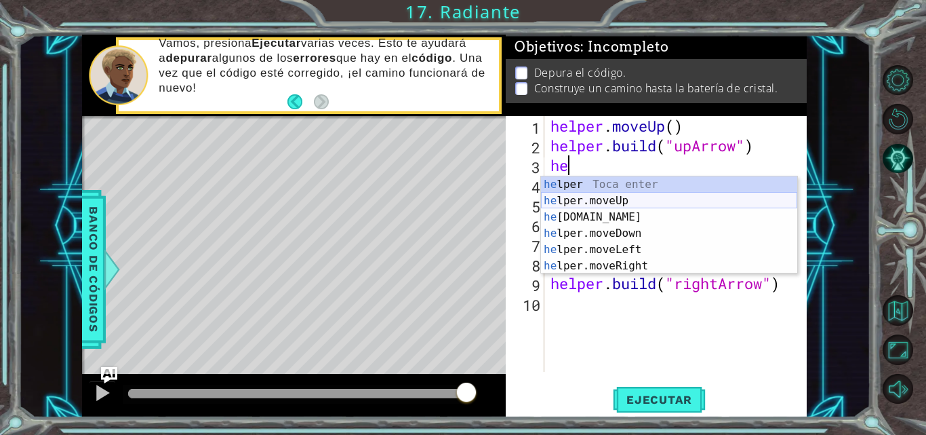
click at [643, 195] on div "he lper Toca enter he lper.moveUp Toca enter he [DOMAIN_NAME] Toca enter he lpe…" at bounding box center [669, 241] width 256 height 130
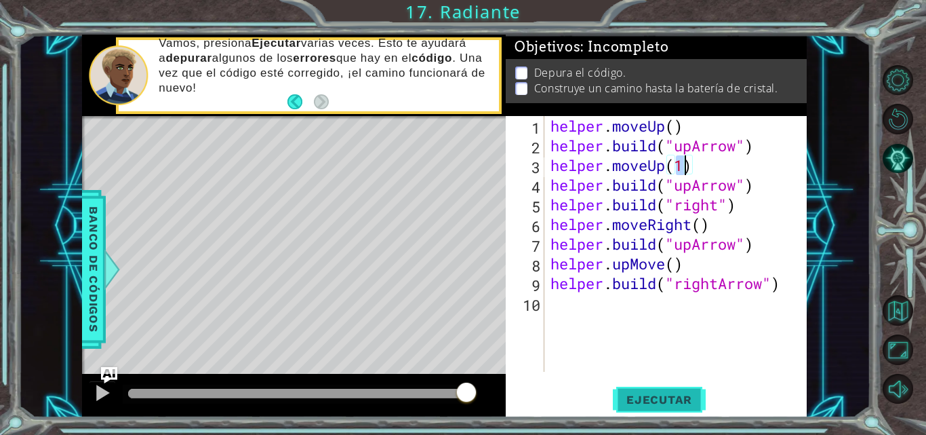
click at [660, 395] on span "Ejecutar" at bounding box center [659, 399] width 93 height 14
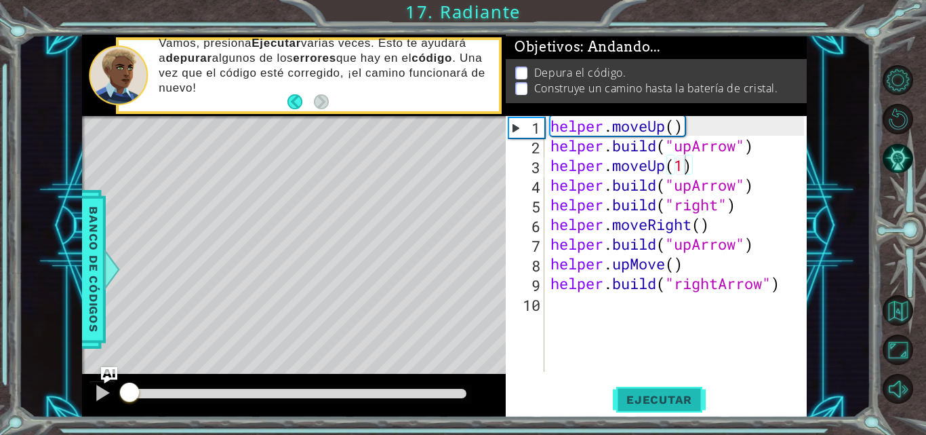
click at [660, 395] on span "Ejecutar" at bounding box center [659, 399] width 93 height 14
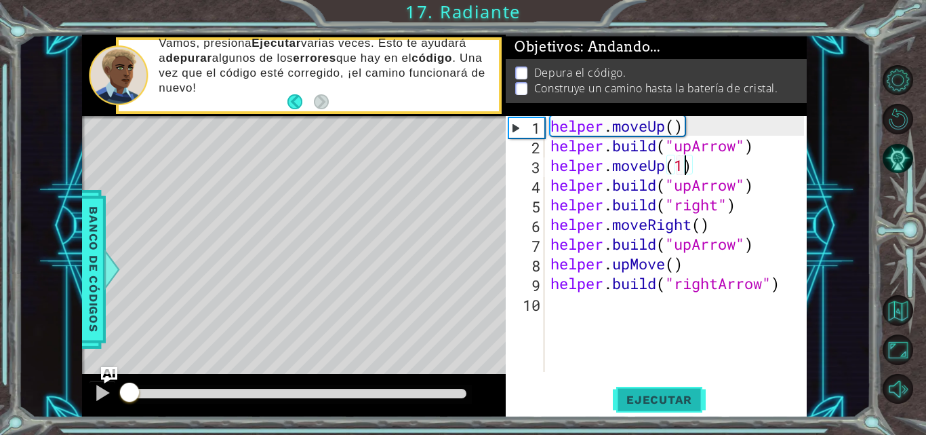
click at [660, 395] on span "Ejecutar" at bounding box center [659, 399] width 93 height 14
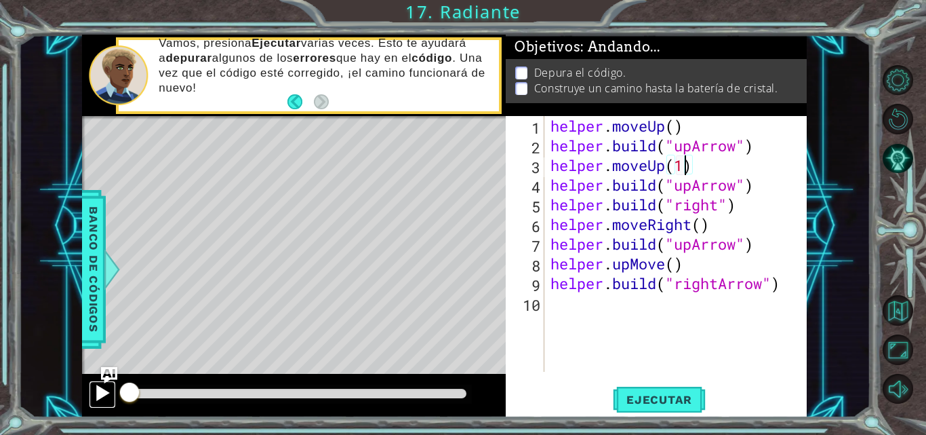
click at [97, 397] on div at bounding box center [103, 393] width 18 height 18
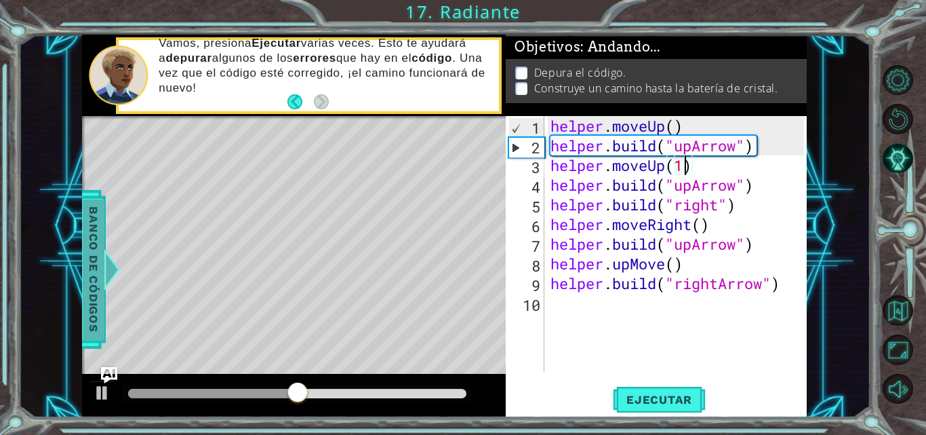
click at [102, 333] on span "Banco de códigos" at bounding box center [94, 269] width 22 height 140
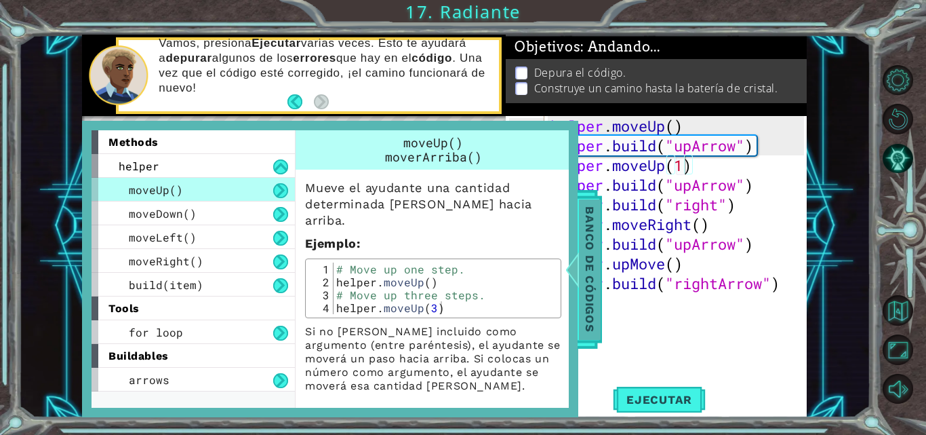
click at [595, 315] on span "Banco de códigos" at bounding box center [590, 269] width 22 height 140
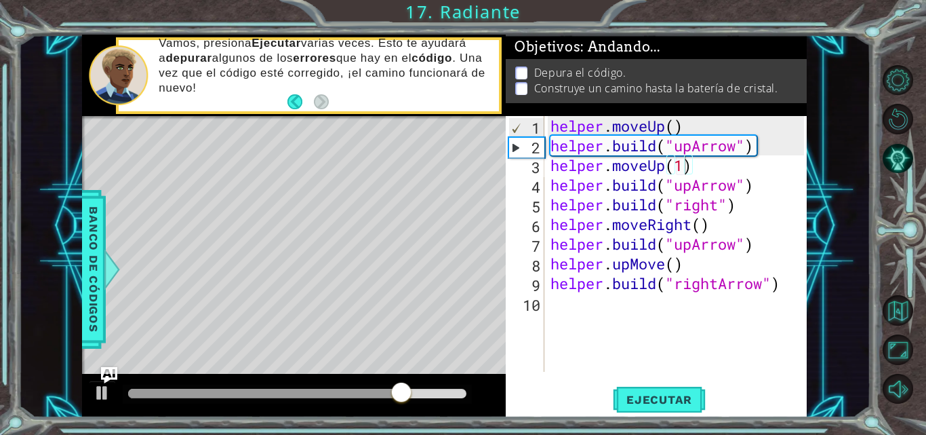
click at [759, 178] on div "helper . moveUp ( ) helper . build ( "upArrow" ) helper . moveUp ( 1 ) helper .…" at bounding box center [679, 263] width 263 height 295
type textarea "[DOMAIN_NAME]("upArrow")"
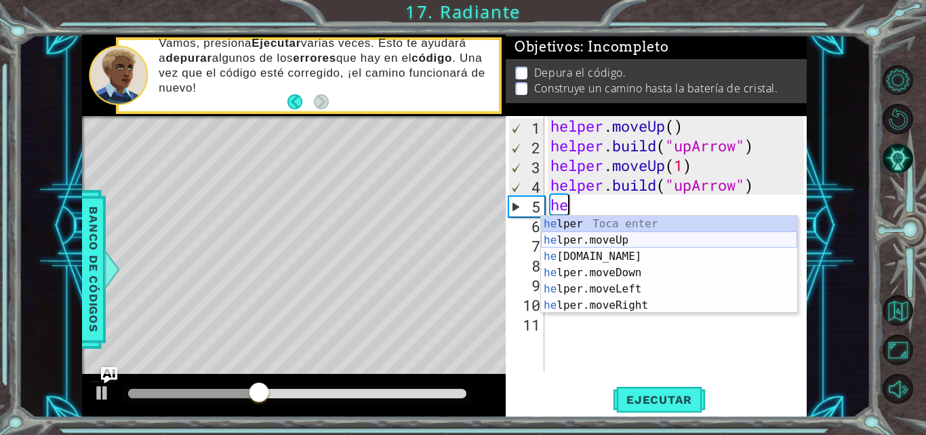
click at [631, 238] on div "he lper Toca enter he lper.moveUp Toca enter he [DOMAIN_NAME] Toca enter he lpe…" at bounding box center [669, 281] width 256 height 130
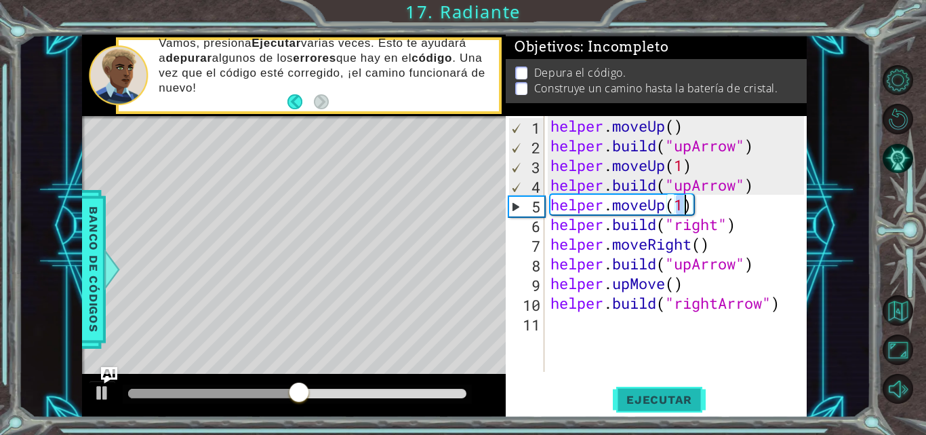
click at [677, 394] on span "Ejecutar" at bounding box center [659, 399] width 93 height 14
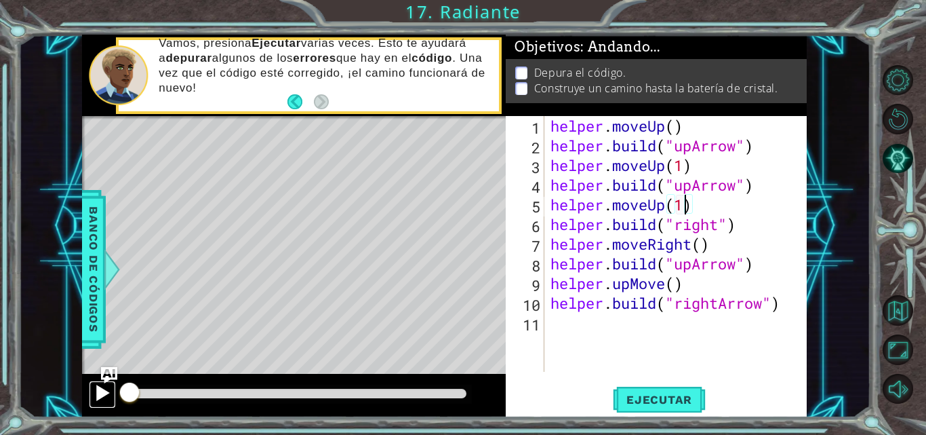
click at [93, 402] on button at bounding box center [102, 394] width 27 height 28
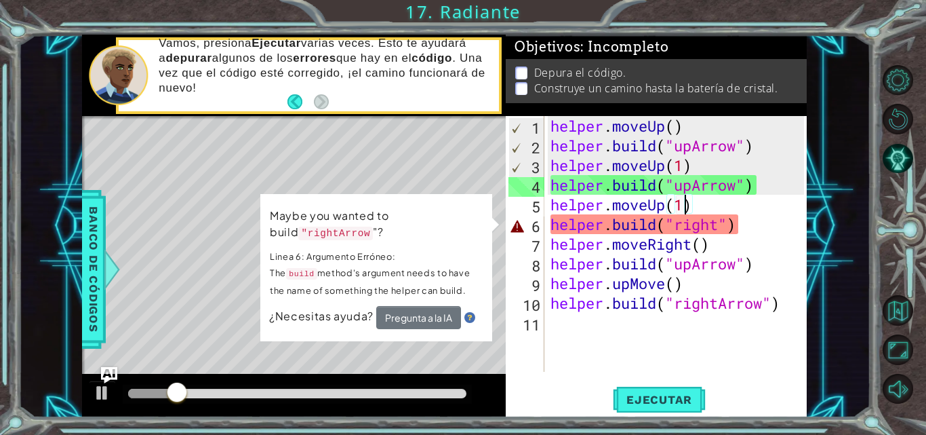
click at [723, 221] on div "helper . moveUp ( ) helper . build ( "upArrow" ) helper . moveUp ( 1 ) helper .…" at bounding box center [679, 263] width 263 height 295
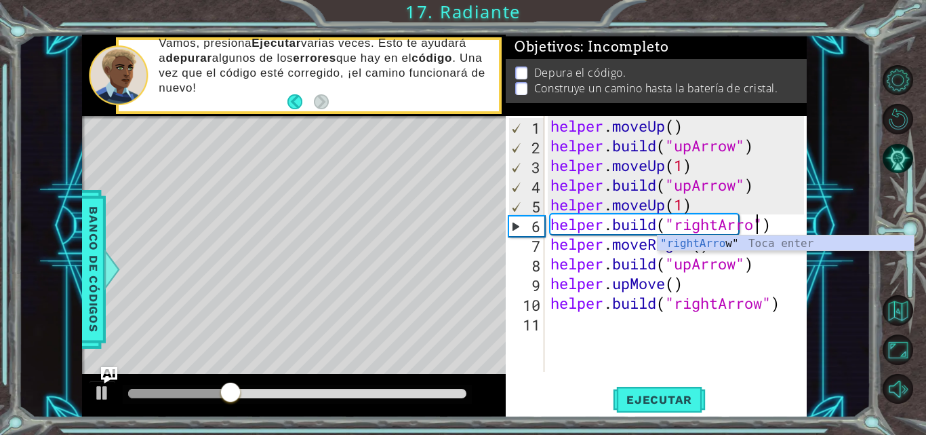
scroll to position [0, 10]
click at [664, 404] on span "Ejecutar" at bounding box center [659, 399] width 93 height 14
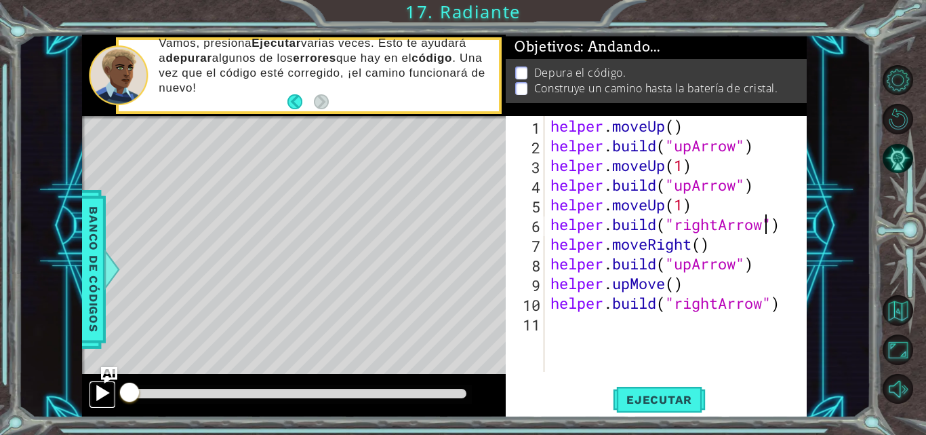
click at [98, 391] on div at bounding box center [103, 393] width 18 height 18
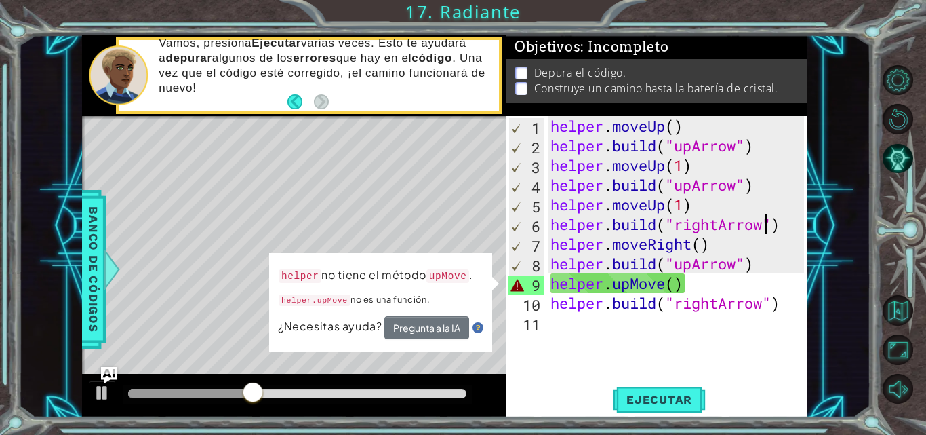
click at [746, 273] on div "helper . moveUp ( ) helper . build ( "upArrow" ) helper . moveUp ( 1 ) helper .…" at bounding box center [679, 263] width 263 height 295
click at [695, 268] on div "helper . moveUp ( ) helper . build ( "upArrow" ) helper . moveUp ( 1 ) helper .…" at bounding box center [679, 263] width 263 height 295
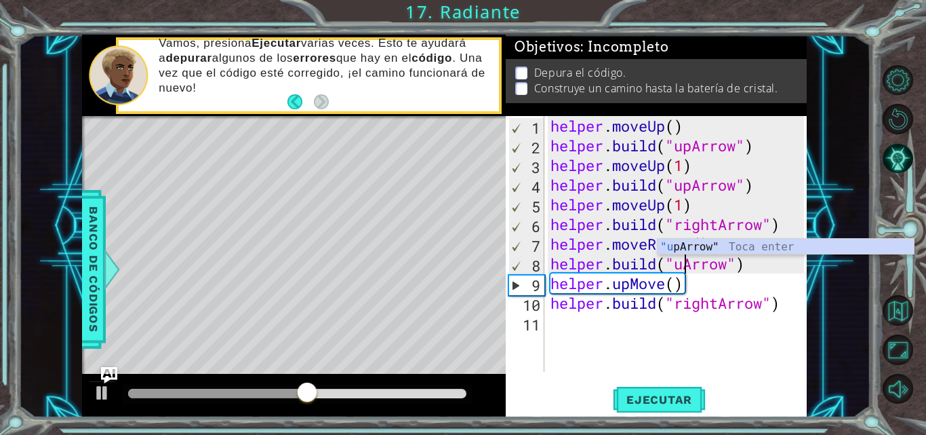
scroll to position [0, 8]
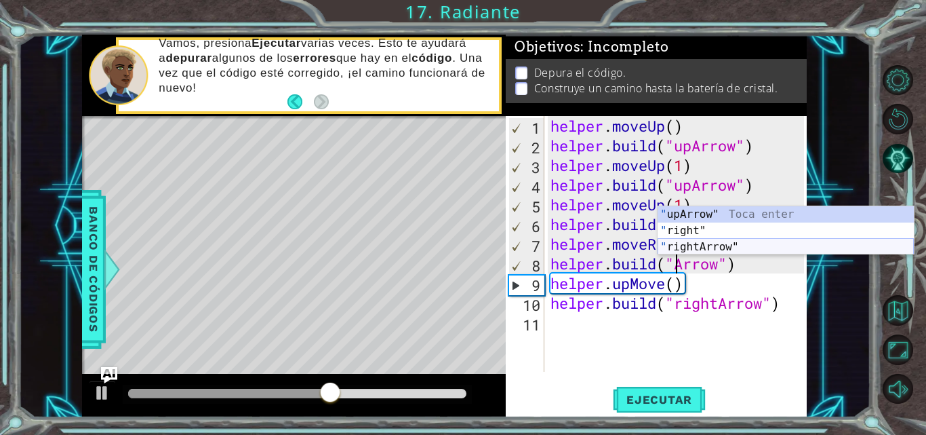
click at [689, 248] on div "" upArrow" Toca enter " right" Toca enter " rightArrow" Toca enter" at bounding box center [786, 246] width 256 height 81
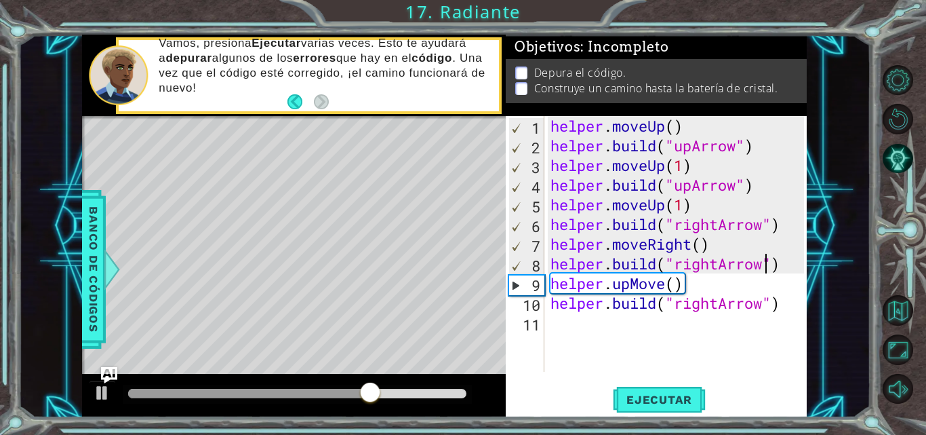
click at [689, 288] on div "helper . moveUp ( ) helper . build ( "upArrow" ) helper . moveUp ( 1 ) helper .…" at bounding box center [679, 263] width 263 height 295
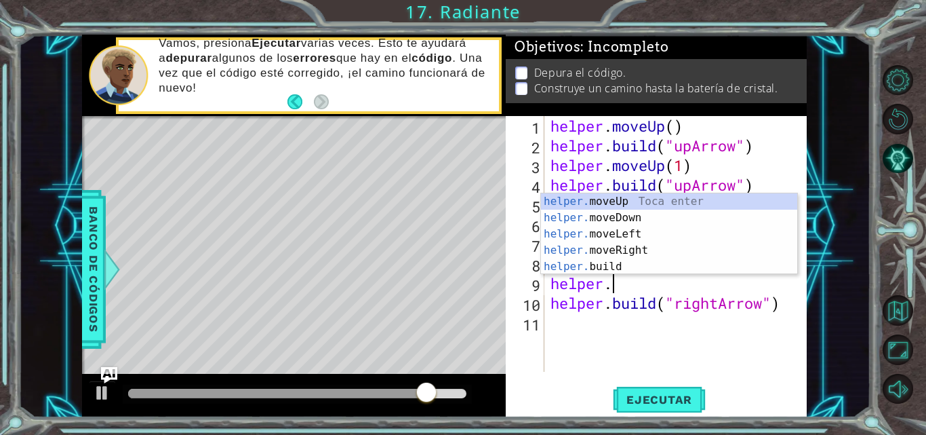
scroll to position [0, 2]
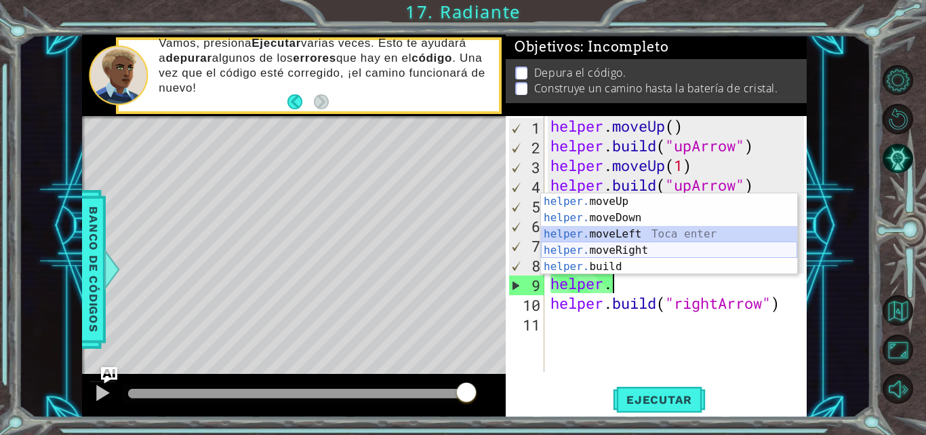
drag, startPoint x: 763, startPoint y: 239, endPoint x: 744, endPoint y: 251, distance: 23.1
click at [744, 253] on div "helper. moveUp Toca enter helper. moveDown Toca enter helper. moveLeft Toca ent…" at bounding box center [669, 250] width 256 height 114
click at [744, 251] on div "helper . moveUp ( ) helper . build ( "upArrow" ) helper . moveUp ( 1 ) helper .…" at bounding box center [679, 263] width 263 height 295
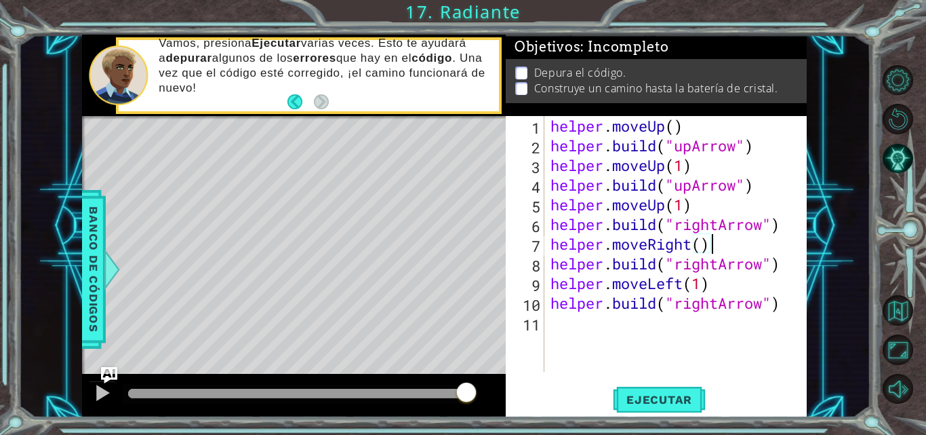
click at [719, 294] on div "helper . moveUp ( ) helper . build ( "upArrow" ) helper . moveUp ( 1 ) helper .…" at bounding box center [679, 263] width 263 height 295
click at [713, 283] on div "helper . moveUp ( ) helper . build ( "upArrow" ) helper . moveUp ( 1 ) helper .…" at bounding box center [679, 263] width 263 height 295
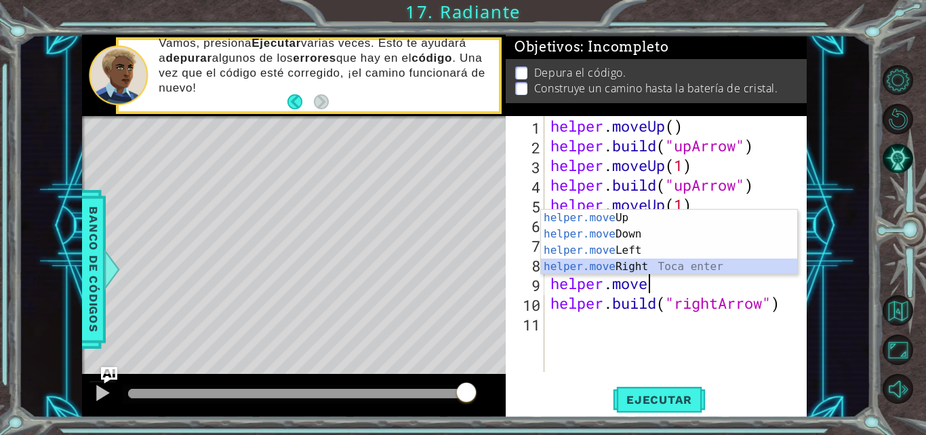
click at [698, 268] on div "helper.move Up Toca enter helper.move Down Toca enter helper.move Left Toca ent…" at bounding box center [669, 258] width 256 height 98
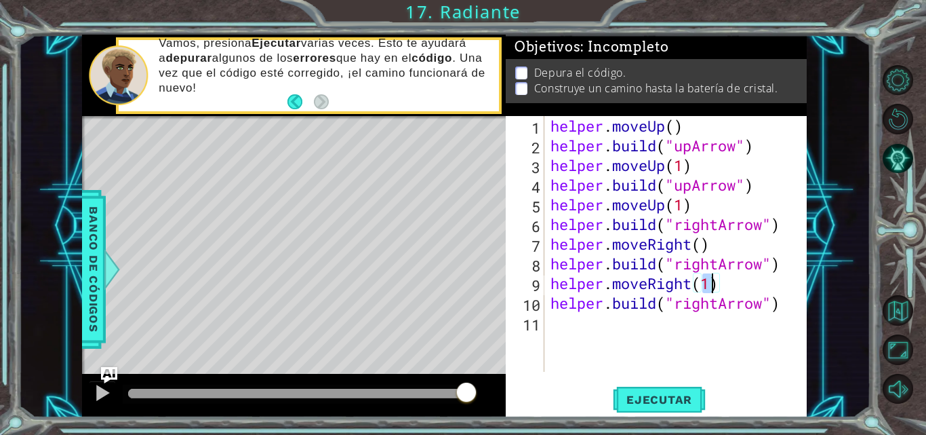
click at [785, 302] on div "helper . moveUp ( ) helper . build ( "upArrow" ) helper . moveUp ( 1 ) helper .…" at bounding box center [679, 263] width 263 height 295
type textarea "[DOMAIN_NAME]("rightArrow")"
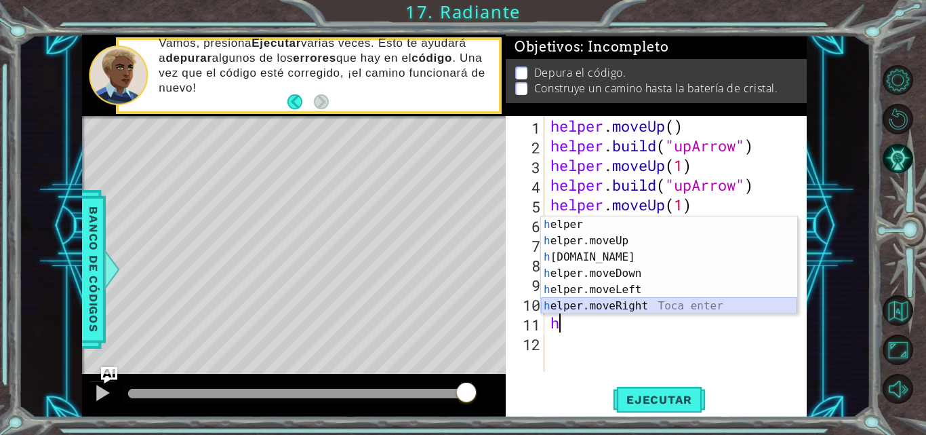
click at [668, 303] on div "h elper Toca enter h elper.moveUp Toca enter h [DOMAIN_NAME] Toca enter h elper…" at bounding box center [669, 281] width 256 height 130
type textarea "helper.moveRight(1)"
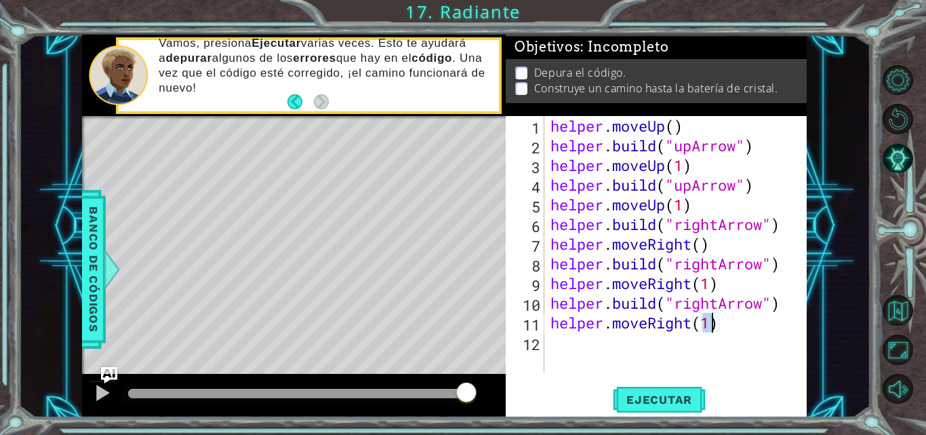
click at [601, 352] on div "helper . moveUp ( ) helper . build ( "upArrow" ) helper . moveUp ( 1 ) helper .…" at bounding box center [679, 263] width 263 height 295
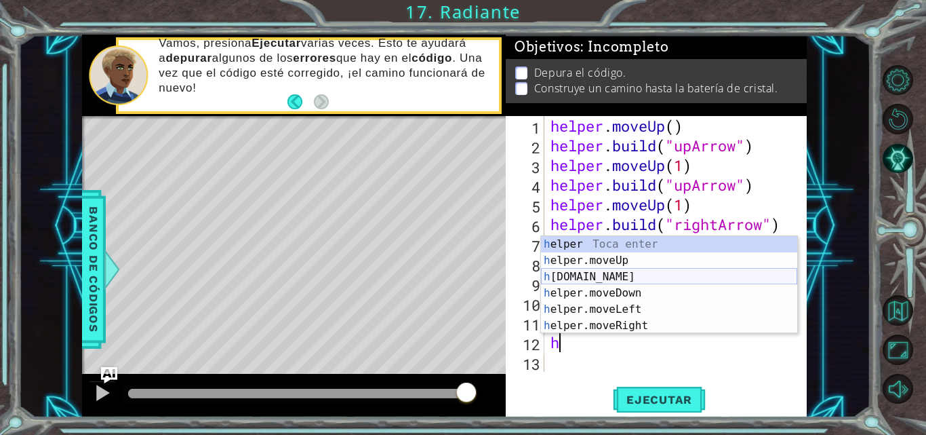
click at [616, 275] on div "h elper Toca enter h elper.moveUp Toca enter h [DOMAIN_NAME] Toca enter h elper…" at bounding box center [669, 301] width 256 height 130
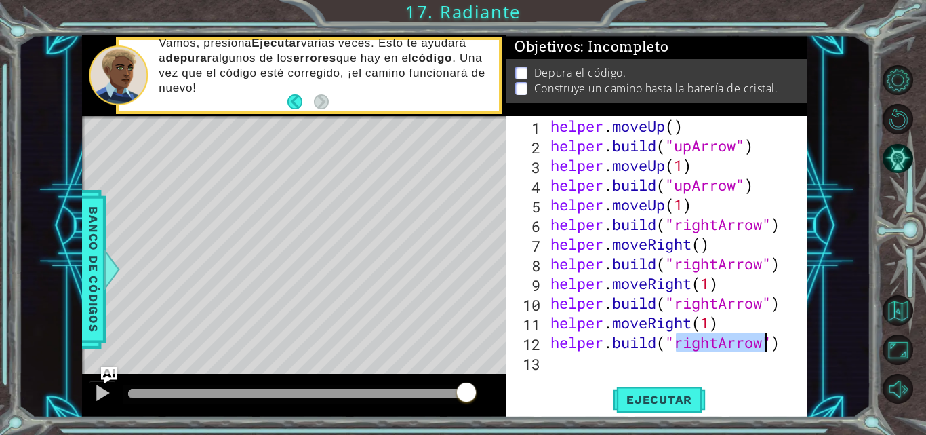
click at [717, 343] on div "helper . moveUp ( ) helper . build ( "upArrow" ) helper . moveUp ( 1 ) helper .…" at bounding box center [676, 244] width 256 height 256
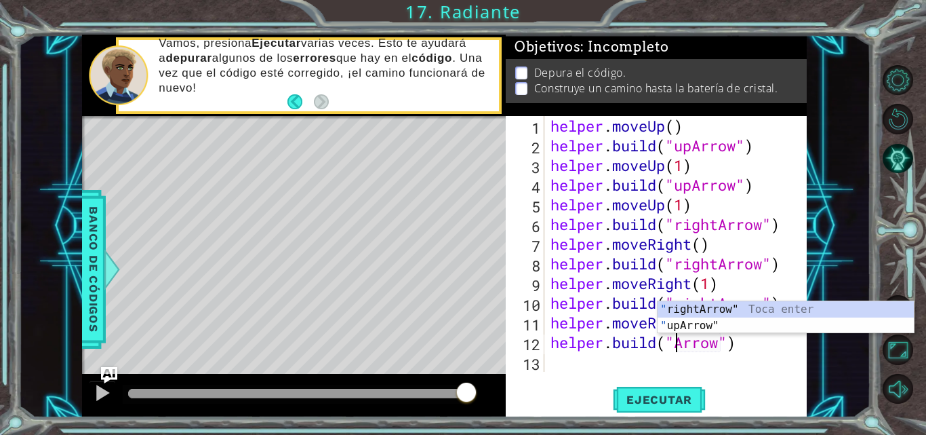
scroll to position [0, 7]
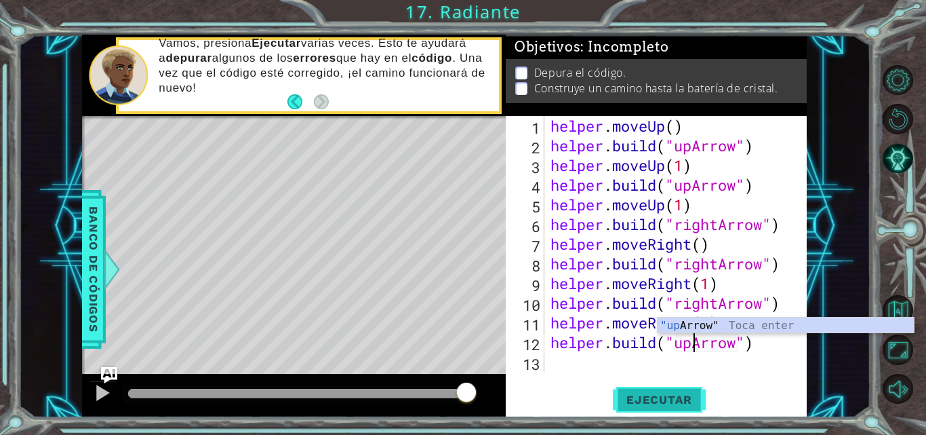
click at [677, 396] on span "Ejecutar" at bounding box center [659, 399] width 93 height 14
click at [678, 401] on span "Ejecutar" at bounding box center [659, 399] width 93 height 14
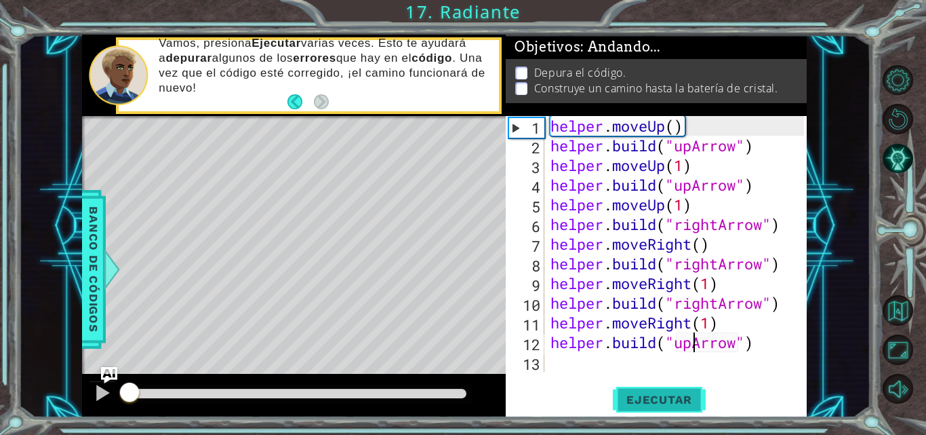
click at [678, 401] on span "Ejecutar" at bounding box center [659, 399] width 93 height 14
drag, startPoint x: 678, startPoint y: 401, endPoint x: 418, endPoint y: 430, distance: 261.3
click at [418, 430] on div "1 ההההההההההההההההההההההההההההההההההההההההההההההההההההההההההההההההההההההההההההה…" at bounding box center [463, 217] width 926 height 435
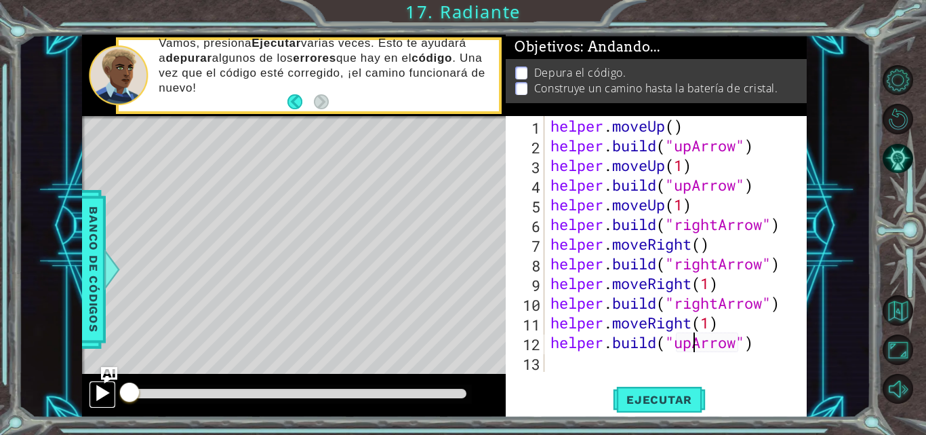
click at [113, 386] on button at bounding box center [102, 394] width 27 height 28
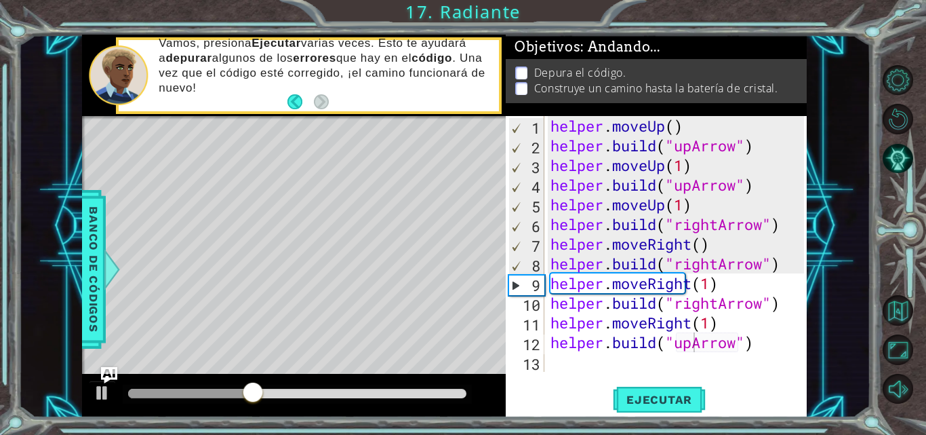
click at [468, 285] on div "1 ההההההההההההההההההההההההההההההההההההההההההההההההההההההההההההההההההההההההההההה…" at bounding box center [444, 226] width 852 height 382
click at [696, 184] on div "helper . moveUp ( ) helper . build ( "upArrow" ) helper . moveUp ( 1 ) helper .…" at bounding box center [679, 263] width 263 height 295
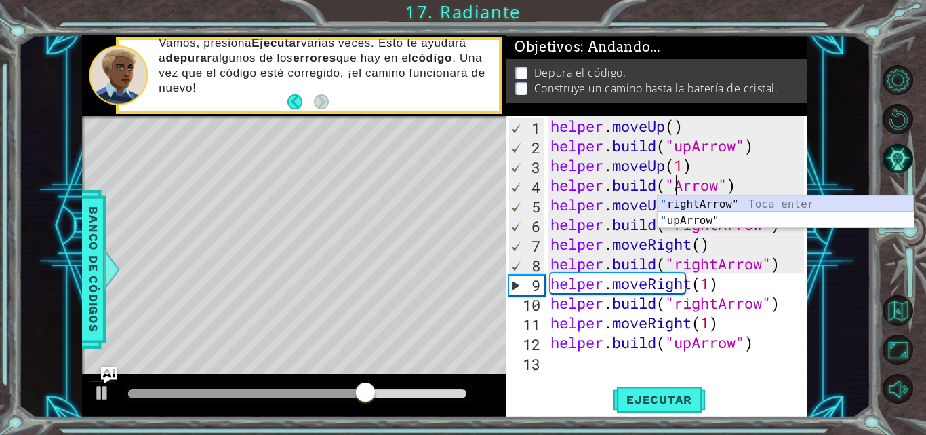
click at [719, 205] on div "" rightArrow" Toca enter " upArrow" Toca enter" at bounding box center [786, 228] width 256 height 65
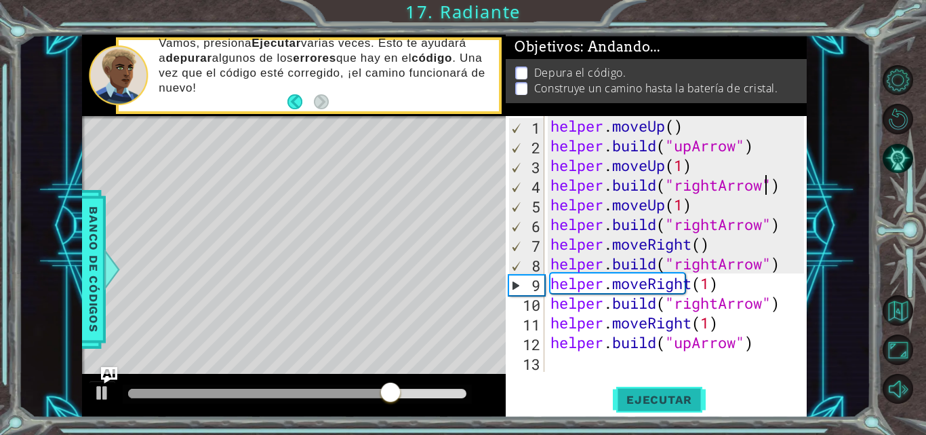
click at [683, 401] on span "Ejecutar" at bounding box center [659, 399] width 93 height 14
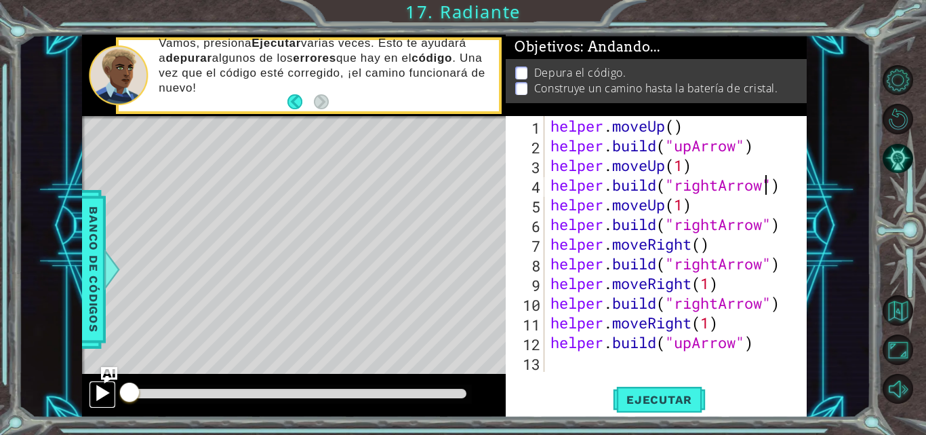
click at [112, 384] on button at bounding box center [102, 394] width 27 height 28
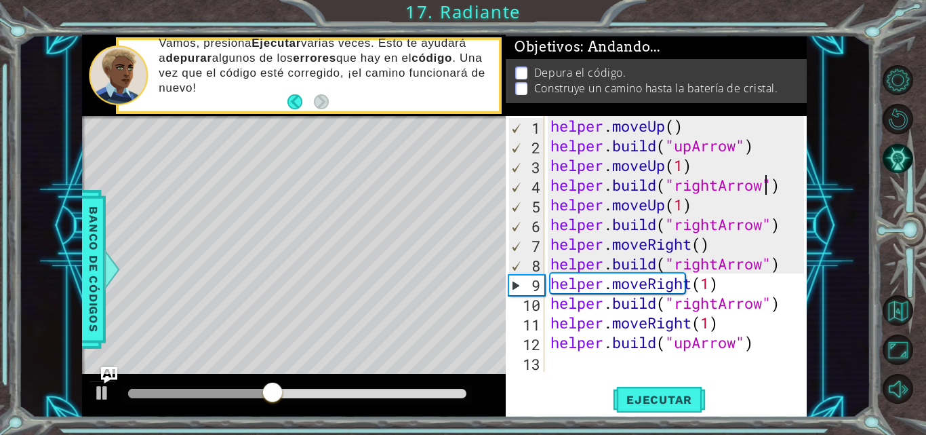
click at [704, 254] on div "helper . moveUp ( ) helper . build ( "upArrow" ) helper . moveUp ( 1 ) helper .…" at bounding box center [679, 263] width 263 height 295
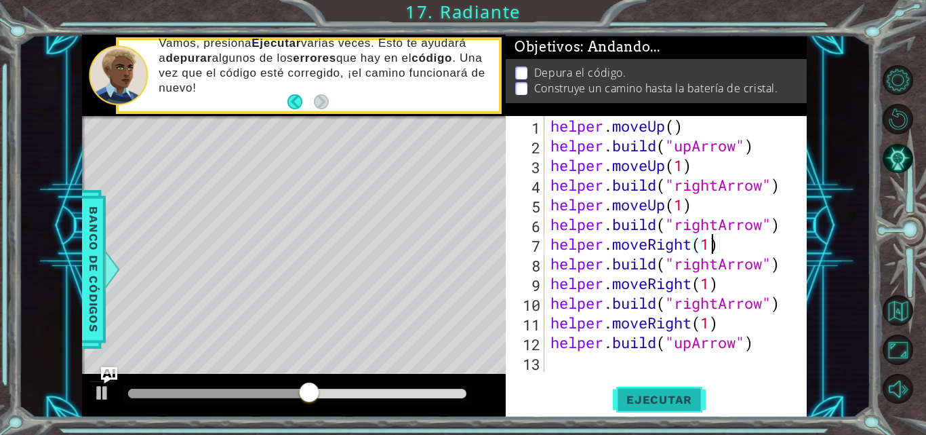
click at [640, 400] on span "Ejecutar" at bounding box center [659, 399] width 93 height 14
click at [639, 401] on span "Ejecutar" at bounding box center [659, 399] width 93 height 14
click at [638, 401] on span "Ejecutar" at bounding box center [659, 399] width 93 height 14
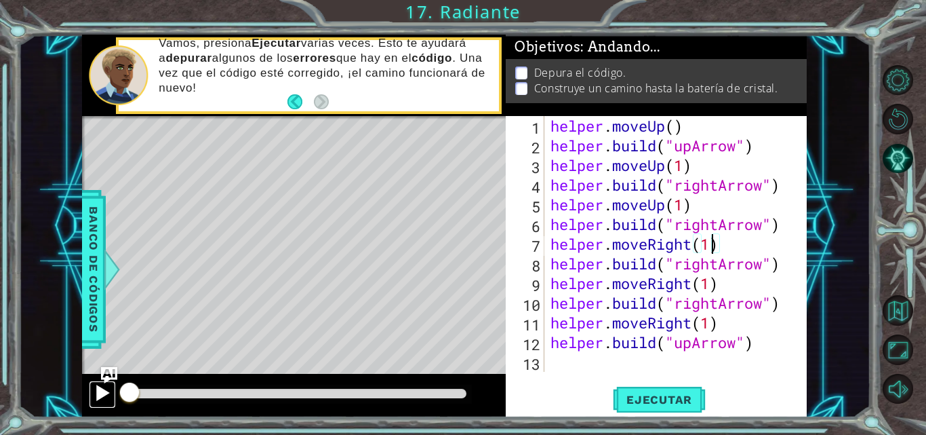
click at [98, 388] on div at bounding box center [103, 393] width 18 height 18
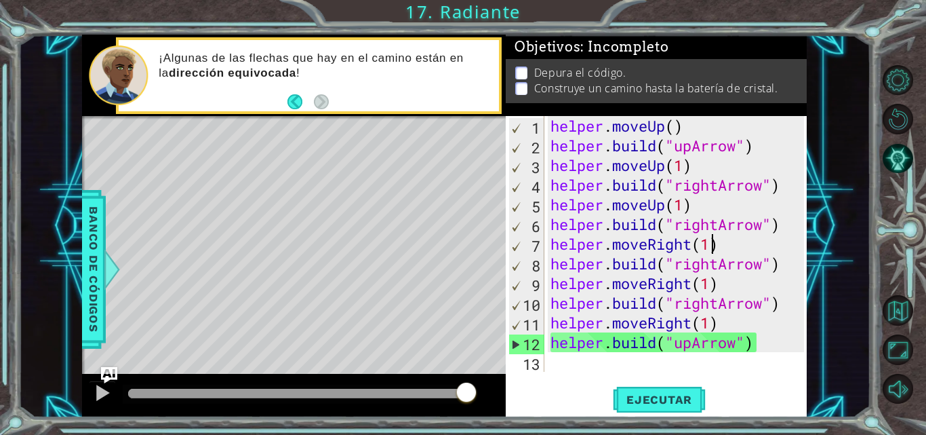
click at [739, 322] on div "helper . moveUp ( ) helper . build ( "upArrow" ) helper . moveUp ( 1 ) helper .…" at bounding box center [679, 263] width 263 height 295
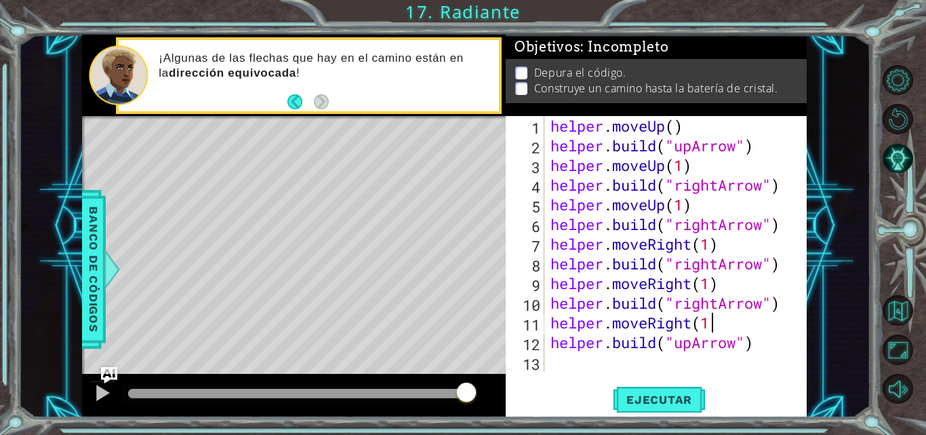
type textarea "helper.moveRight("
